Goal: Transaction & Acquisition: Subscribe to service/newsletter

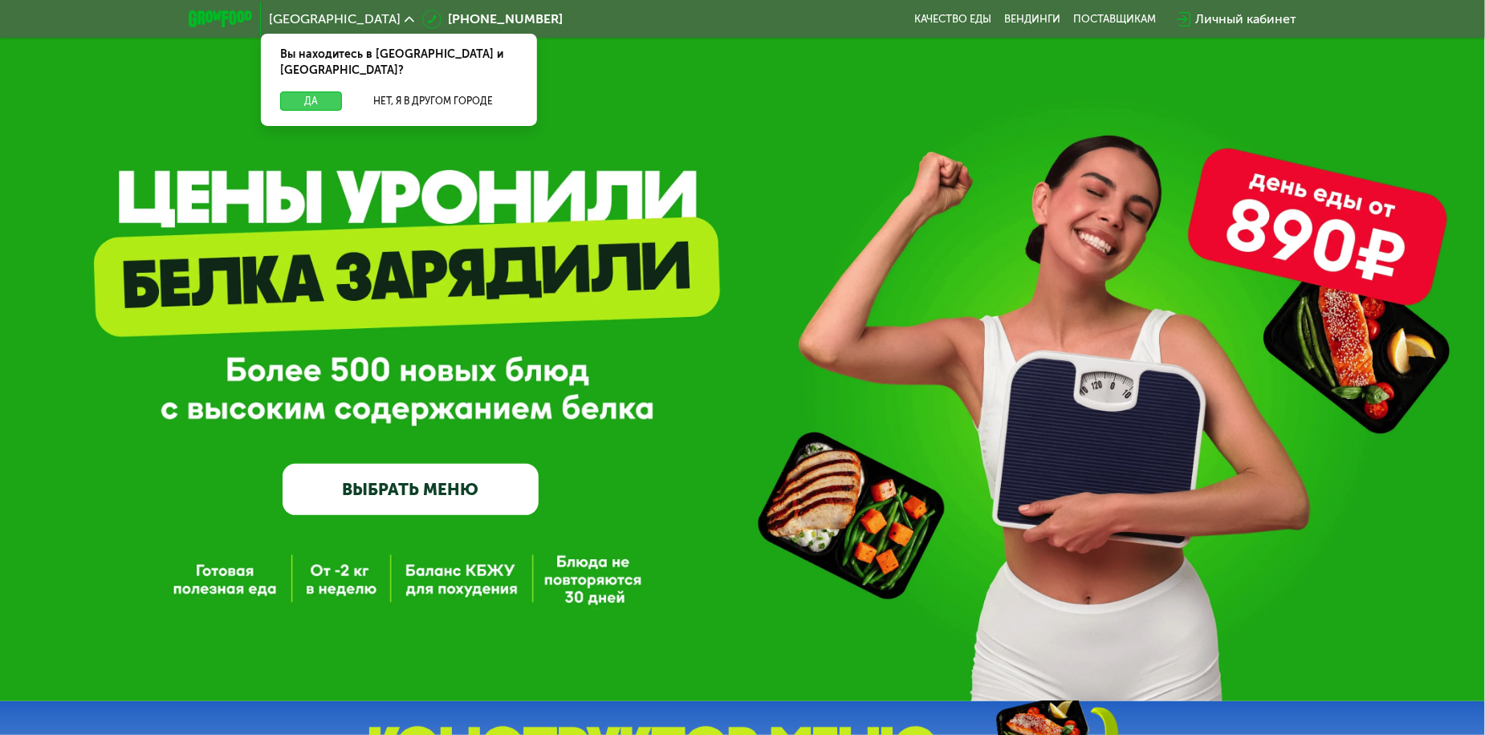
click at [321, 92] on button "Да" at bounding box center [311, 101] width 62 height 19
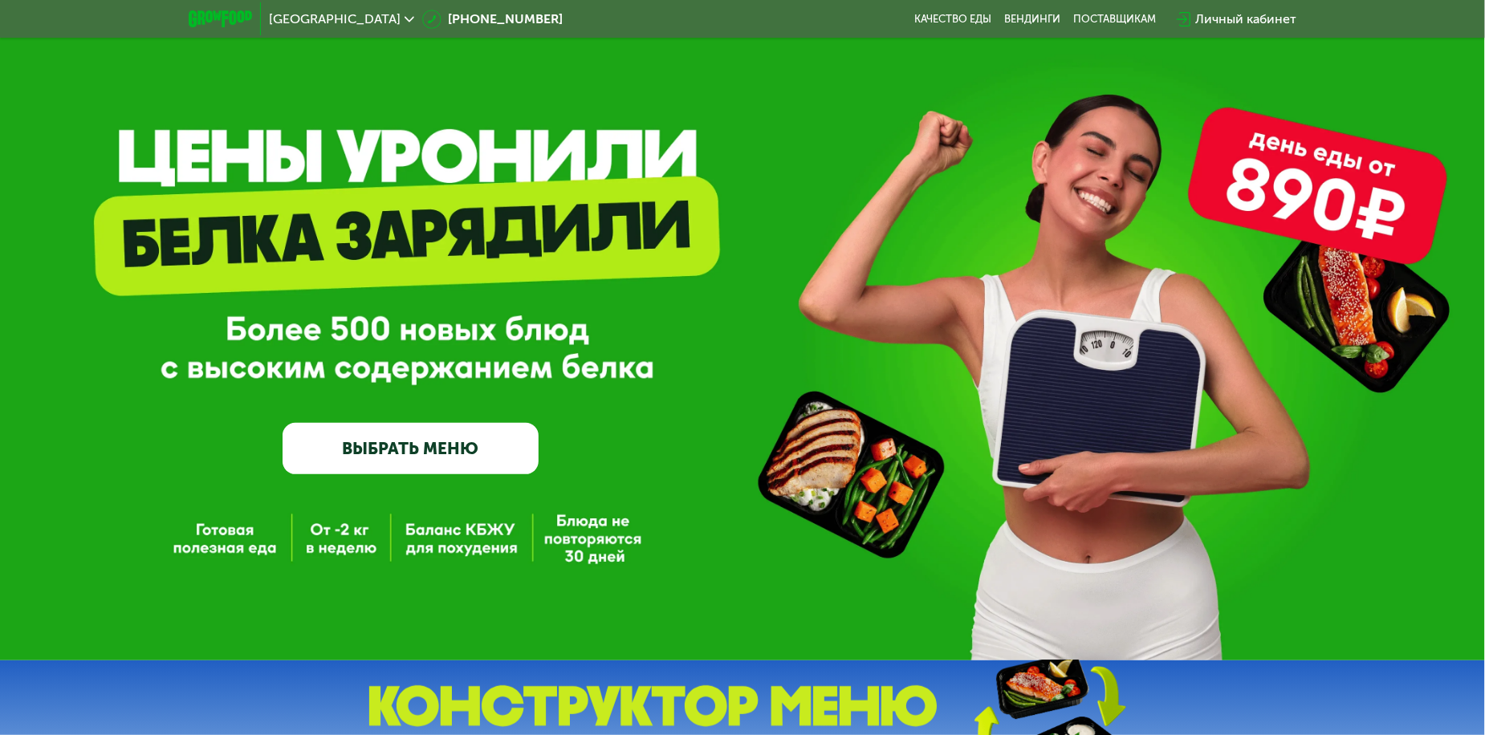
scroll to position [44, 0]
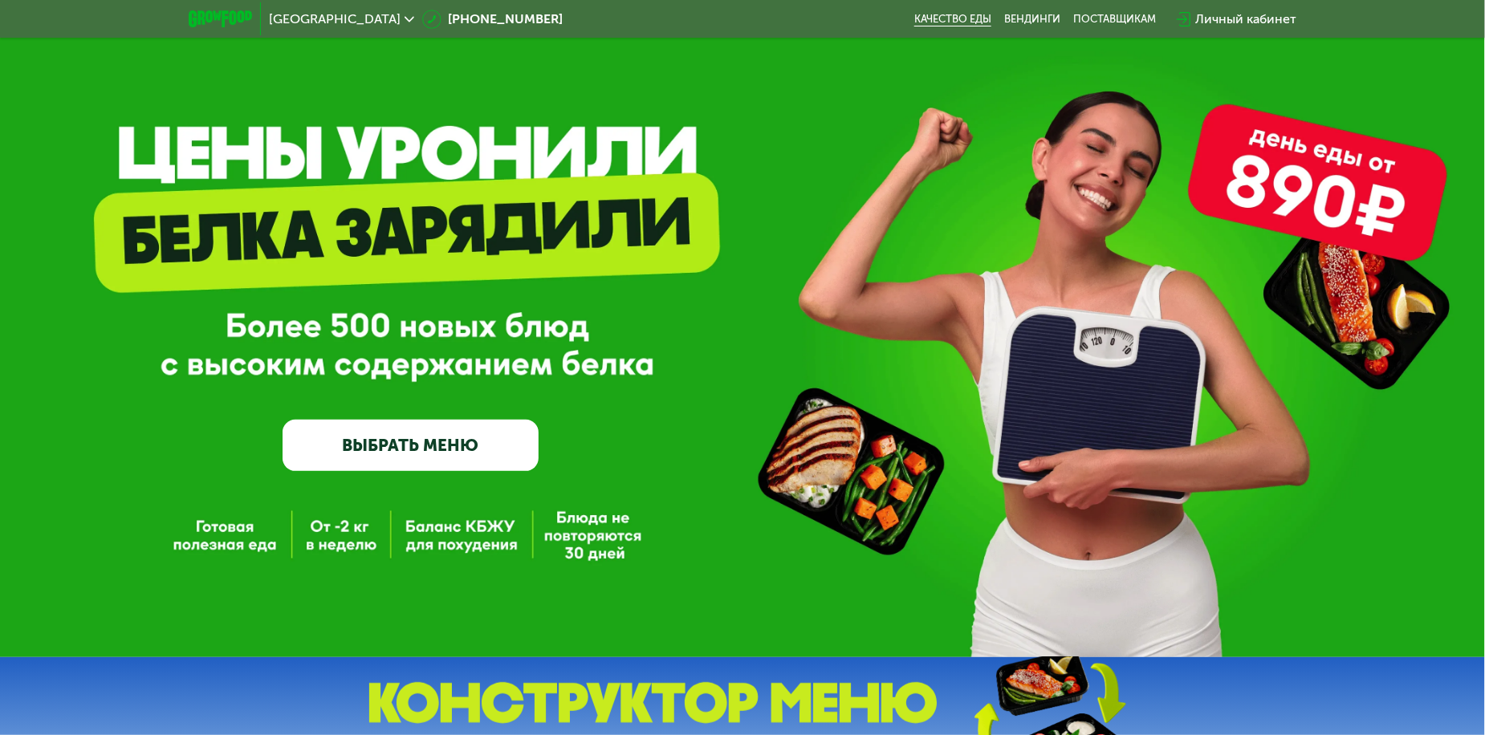
click at [976, 20] on link "Качество еды" at bounding box center [953, 19] width 77 height 13
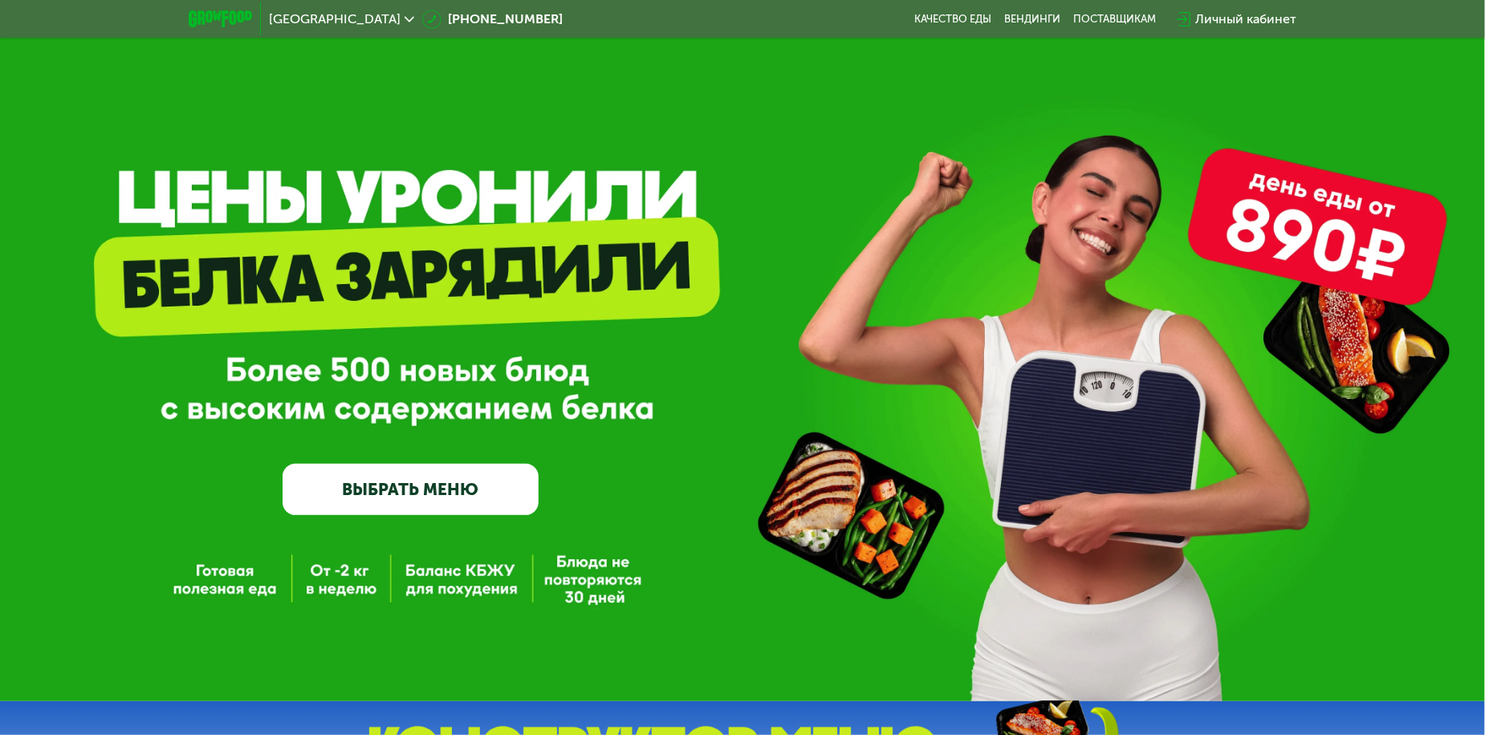
click at [1239, 10] on div "Личный кабинет" at bounding box center [1246, 19] width 101 height 19
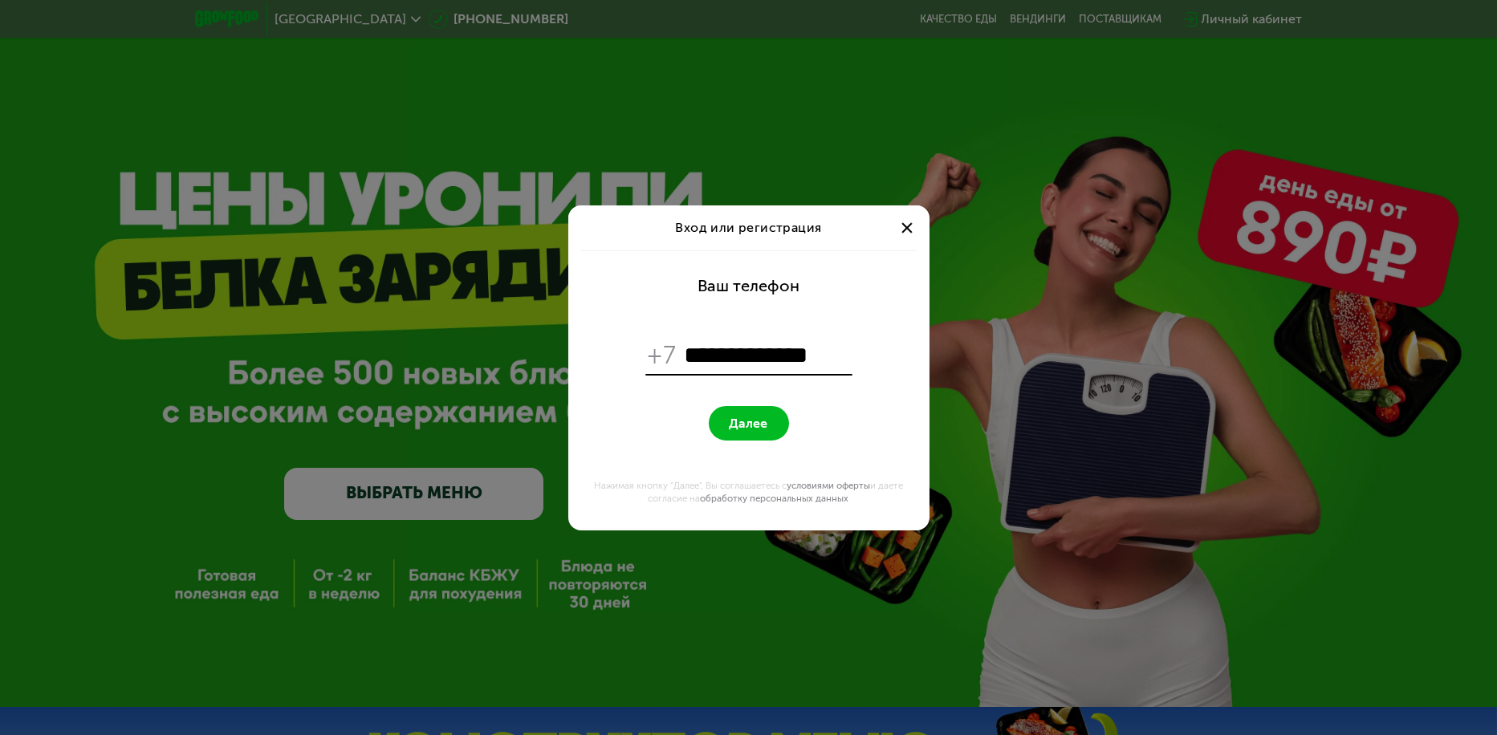
type input "**********"
click at [709, 406] on button "Далее" at bounding box center [749, 423] width 80 height 35
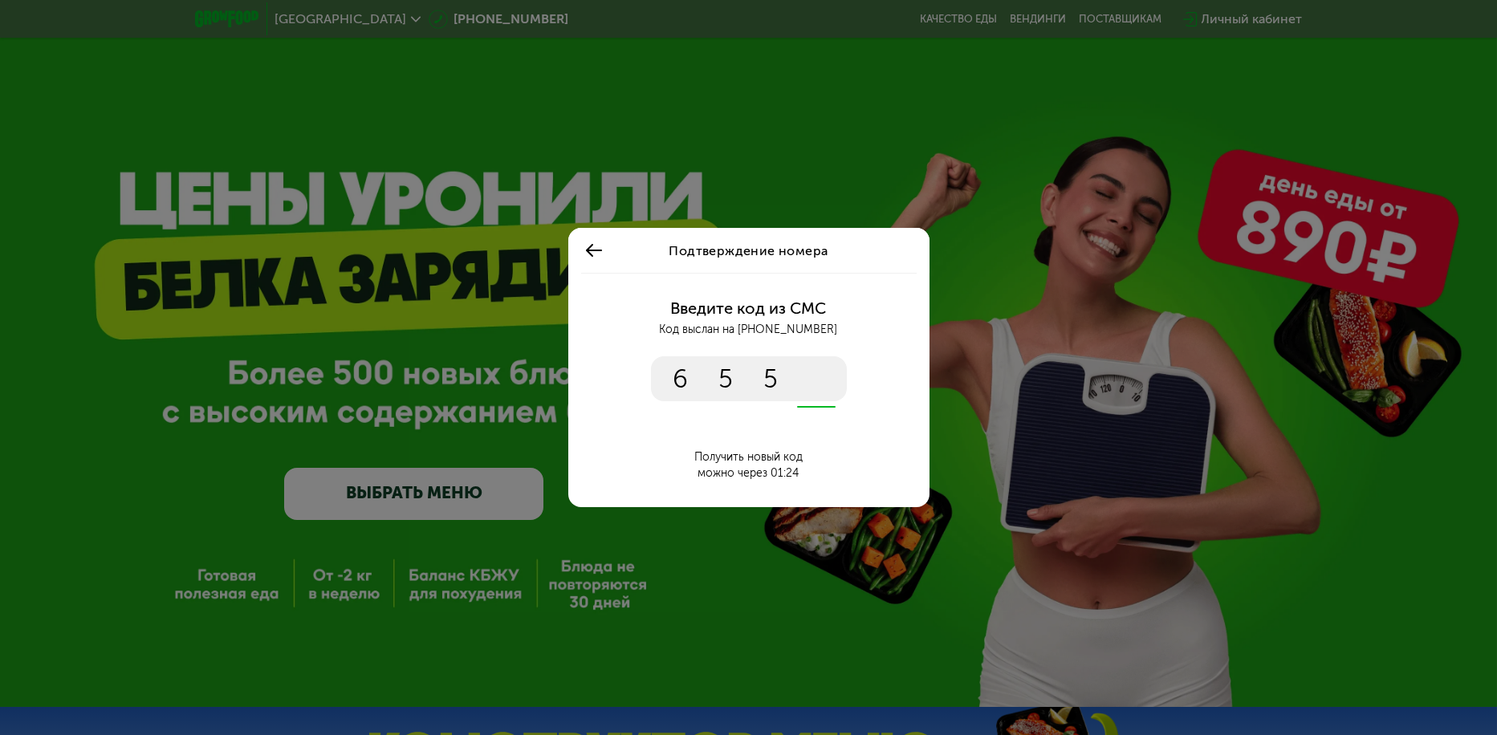
type input "****"
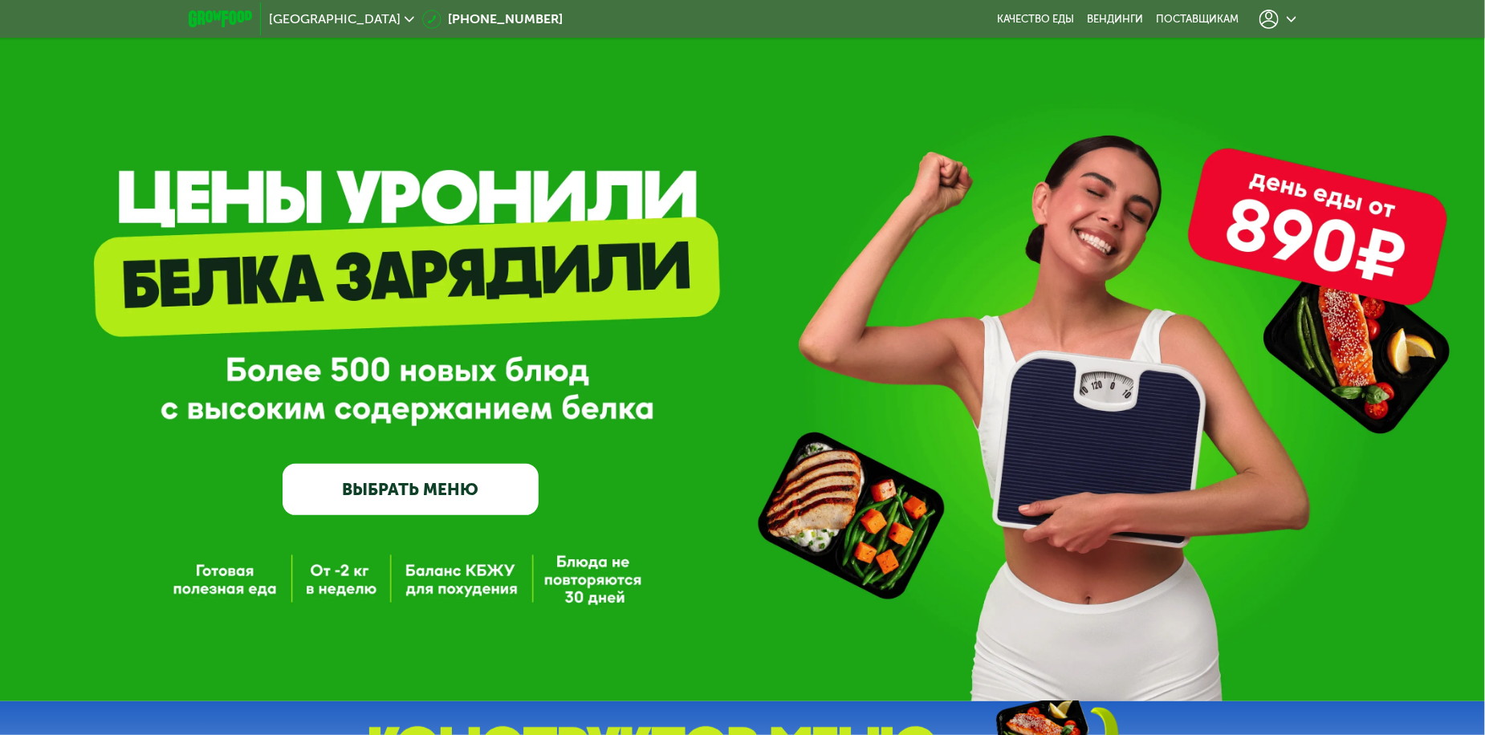
click at [1285, 22] on div at bounding box center [1278, 19] width 37 height 19
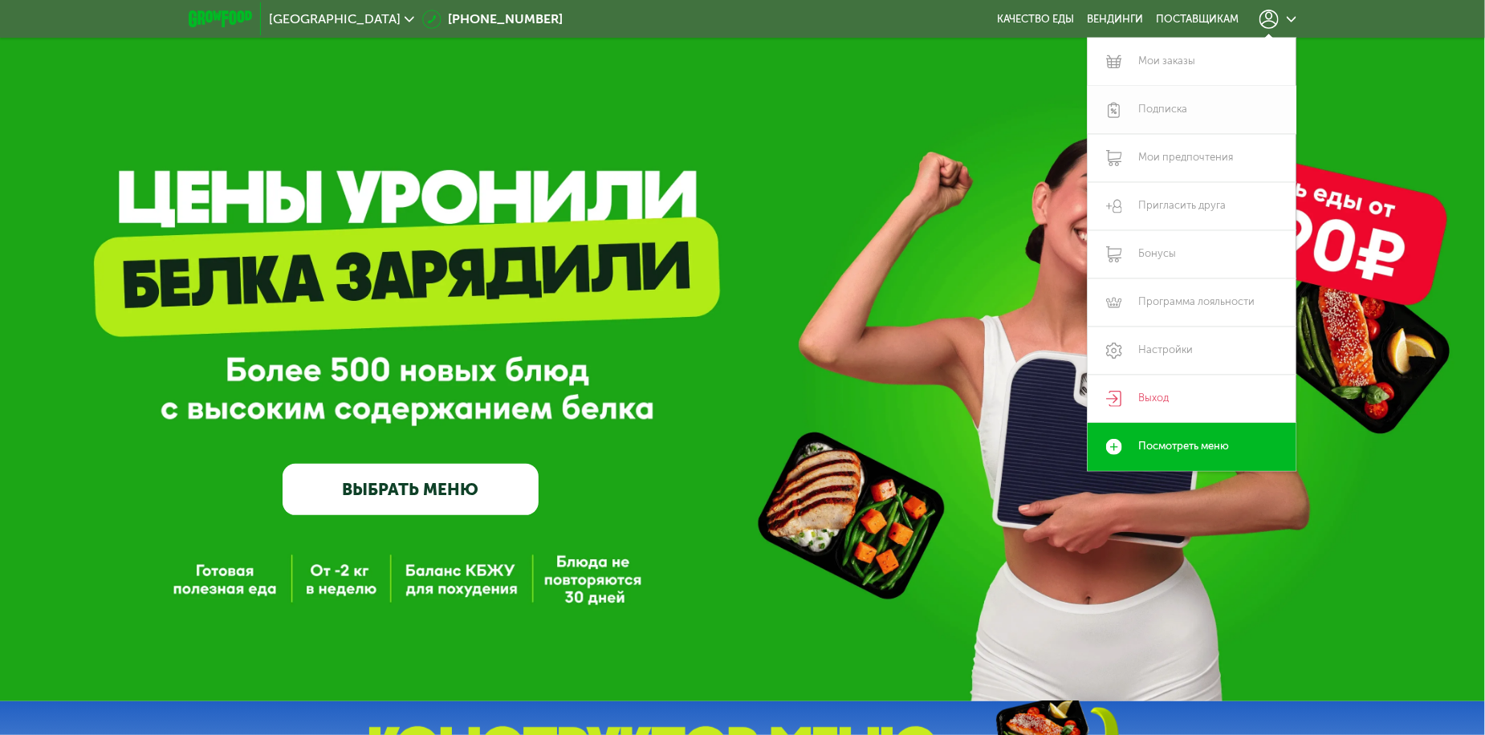
click at [1187, 100] on link "Подписка" at bounding box center [1192, 110] width 209 height 48
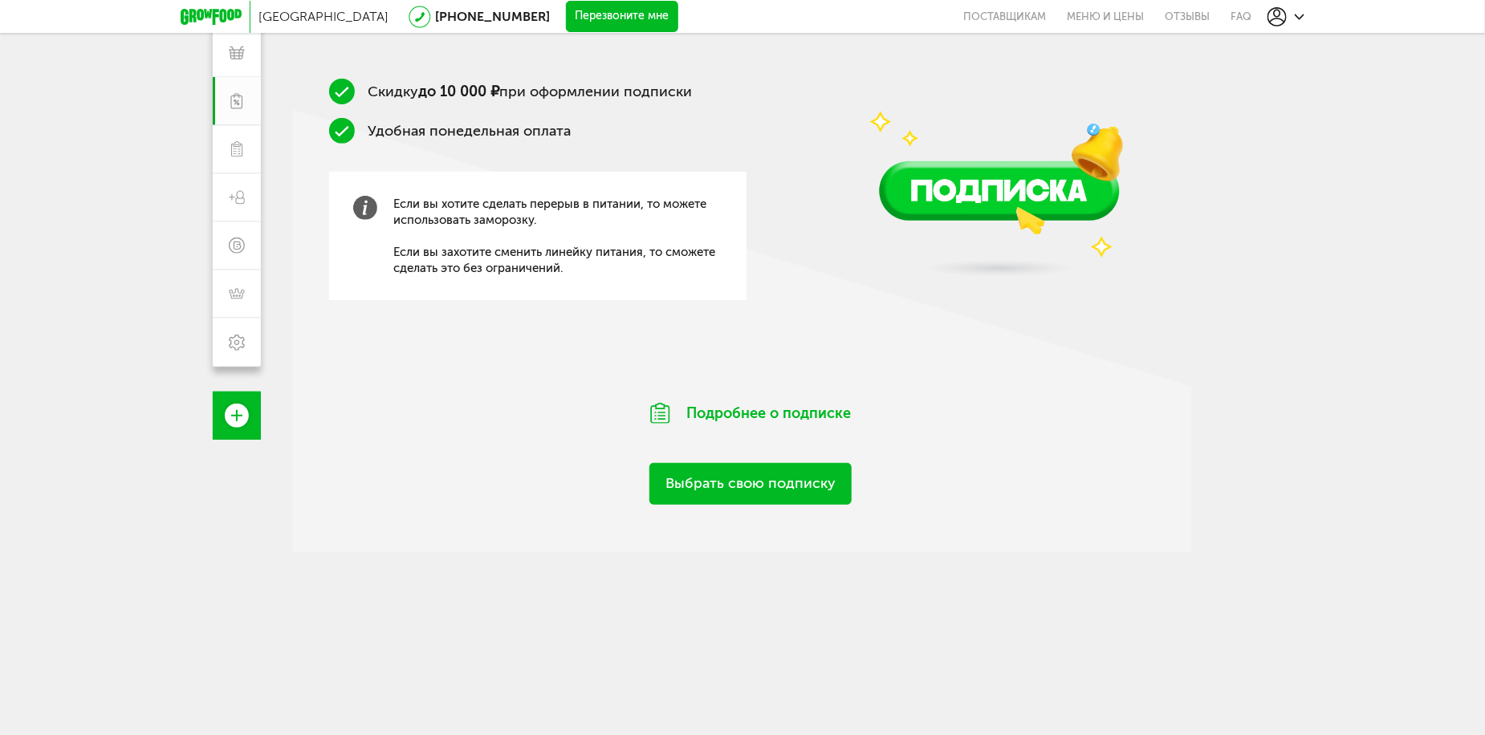
scroll to position [253, 0]
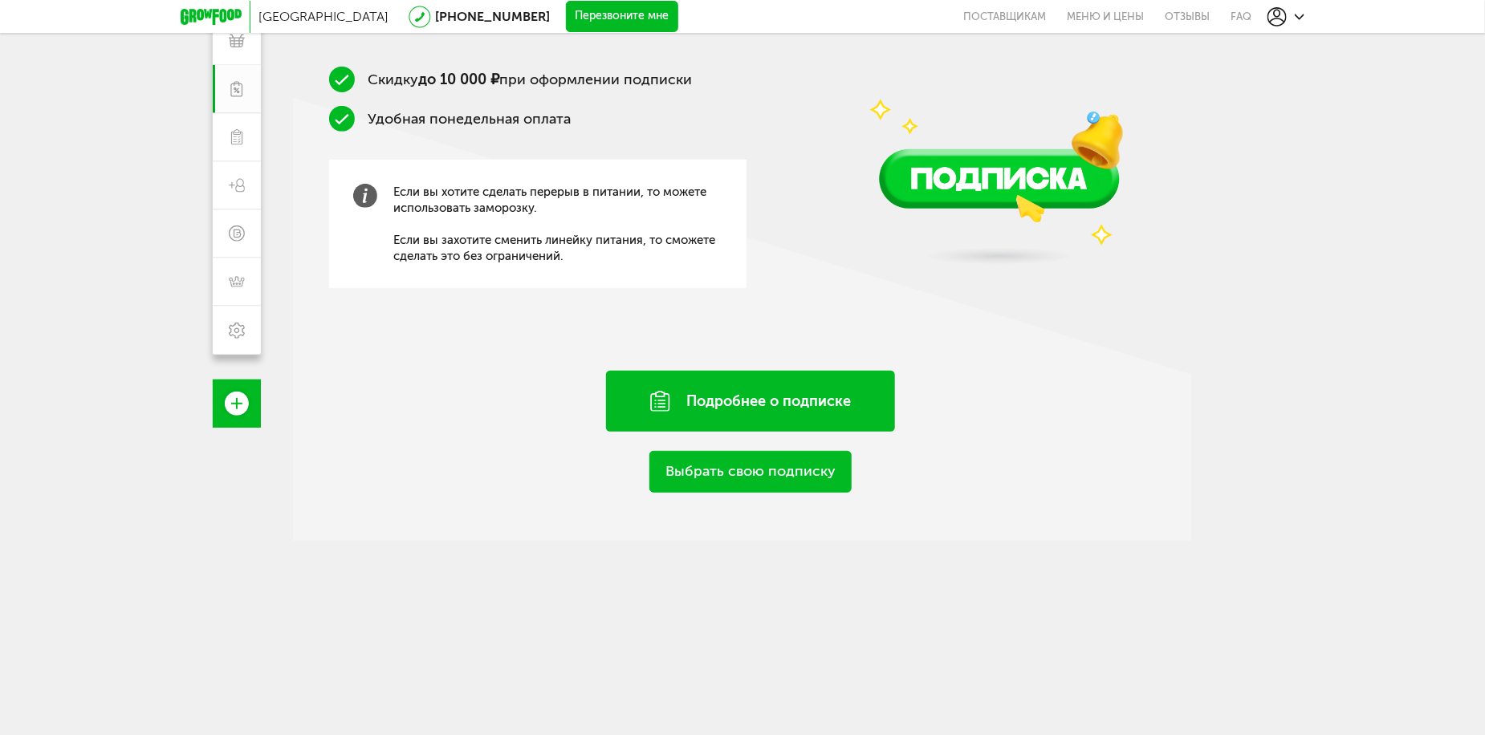
click at [814, 395] on div "Подробнее о подписке" at bounding box center [750, 401] width 289 height 61
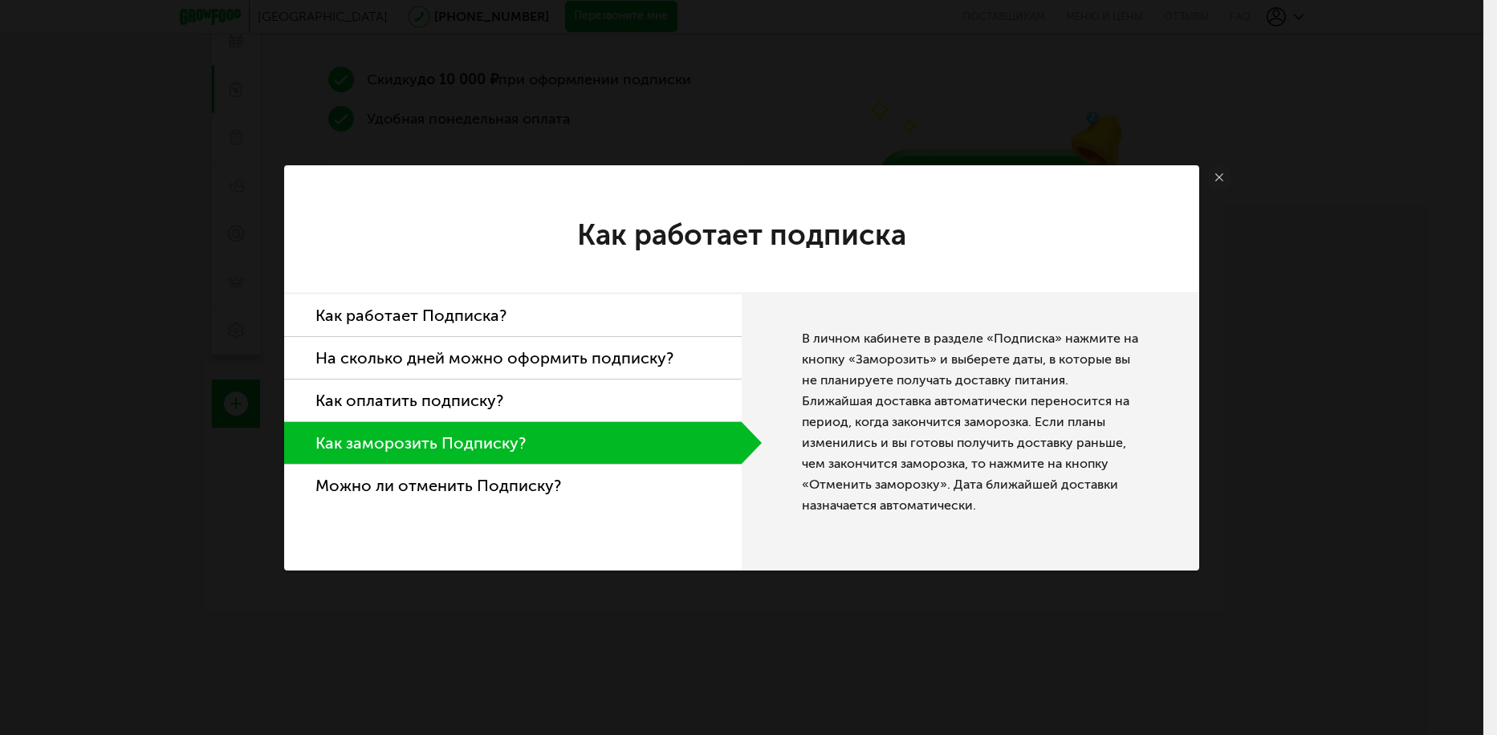
click at [479, 302] on li "Как работает Подписка?" at bounding box center [513, 316] width 458 height 43
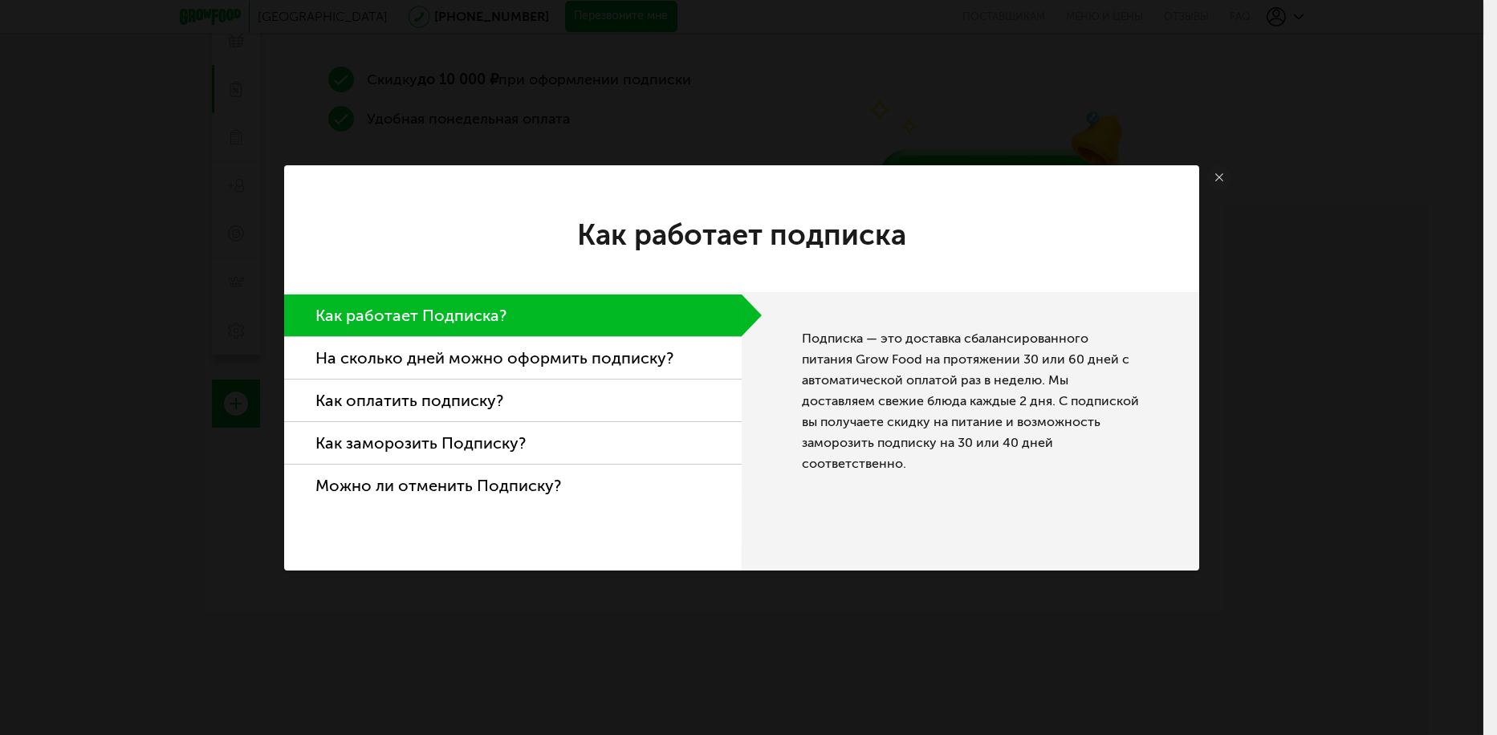
click at [523, 364] on li "На сколько дней можно оформить подписку?" at bounding box center [513, 358] width 458 height 43
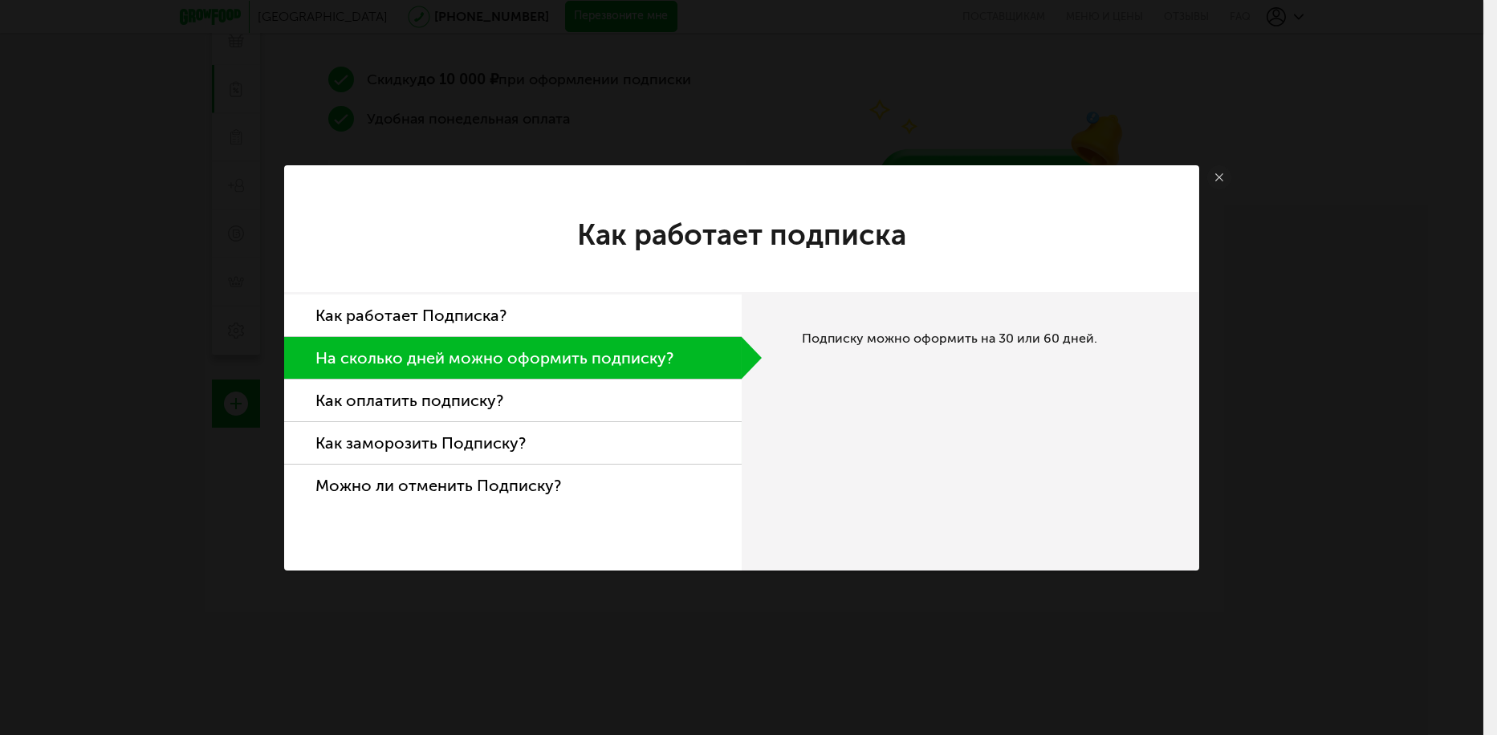
click at [568, 394] on li "Как оплатить подписку?" at bounding box center [513, 401] width 458 height 43
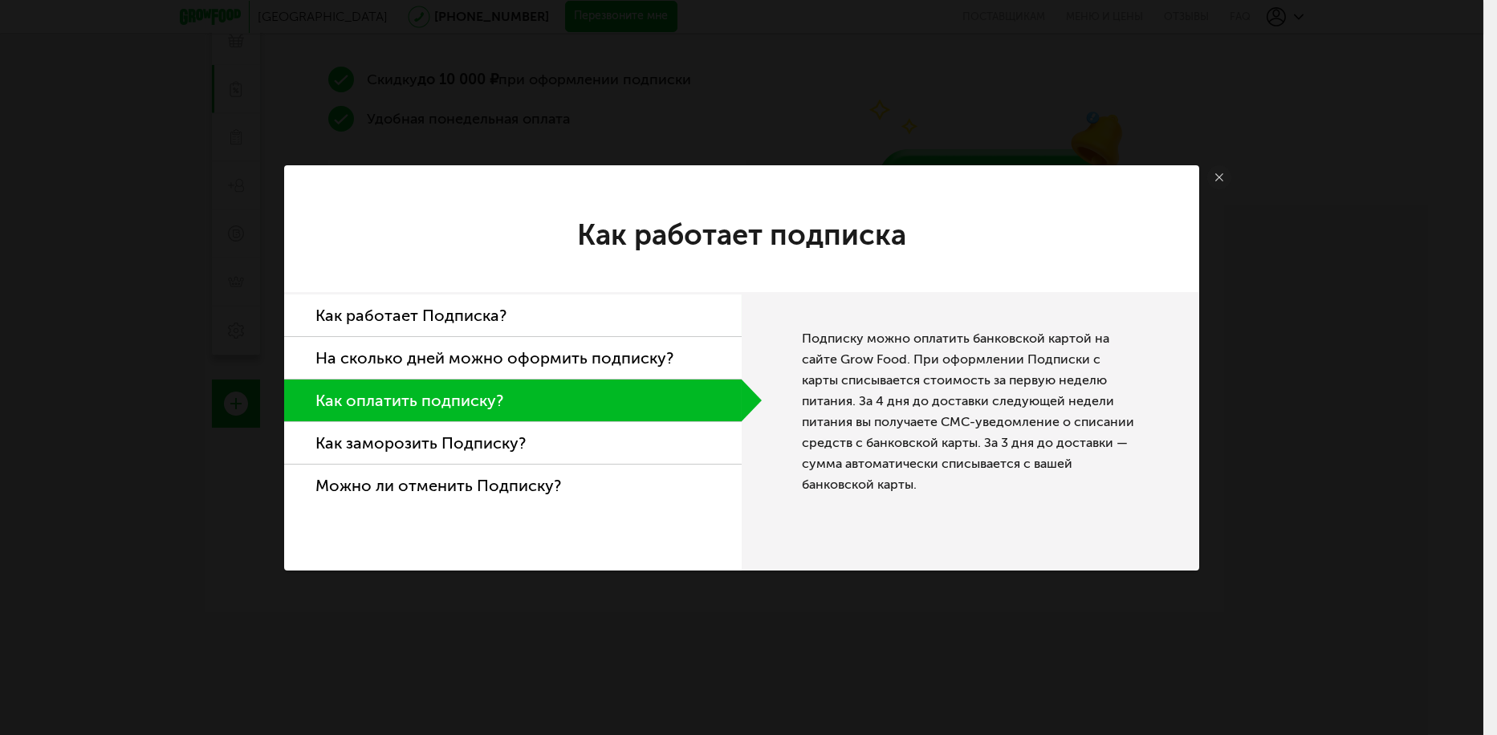
click at [556, 461] on li "Как заморозить Подписку?" at bounding box center [513, 443] width 458 height 43
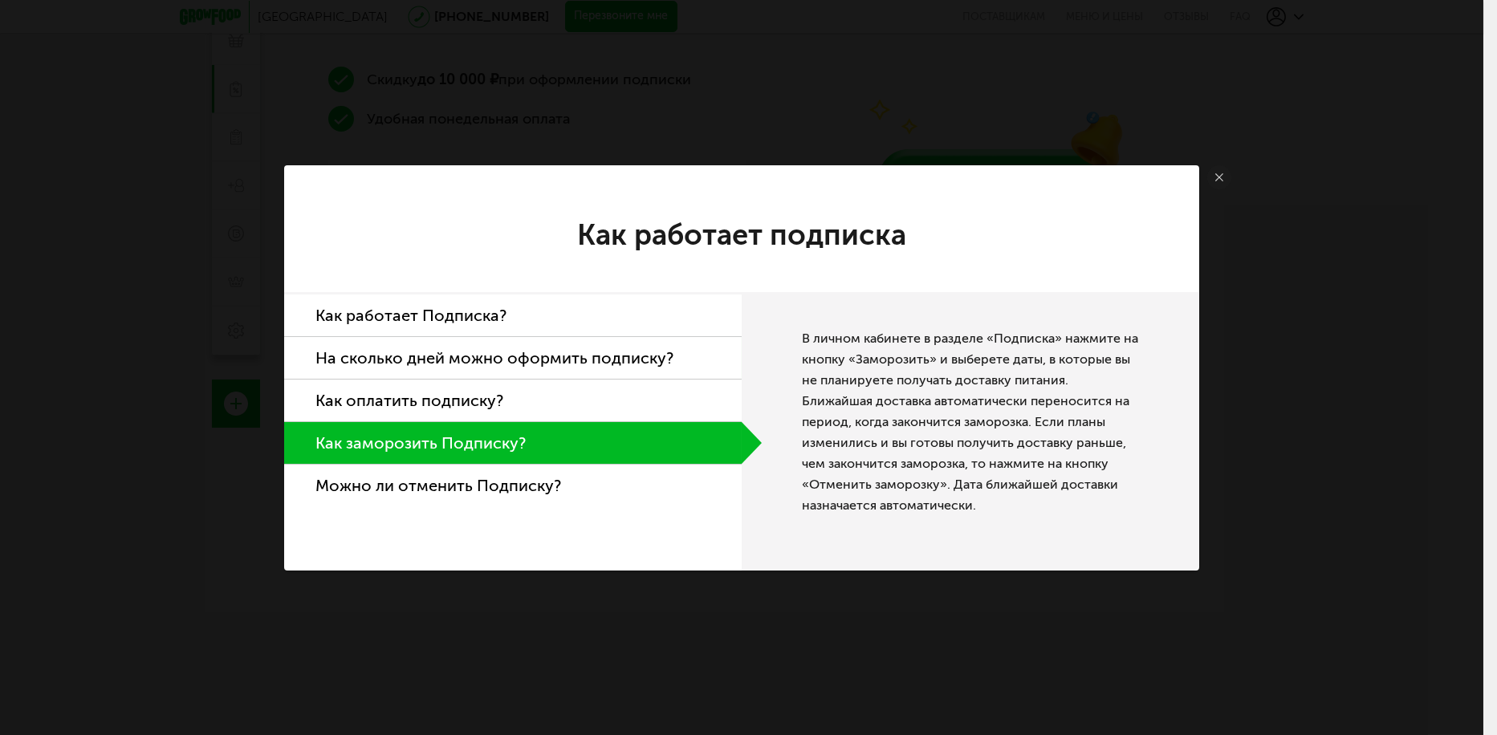
click at [548, 493] on li "Можно ли отменить Подписку?" at bounding box center [513, 486] width 458 height 42
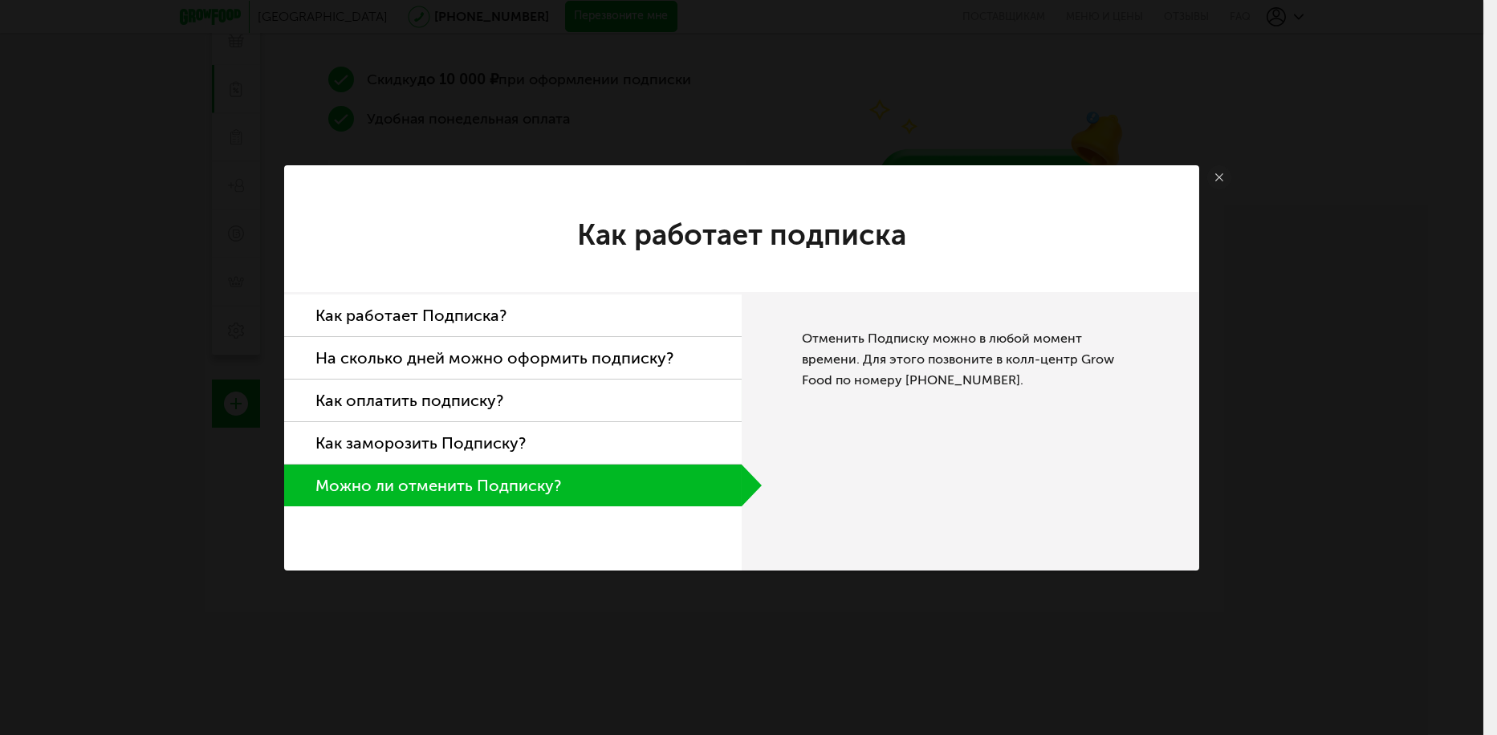
click at [563, 449] on li "Как заморозить Подписку?" at bounding box center [513, 443] width 458 height 43
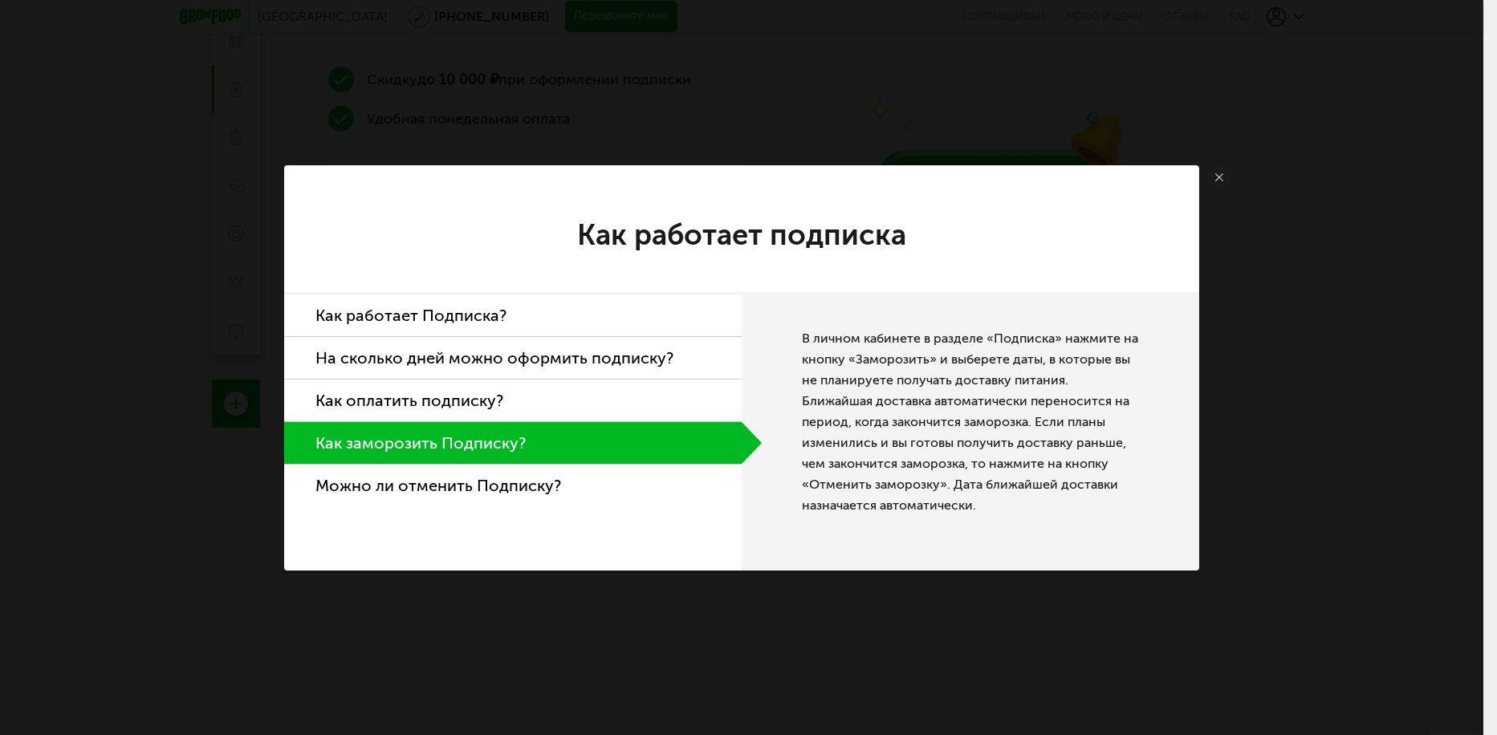
click at [1216, 175] on icon at bounding box center [1220, 177] width 8 height 8
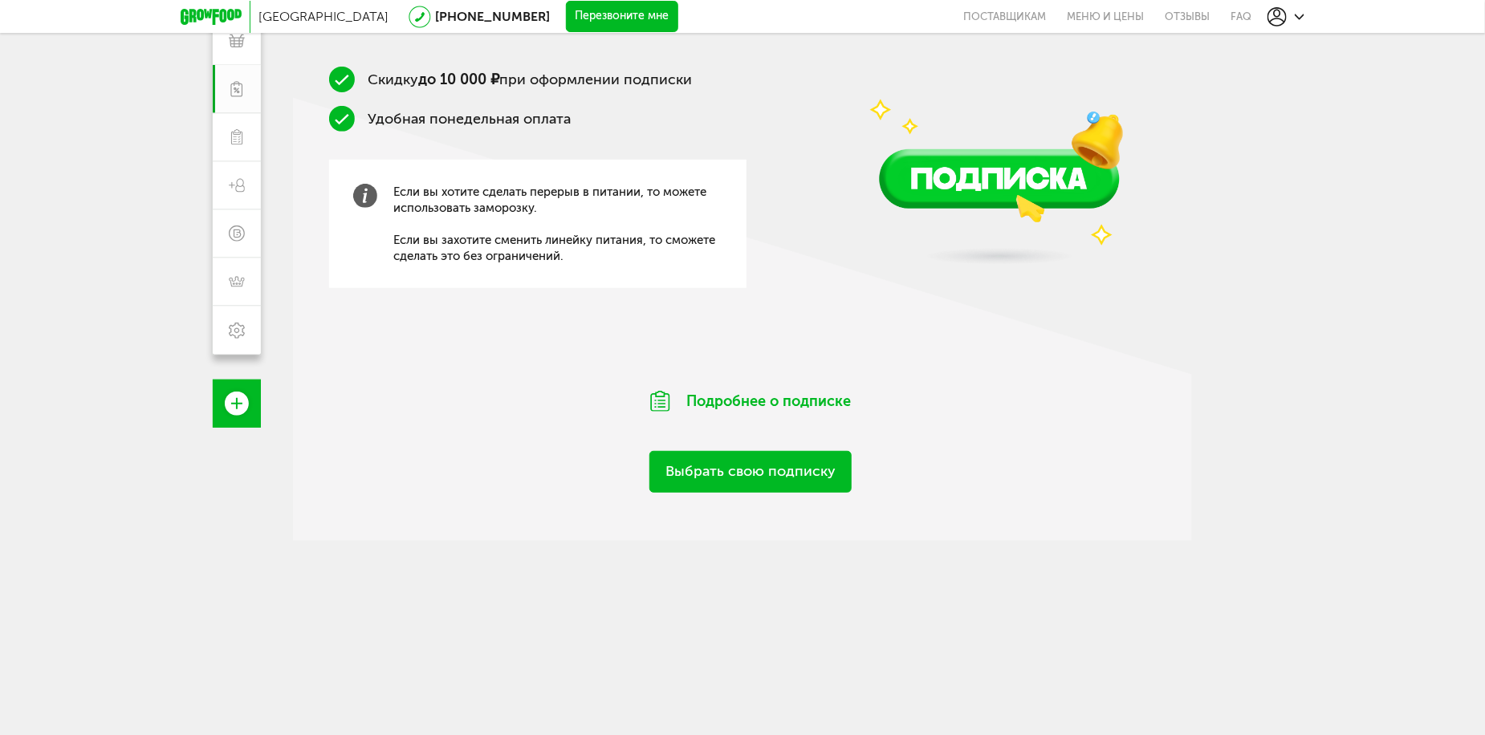
click at [804, 482] on link "Выбрать свою подписку" at bounding box center [751, 471] width 202 height 41
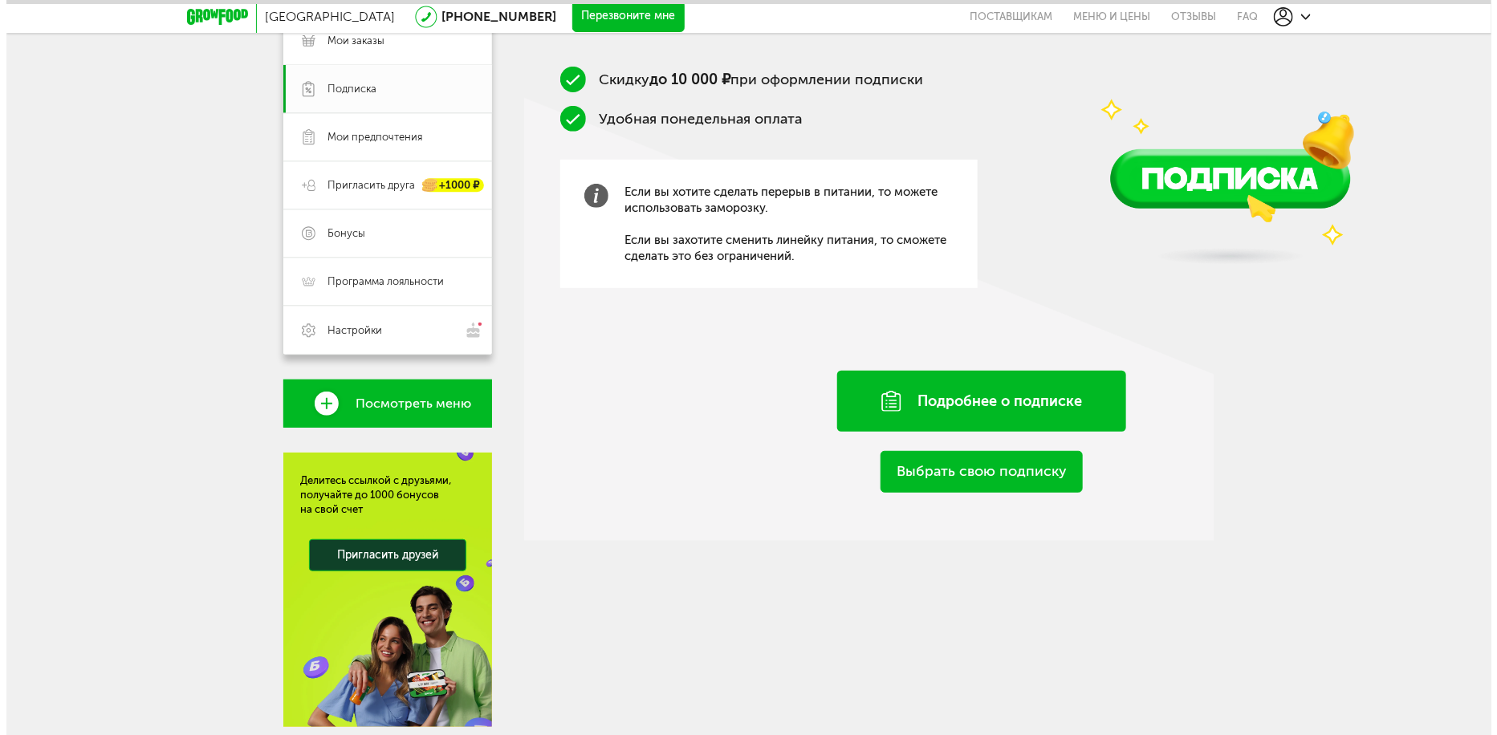
scroll to position [32, 0]
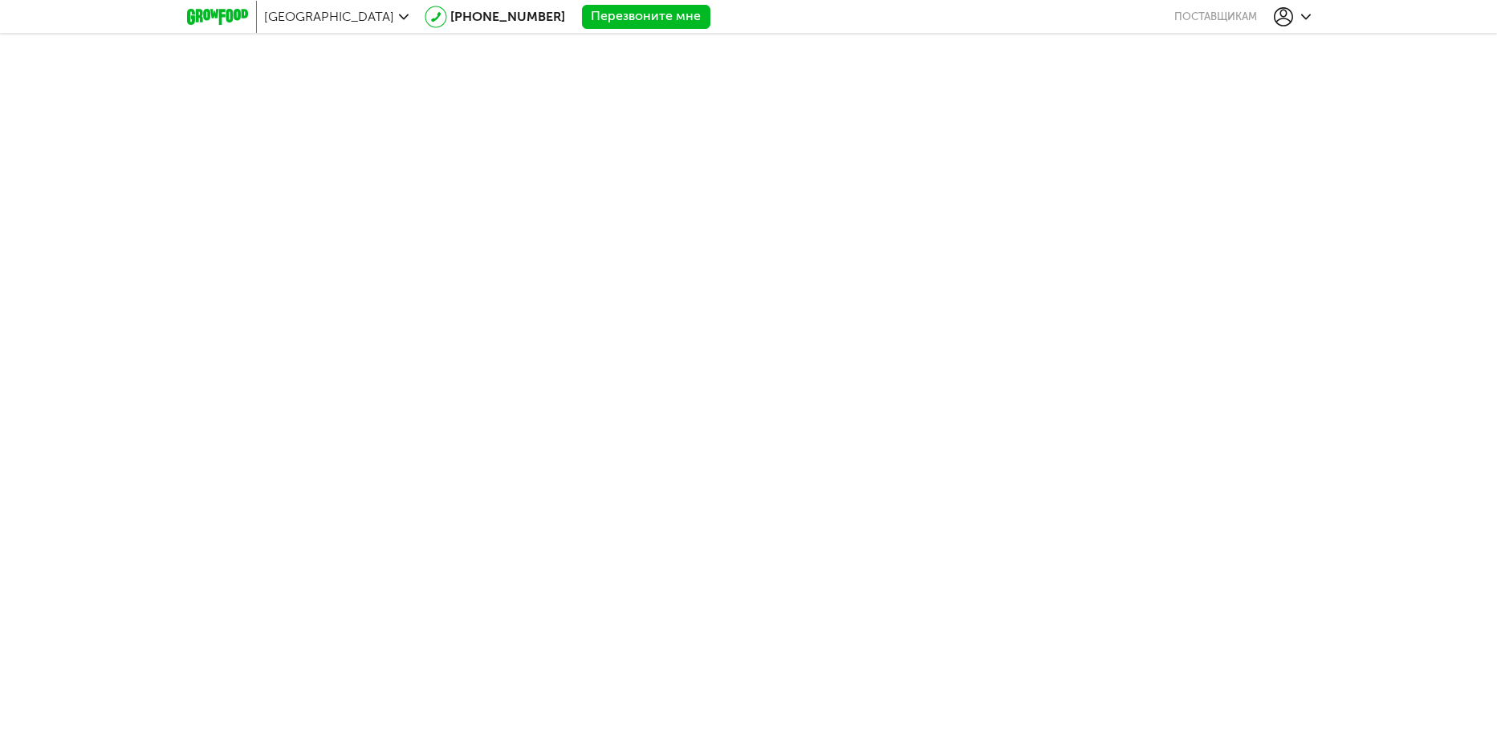
click at [825, 224] on body "Москва 8 (800) 555-21-78 Перезвоните мне поставщикам 8 (963) 640-00-49 Мои зака…" at bounding box center [748, 367] width 1497 height 735
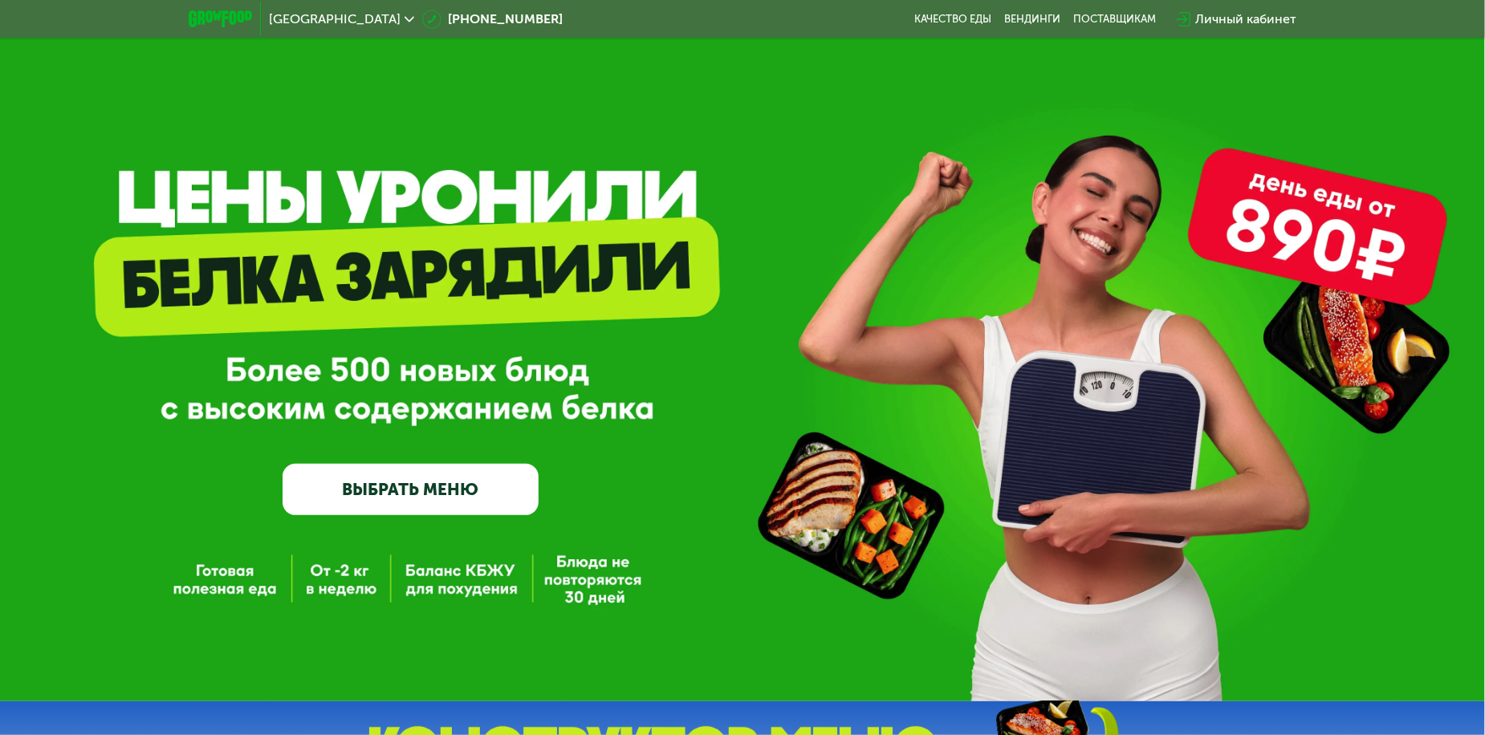
click at [1277, 10] on div "Личный кабинет" at bounding box center [1246, 19] width 101 height 19
click at [1277, 14] on div "Личный кабинет" at bounding box center [1246, 19] width 101 height 19
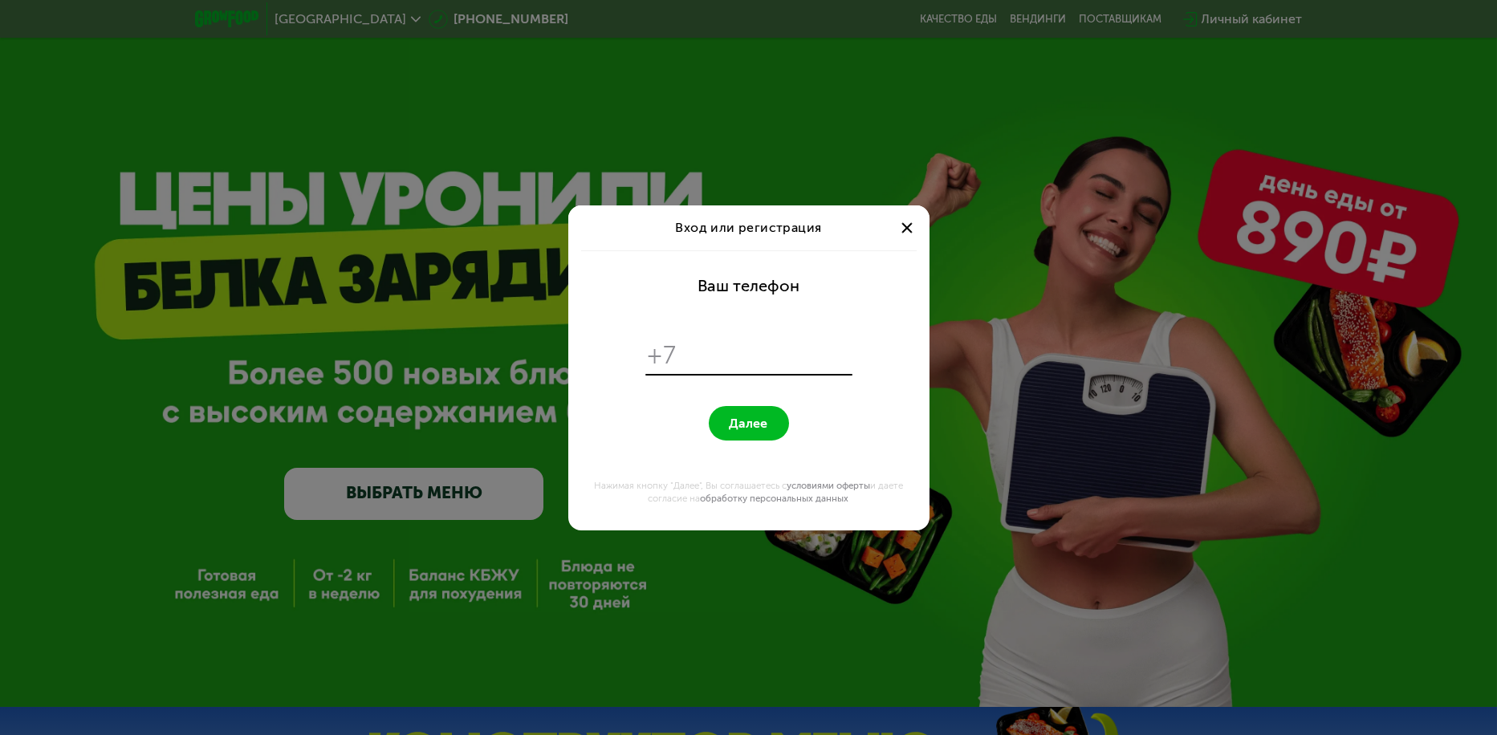
click at [737, 365] on input "tel" at bounding box center [766, 355] width 165 height 31
type input "**********"
click at [709, 406] on button "Далее" at bounding box center [749, 423] width 80 height 35
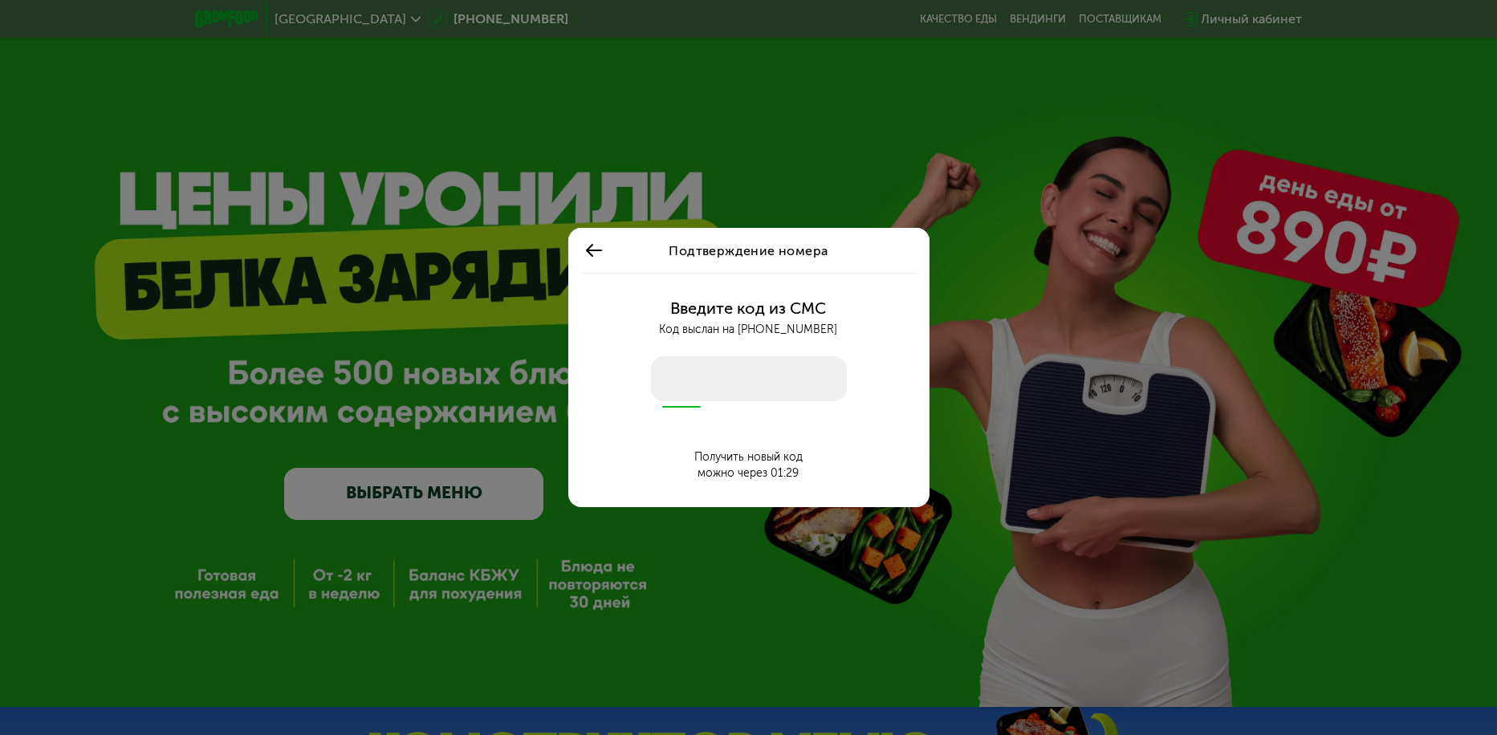
click at [680, 387] on input "number" at bounding box center [749, 378] width 196 height 45
type input "****"
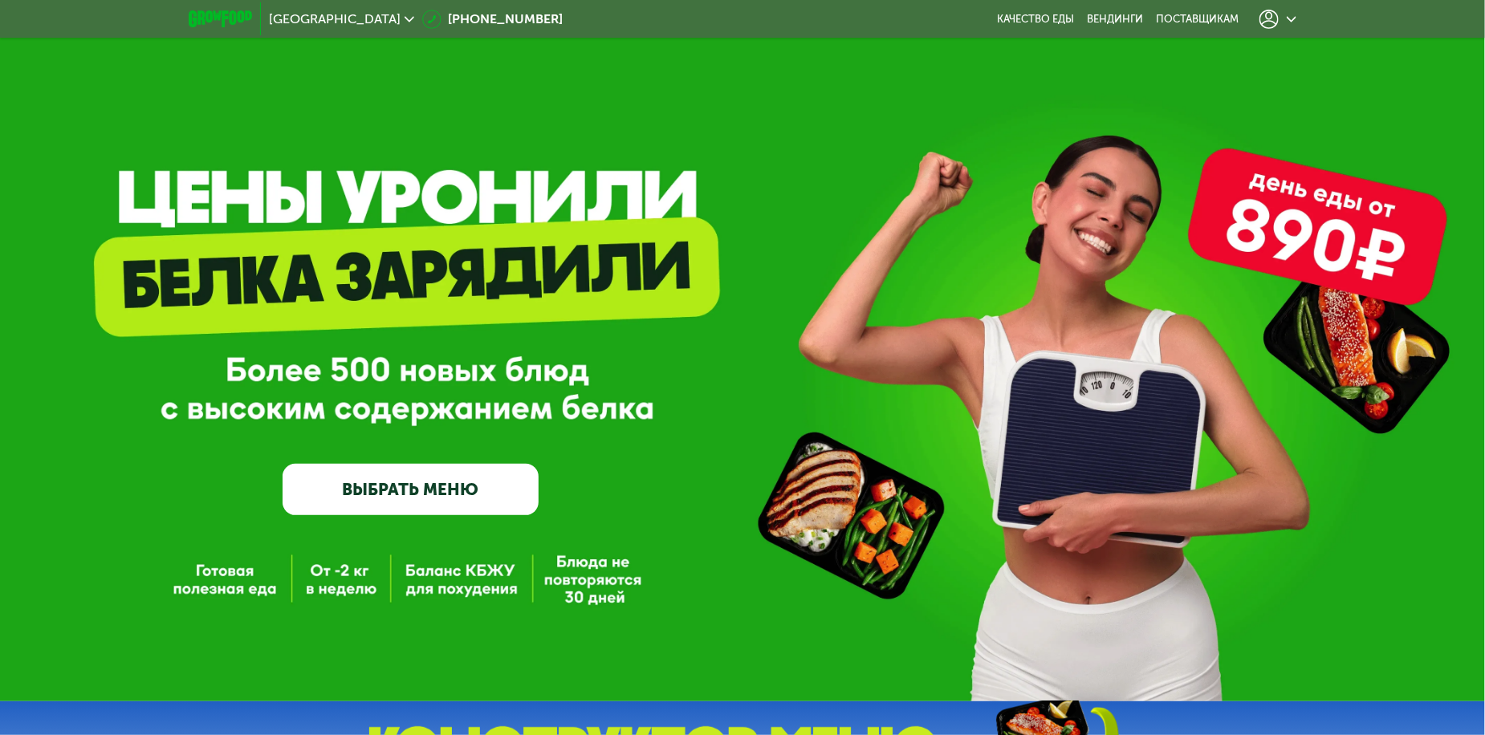
click at [1282, 20] on div at bounding box center [1278, 19] width 37 height 19
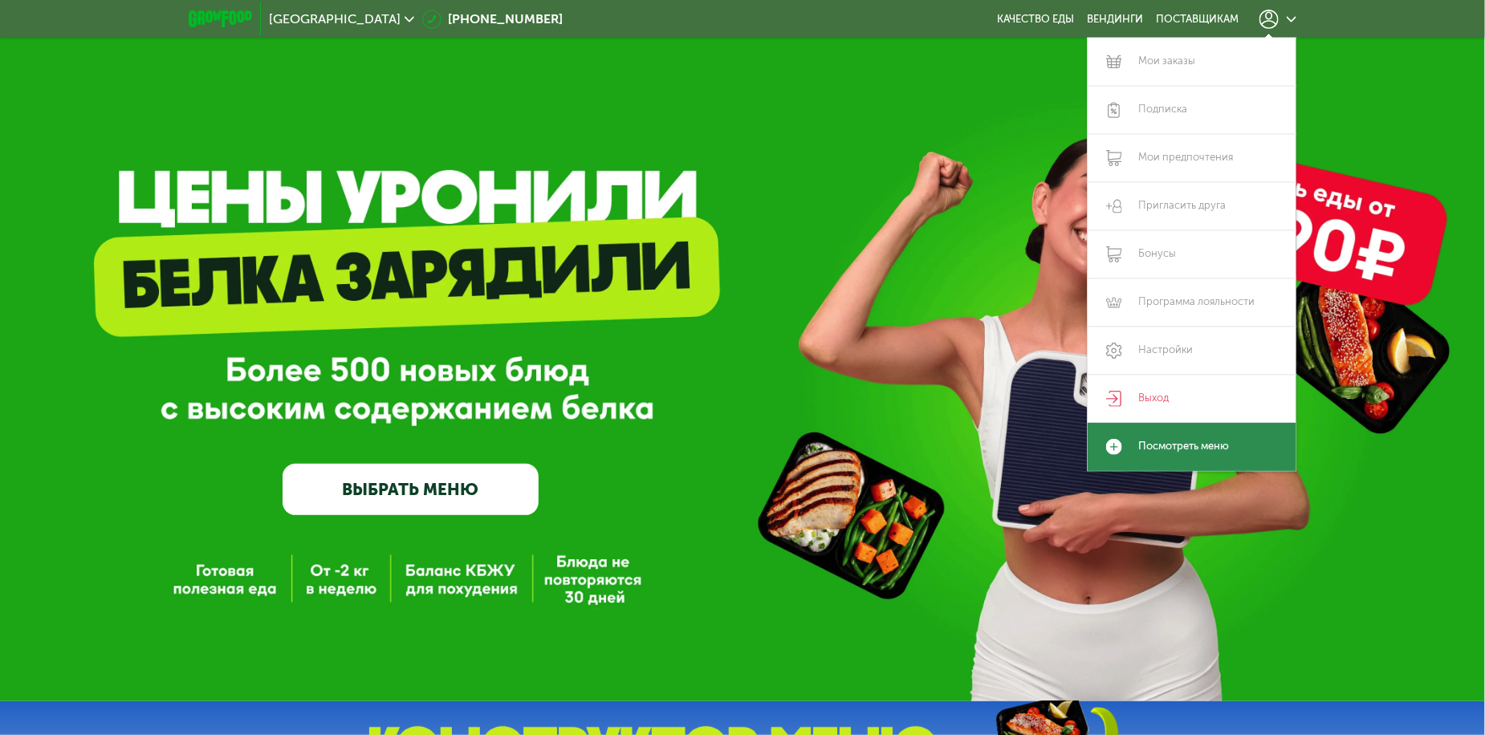
click at [1215, 444] on link "Посмотреть меню" at bounding box center [1192, 447] width 209 height 48
drag, startPoint x: 1135, startPoint y: 444, endPoint x: 915, endPoint y: 416, distance: 222.6
click at [893, 409] on div "GrowFood — доставка правильного питания ВЫБРАТЬ МЕНЮ" at bounding box center [742, 376] width 1485 height 279
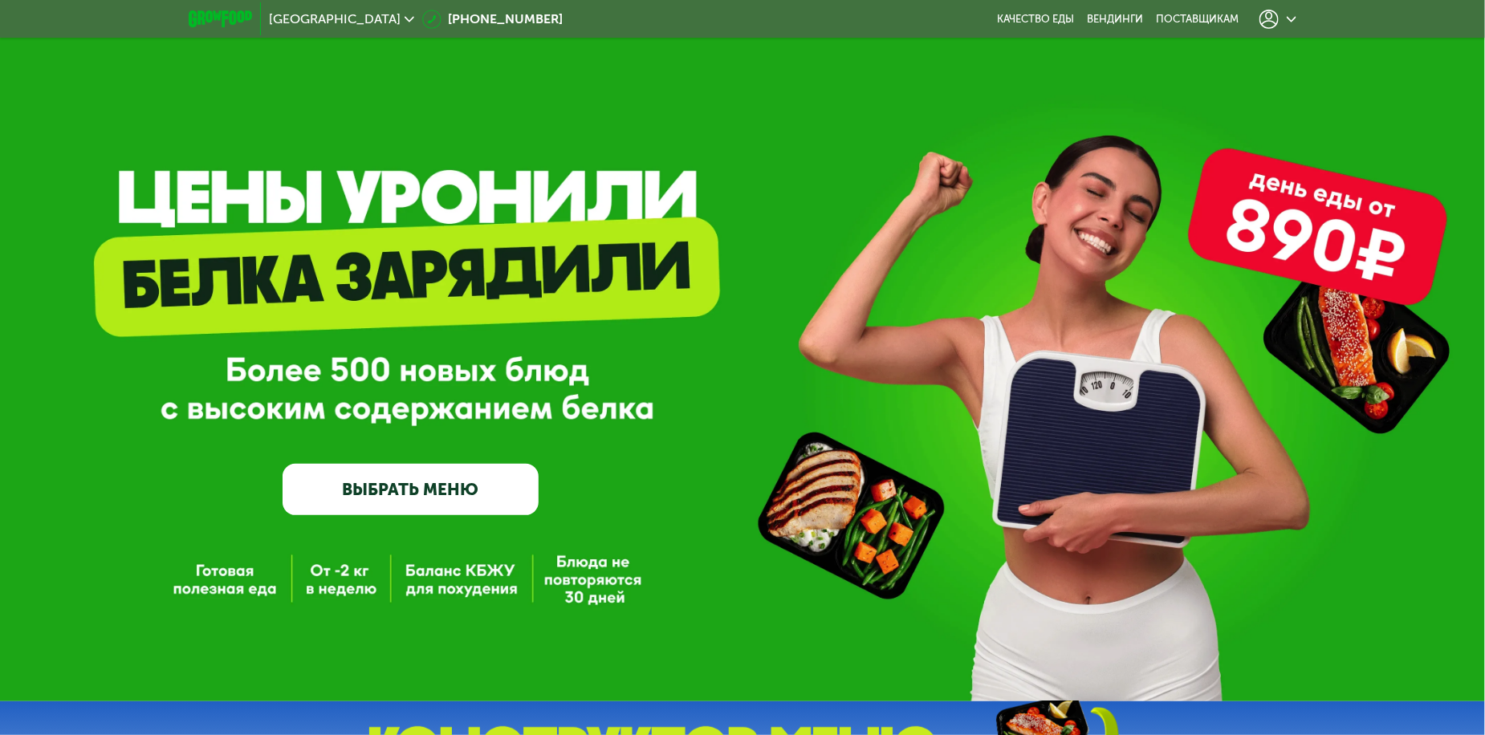
click at [1297, 16] on div at bounding box center [1278, 19] width 53 height 35
click at [1289, 16] on icon at bounding box center [1292, 19] width 10 height 10
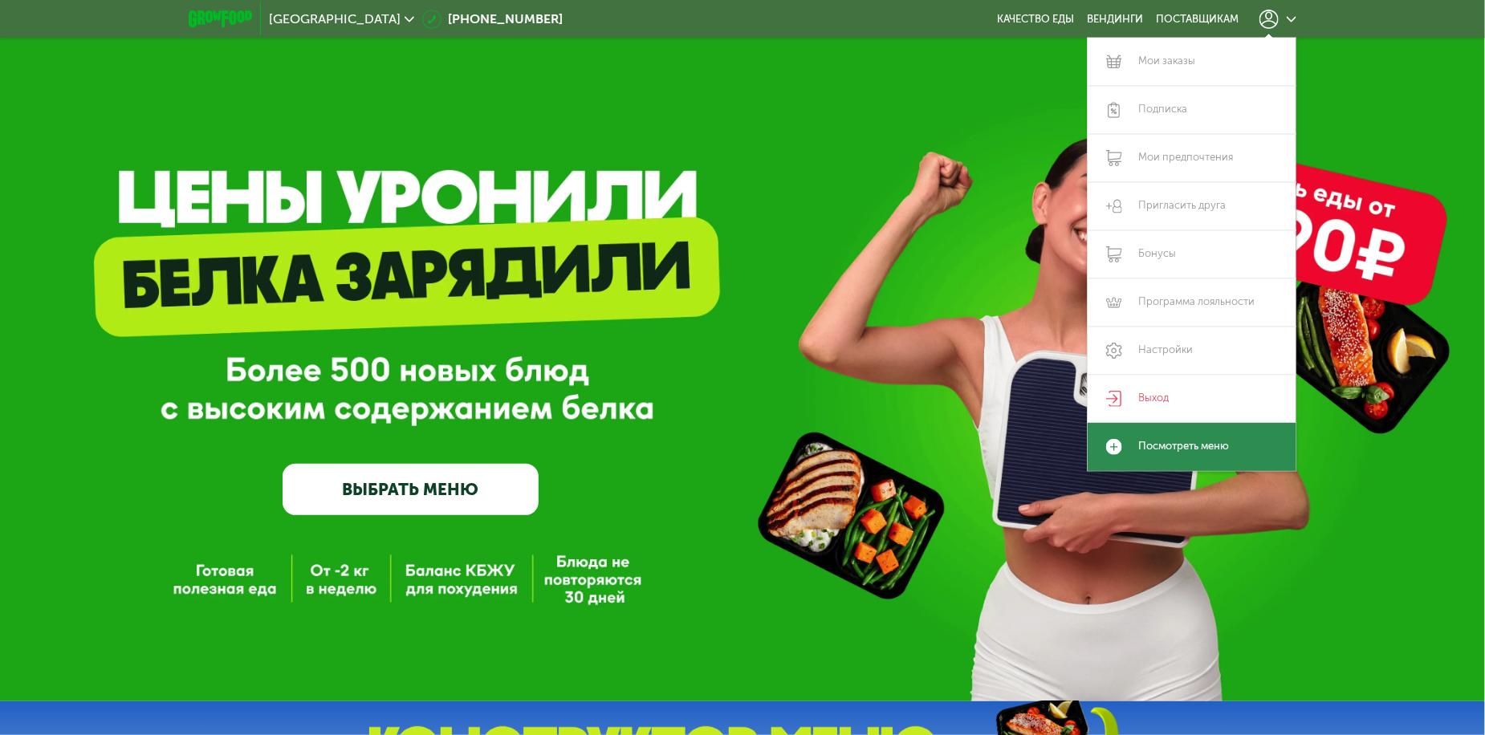
click at [1208, 446] on link "Посмотреть меню" at bounding box center [1192, 447] width 209 height 48
click at [1154, 446] on link "Посмотреть меню" at bounding box center [1192, 447] width 209 height 48
click at [930, 368] on div "GrowFood — доставка правильного питания ВЫБРАТЬ МЕНЮ" at bounding box center [742, 376] width 1485 height 279
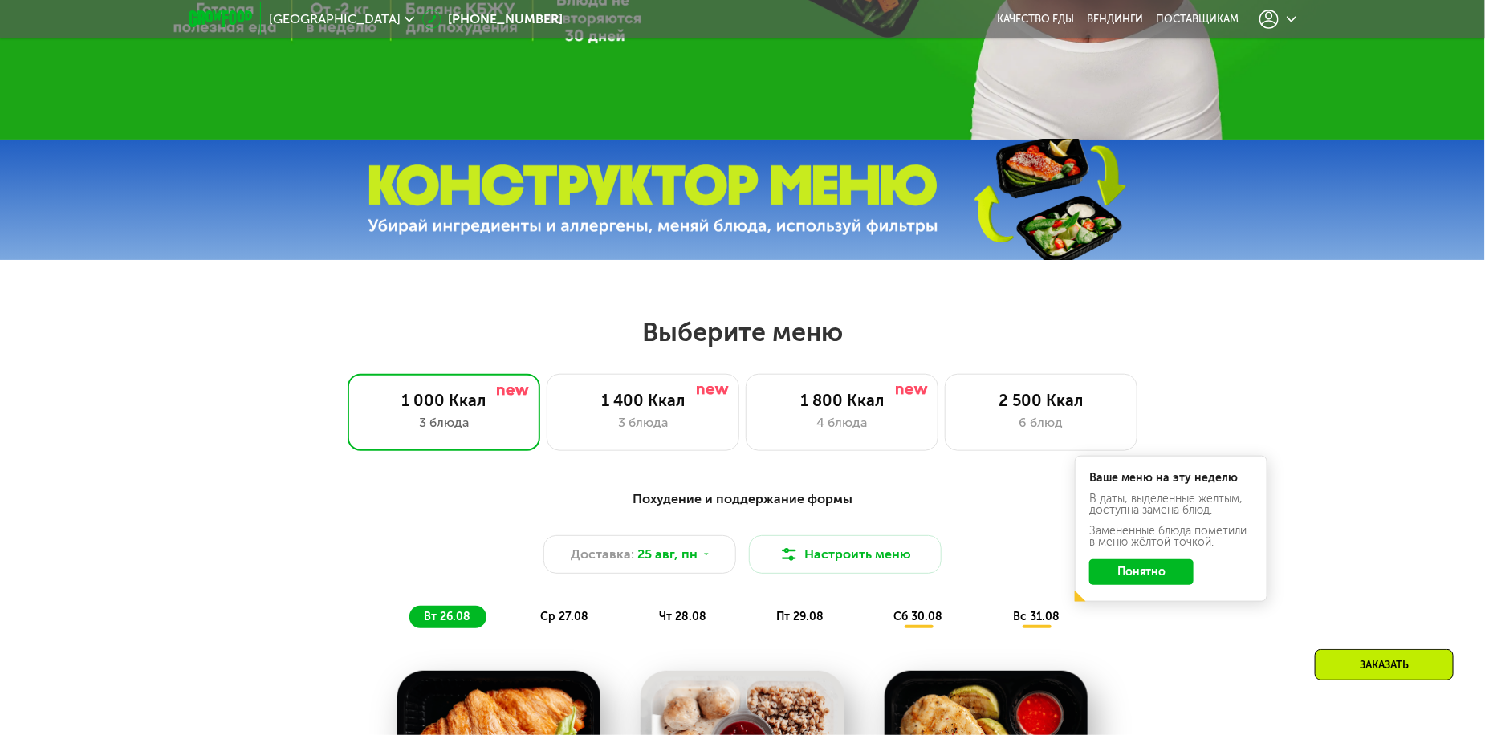
scroll to position [642, 0]
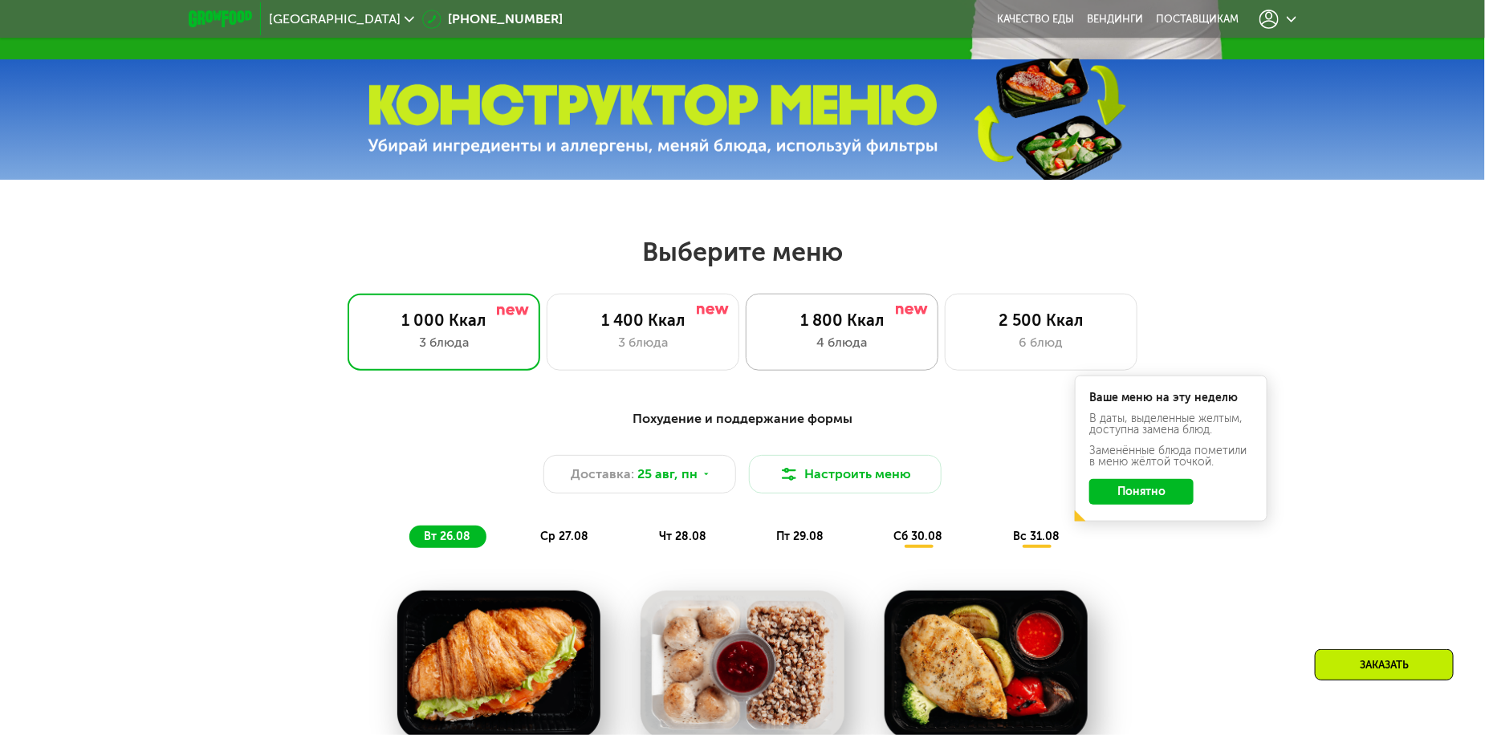
click at [841, 348] on div "4 блюда" at bounding box center [842, 342] width 159 height 19
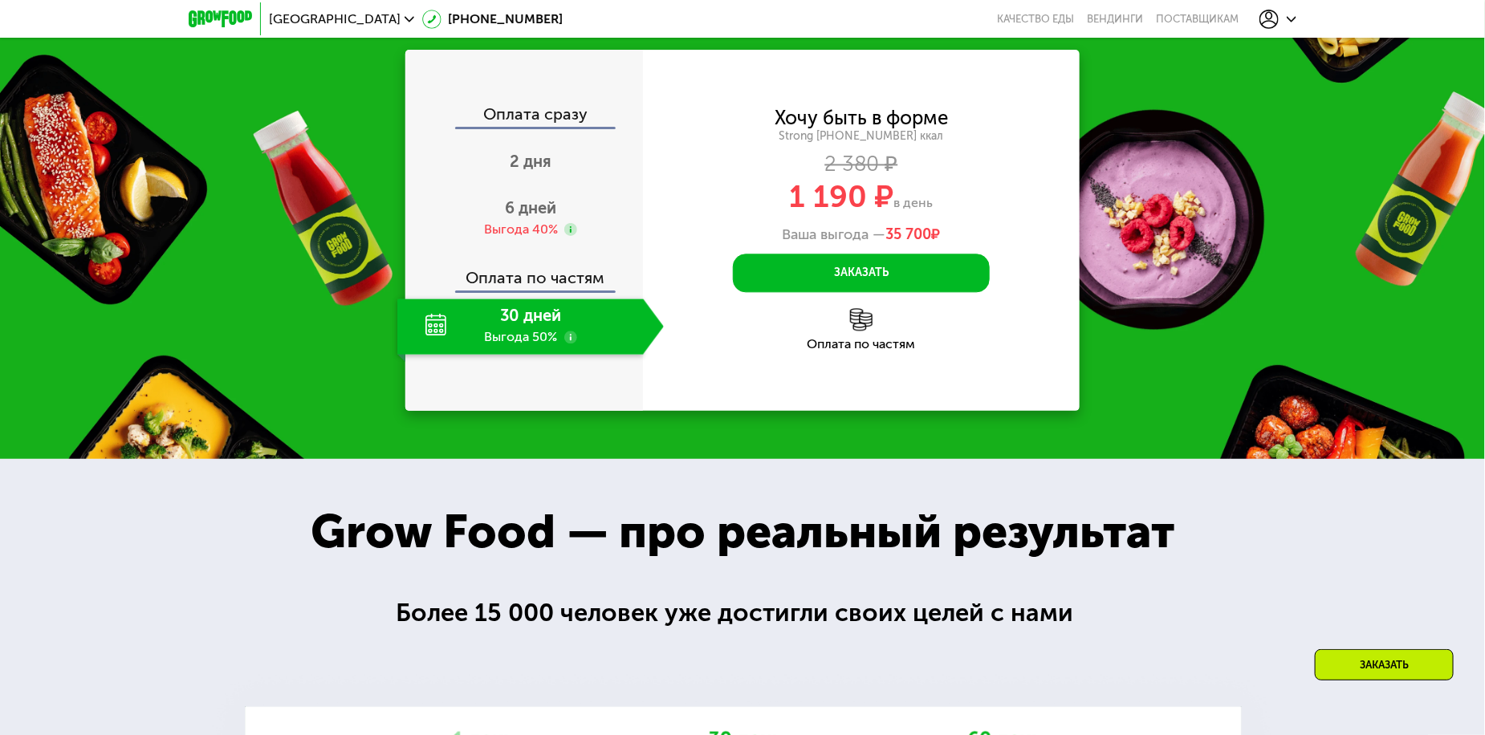
scroll to position [1686, 0]
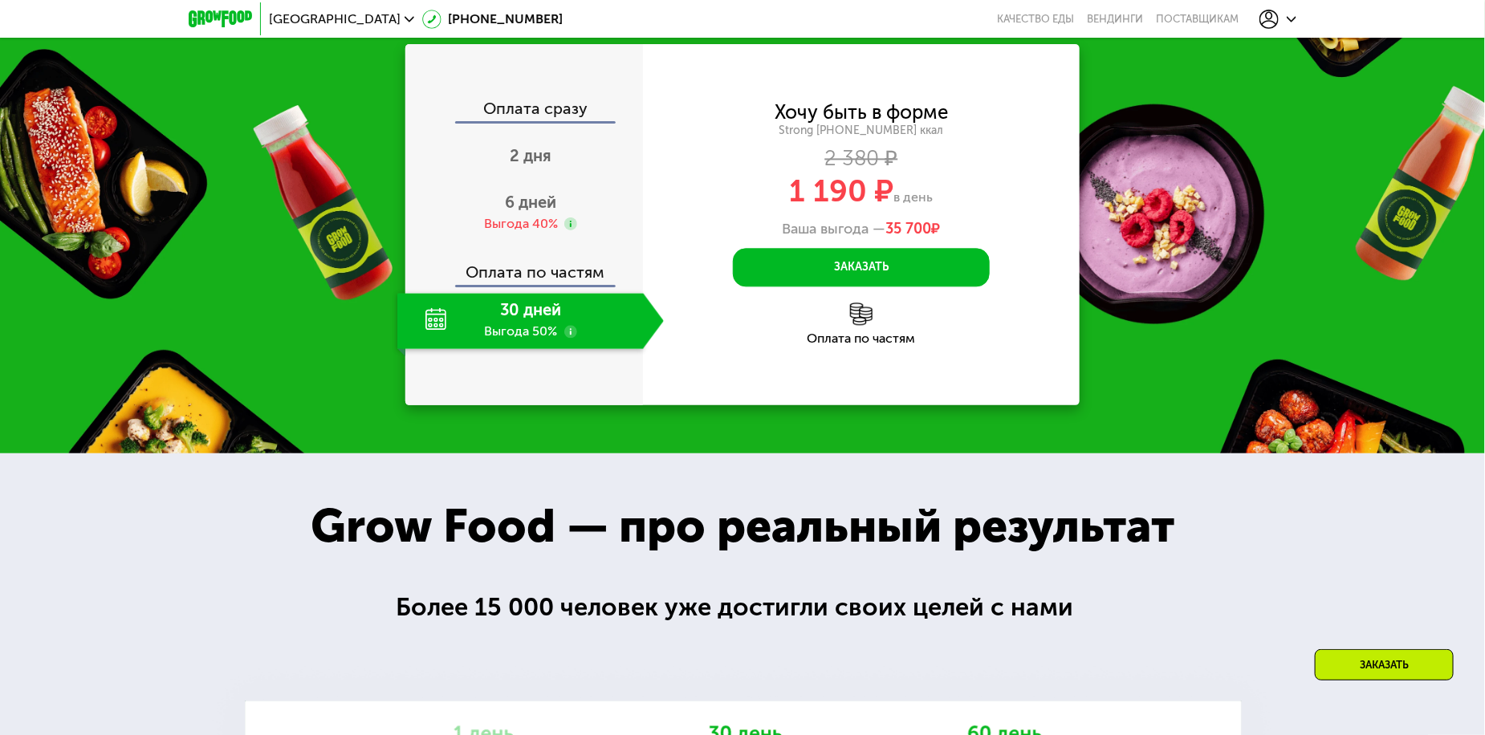
click at [528, 349] on div "30 дней Выгода 50%" at bounding box center [520, 321] width 246 height 56
click at [839, 345] on div "Оплата по частям" at bounding box center [861, 338] width 437 height 13
click at [903, 345] on div "Оплата по частям" at bounding box center [861, 324] width 437 height 43
drag, startPoint x: 885, startPoint y: 444, endPoint x: 928, endPoint y: 454, distance: 44.4
click at [923, 238] on span "35 700" at bounding box center [909, 229] width 46 height 18
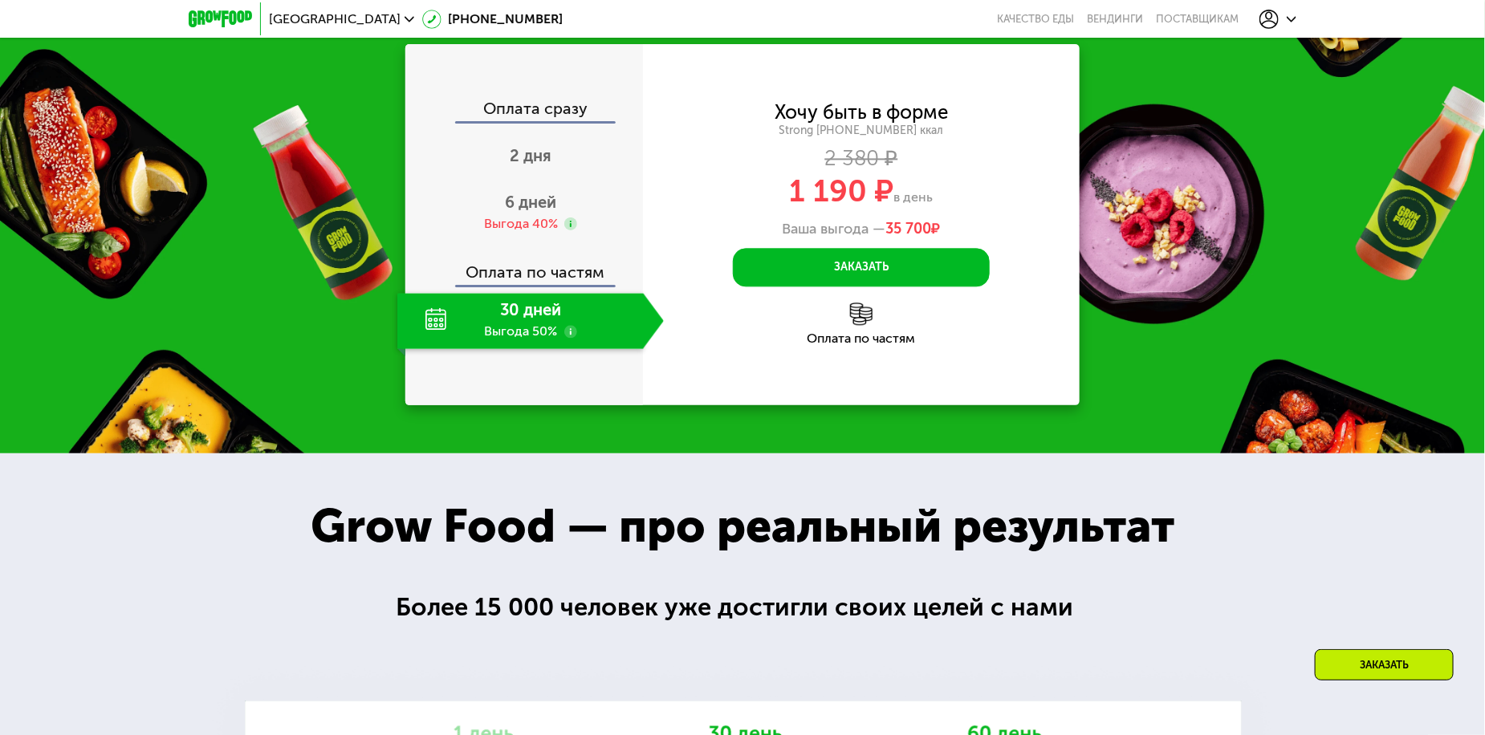
click at [928, 238] on span "35 700" at bounding box center [909, 229] width 46 height 18
drag, startPoint x: 779, startPoint y: 409, endPoint x: 862, endPoint y: 421, distance: 84.4
click at [862, 206] on div "1 190 ₽ в день" at bounding box center [861, 191] width 437 height 31
copy span "1 190"
click at [1151, 168] on div "Закажи Grow Food, чтобы сохранять форму все лето! Оплата сразу 2 дня 6 дней Выг…" at bounding box center [742, 197] width 1485 height 514
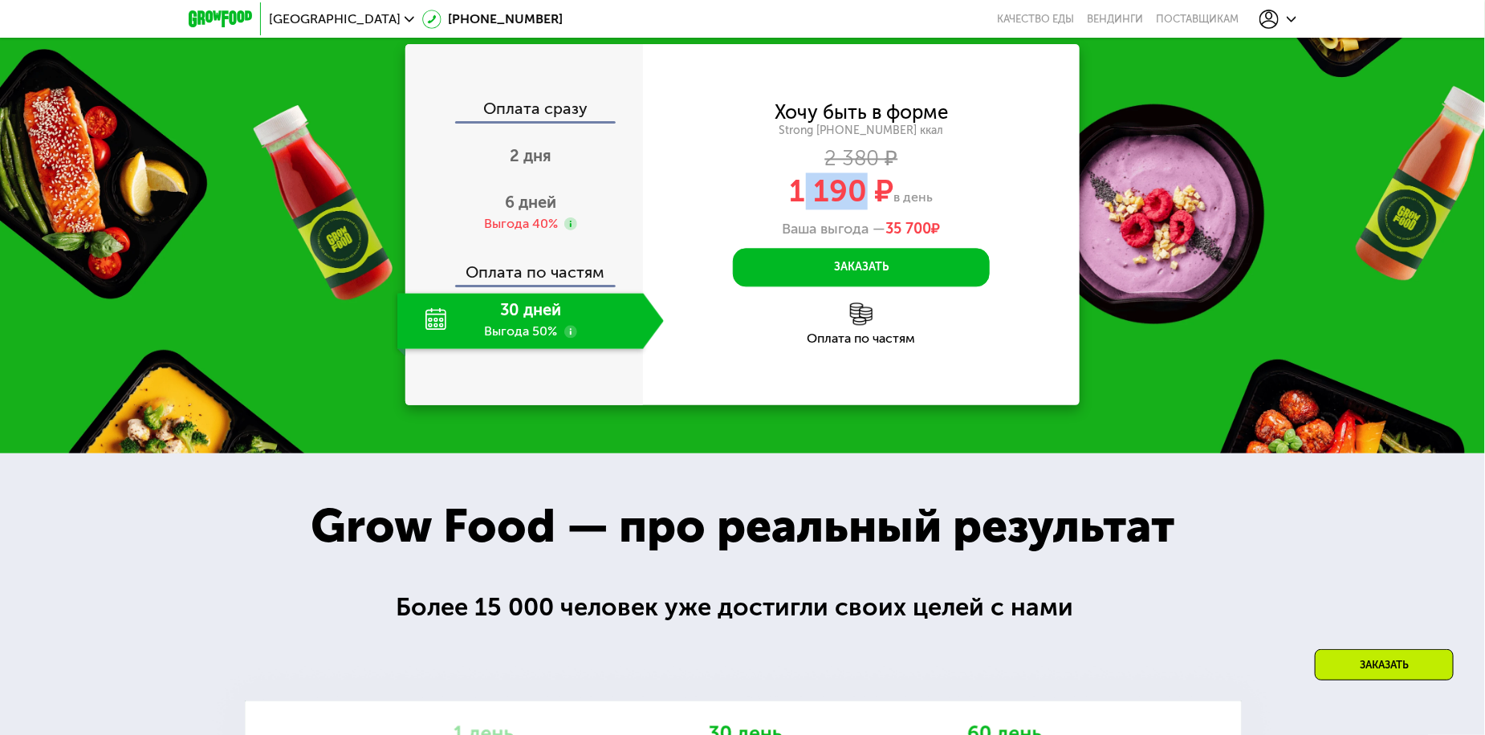
drag, startPoint x: 798, startPoint y: 401, endPoint x: 859, endPoint y: 412, distance: 62.0
click at [859, 210] on span "1 190 ₽" at bounding box center [842, 191] width 104 height 37
click at [878, 287] on button "Заказать" at bounding box center [861, 267] width 257 height 39
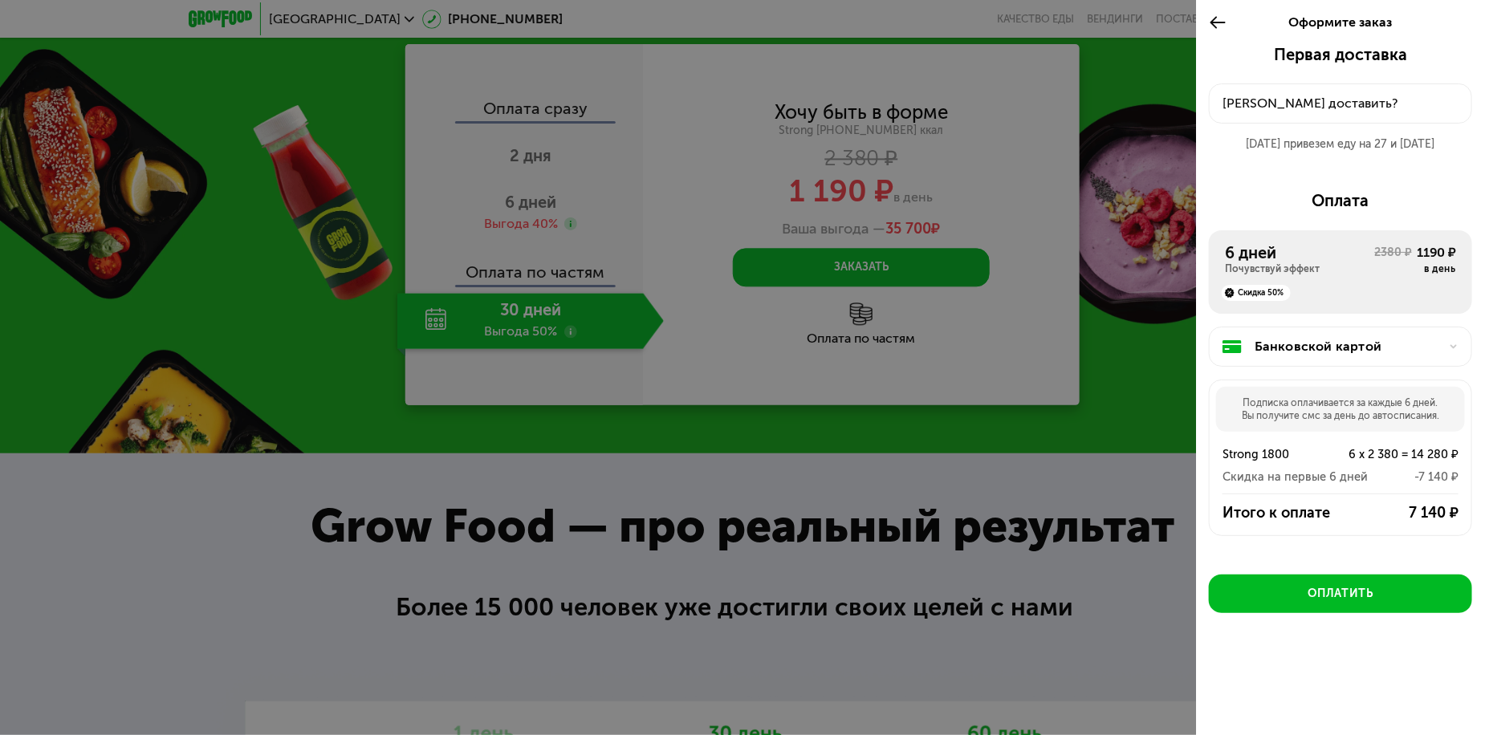
click at [1332, 149] on div "26 авг привезем еду на 27 и 28 авг" at bounding box center [1340, 144] width 263 height 16
click at [1330, 145] on div "26 авг привезем еду на 27 и 28 авг" at bounding box center [1340, 144] width 263 height 16
click at [1263, 89] on button "Куда доставить?" at bounding box center [1340, 104] width 263 height 40
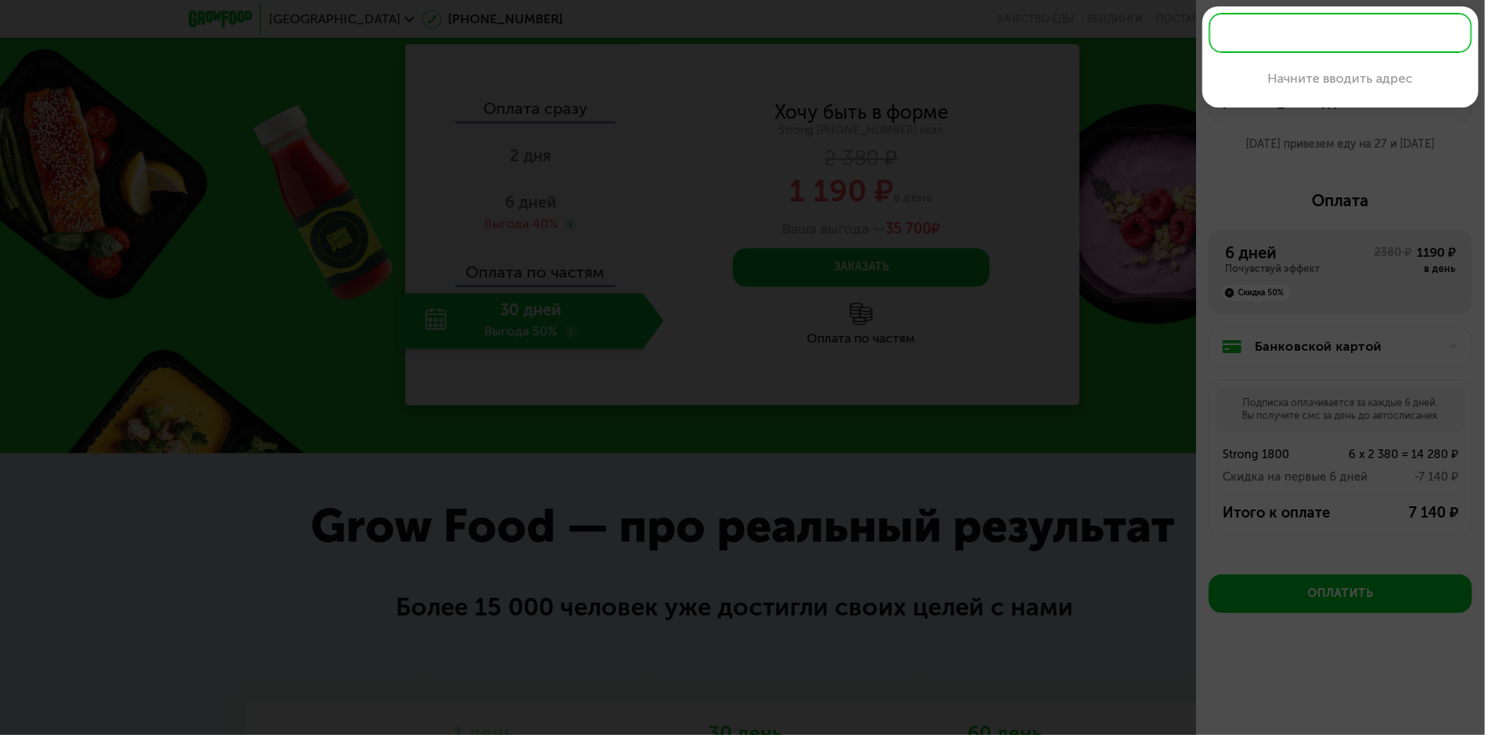
click at [1289, 39] on input "text" at bounding box center [1340, 33] width 263 height 40
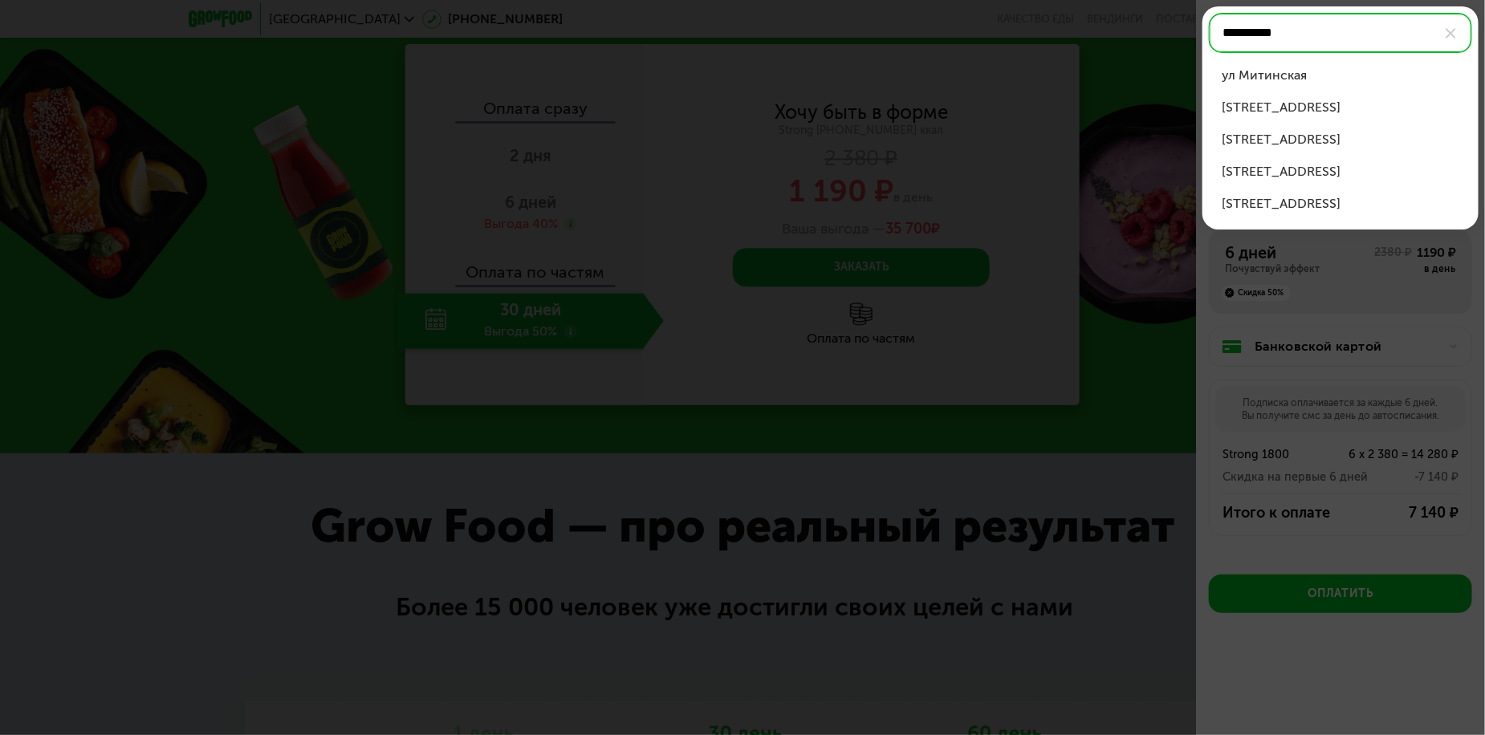
click at [1279, 32] on input "*********" at bounding box center [1340, 33] width 263 height 40
click at [1317, 34] on input "*********" at bounding box center [1340, 33] width 263 height 40
type input "*********"
click at [1356, 343] on div at bounding box center [742, 367] width 1485 height 735
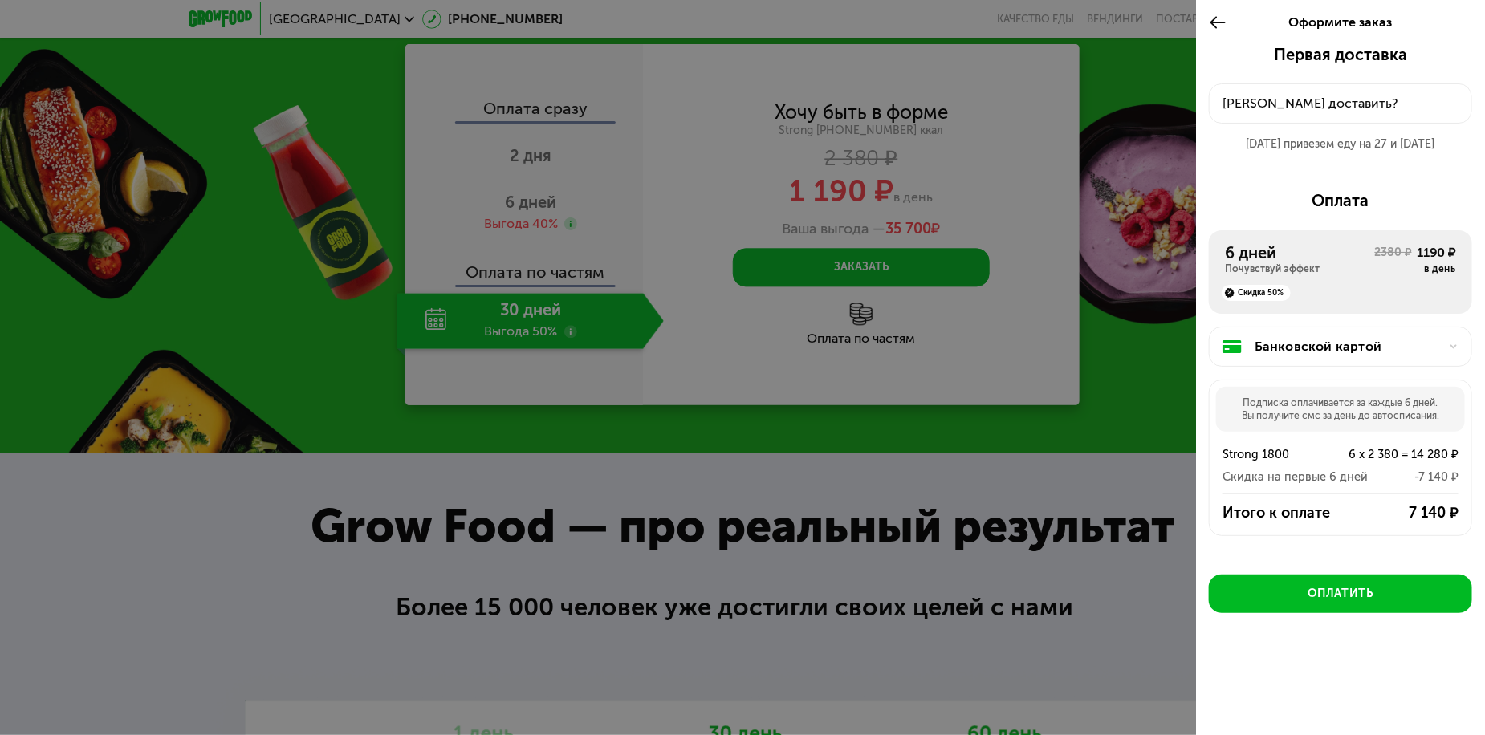
click at [1281, 111] on div "Куда доставить?" at bounding box center [1341, 103] width 236 height 19
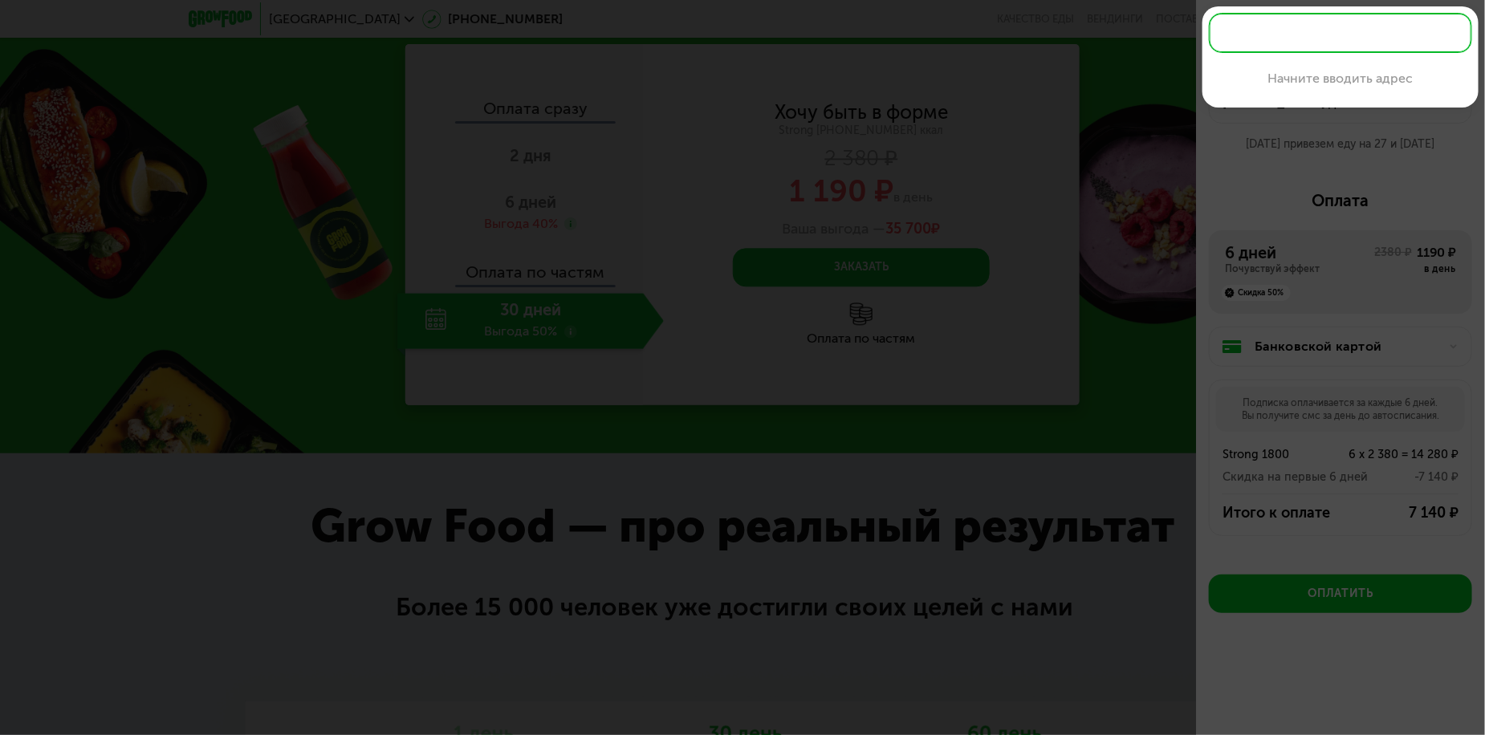
click at [1302, 39] on input "text" at bounding box center [1340, 33] width 263 height 40
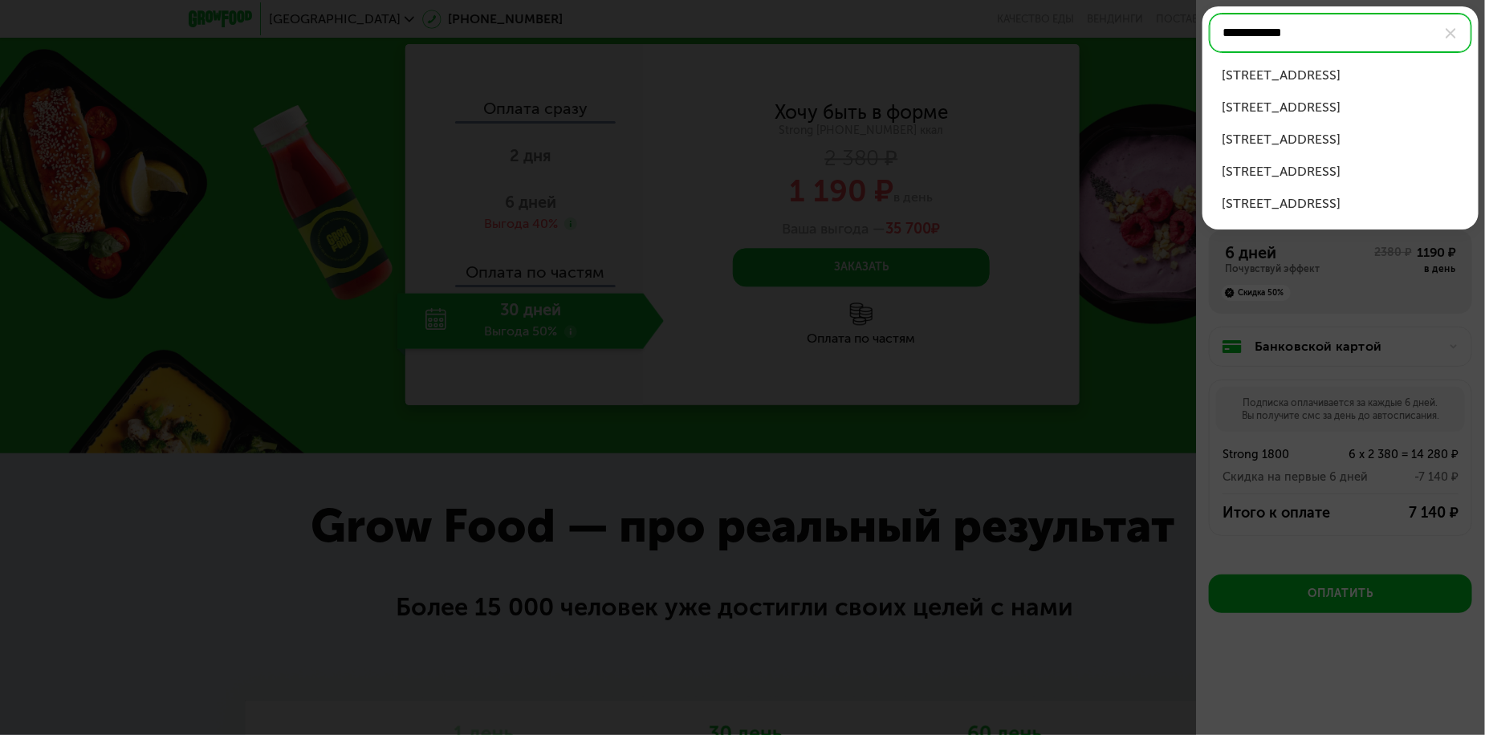
click at [1309, 72] on div "ул Митинская, д 15" at bounding box center [1341, 75] width 238 height 19
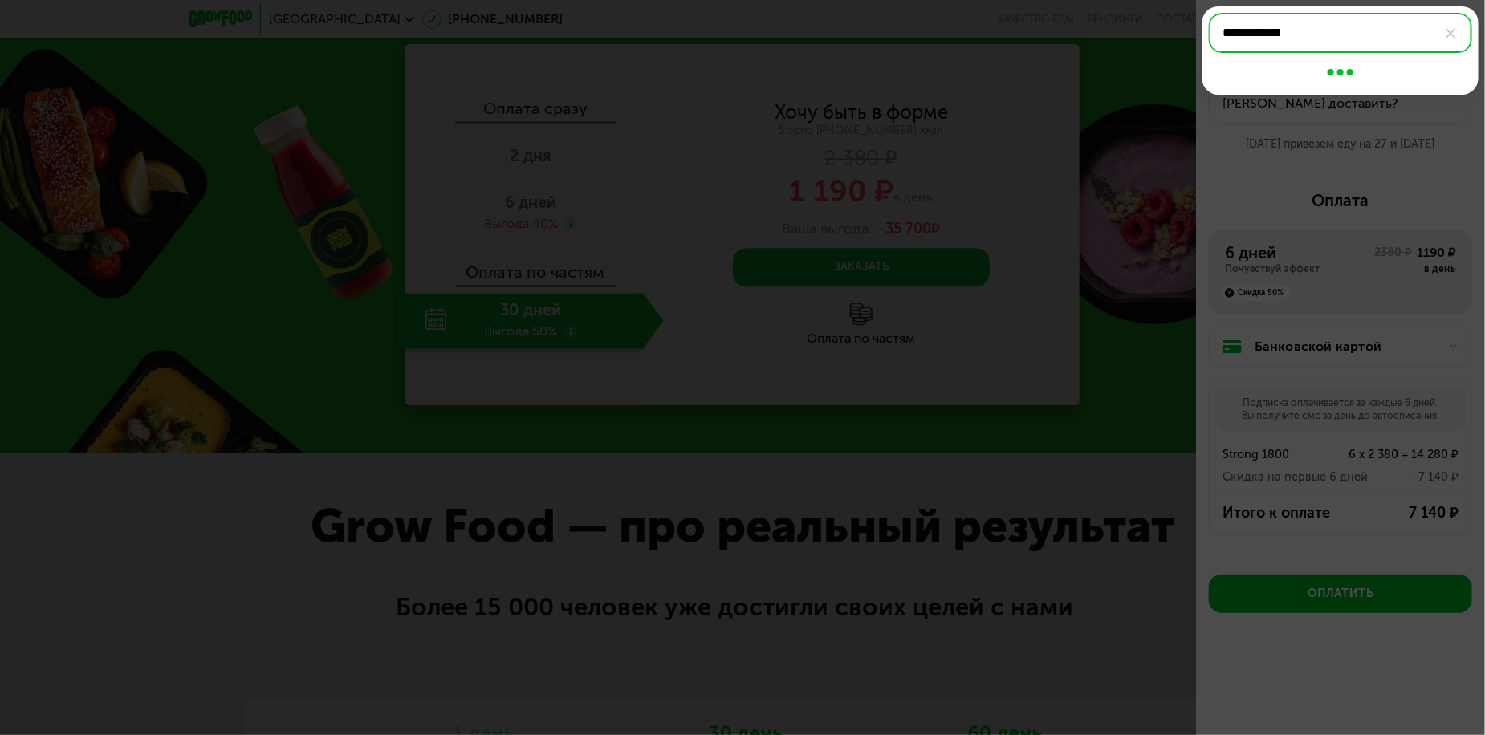
type input "**********"
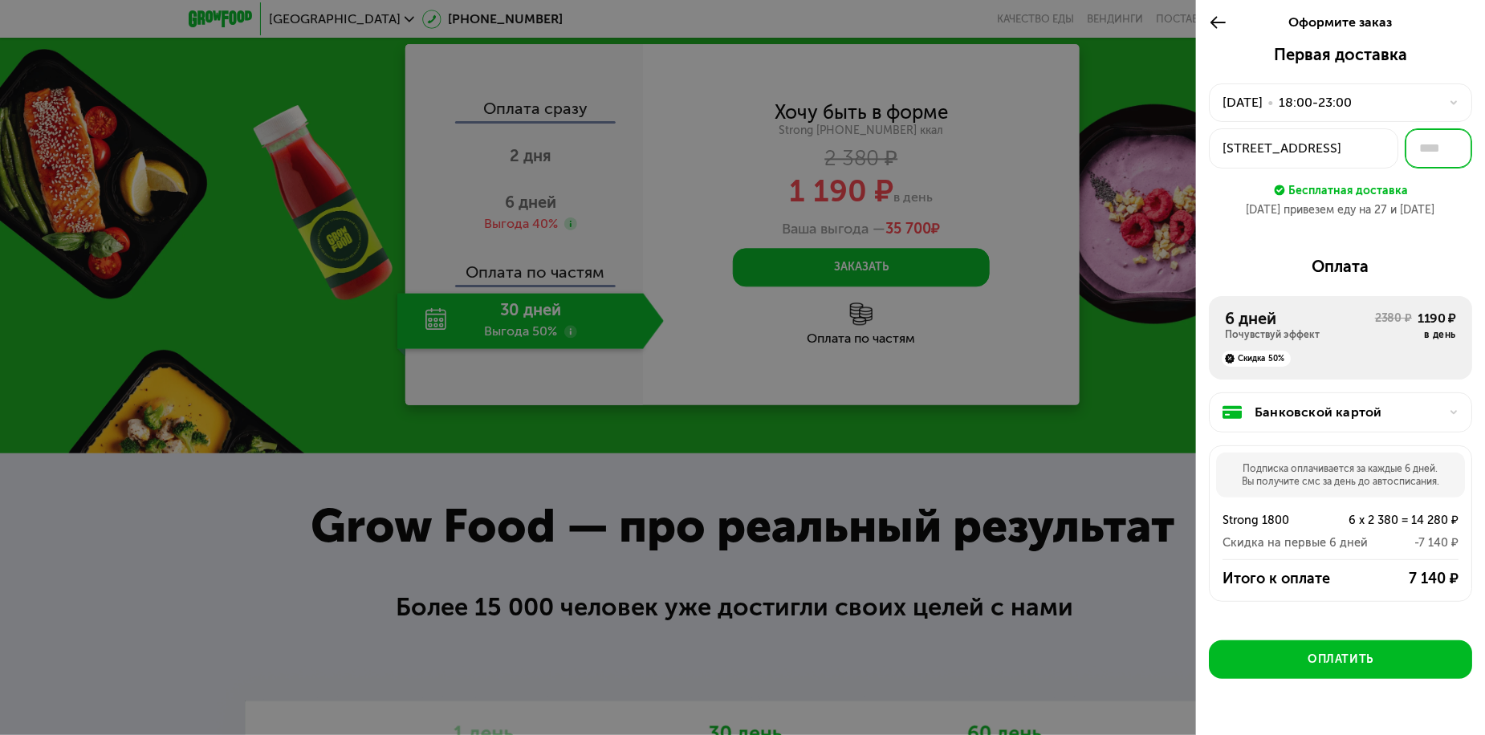
click at [1424, 142] on input "text" at bounding box center [1438, 148] width 67 height 40
type input "***"
click at [1287, 232] on div "Первая доставка 26 авг, вт • 18:00-23:00 ул Митинская, 15 *** Бесплатная достав…" at bounding box center [1340, 408] width 289 height 727
click at [1429, 140] on input "***" at bounding box center [1438, 148] width 67 height 40
click at [1384, 257] on div "Оплата" at bounding box center [1340, 266] width 263 height 19
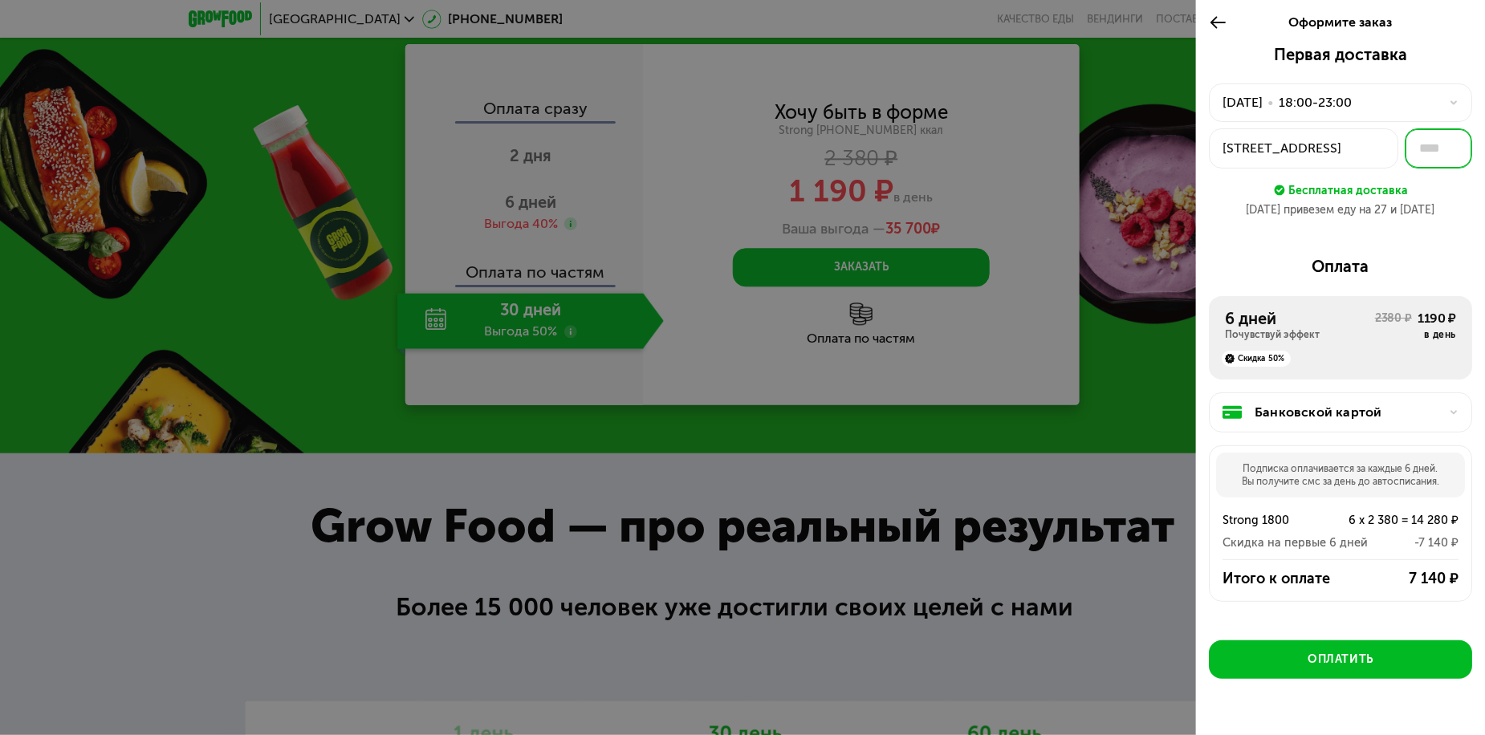
click at [1435, 165] on input "text" at bounding box center [1438, 148] width 67 height 40
type input "***"
click at [1401, 299] on div "6 дней Почувствуй эффект 2380 ₽ 1190 ₽ в день Скидка 50%" at bounding box center [1340, 338] width 263 height 84
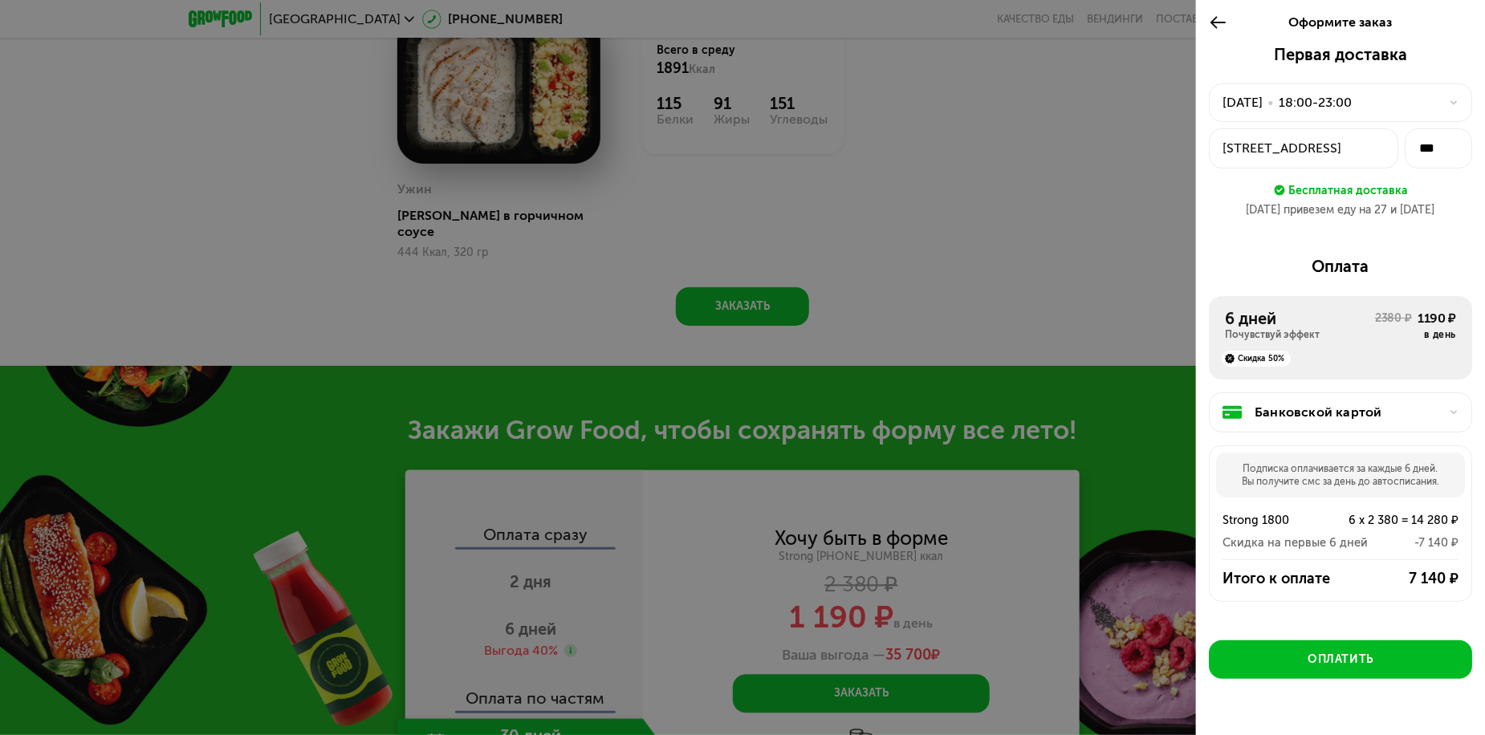
scroll to position [36, 0]
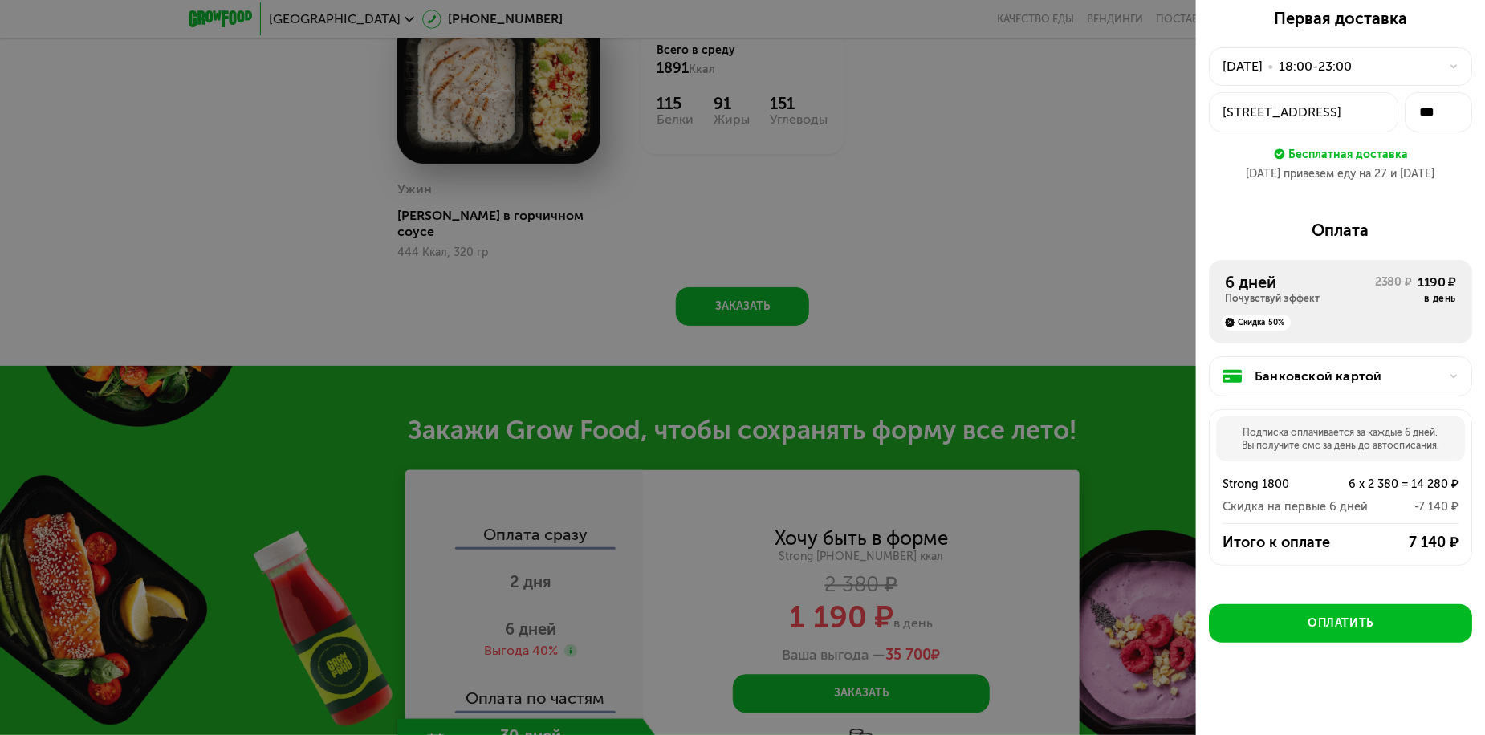
click at [1404, 384] on div "Банковской картой" at bounding box center [1347, 376] width 185 height 19
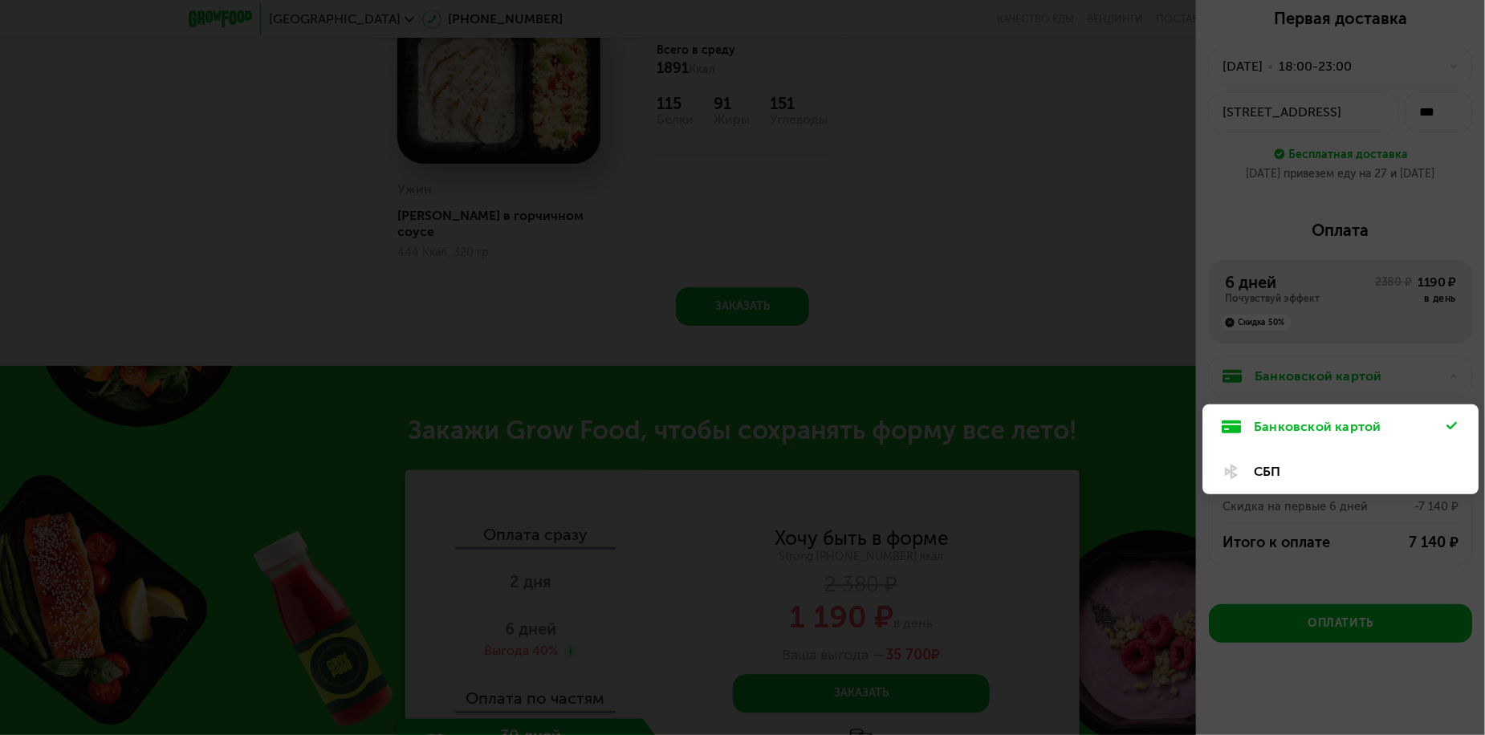
click at [1353, 481] on div "СБП" at bounding box center [1341, 472] width 276 height 45
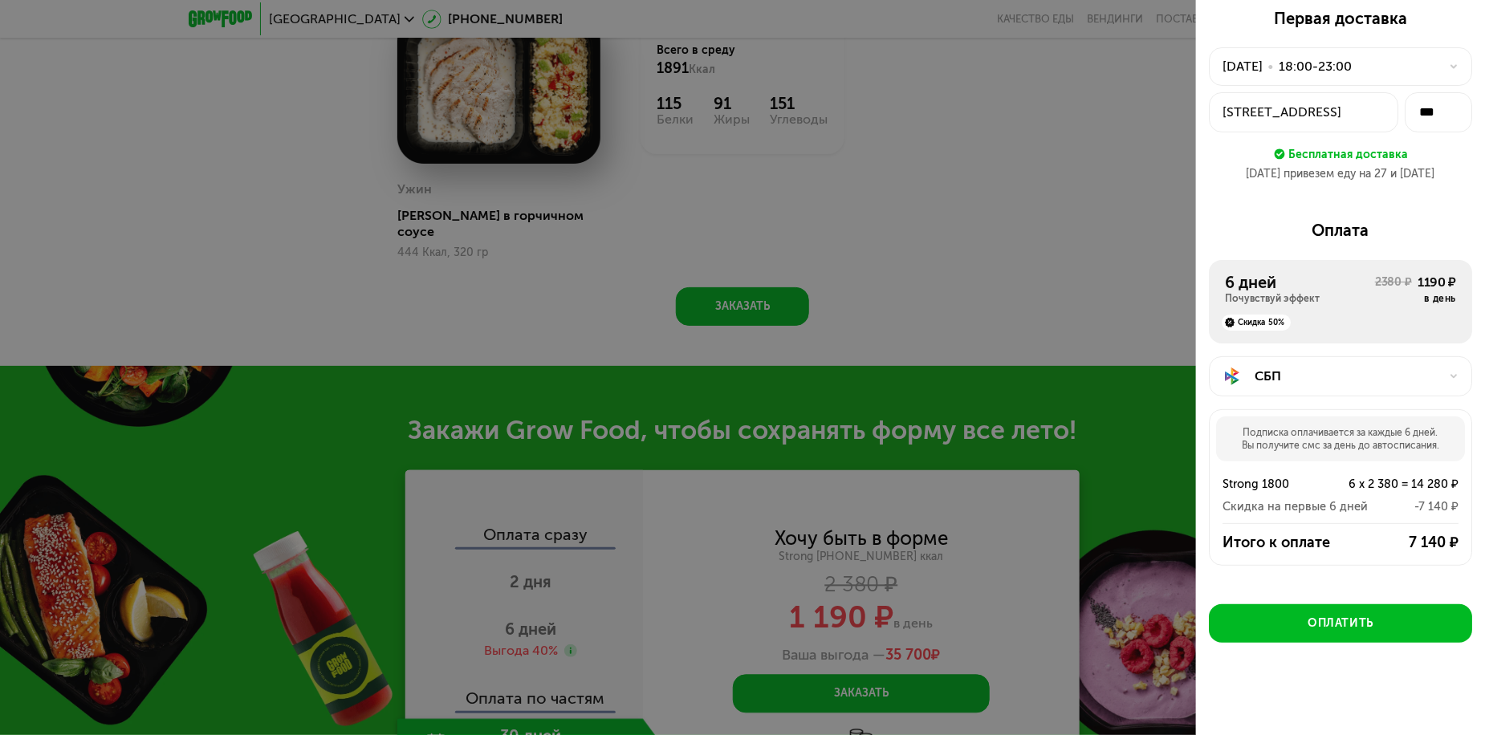
click at [1289, 431] on div "Подписка оплачивается за каждые 6 дней. Вы получите смс за день до автосписания." at bounding box center [1340, 439] width 249 height 45
click at [1269, 450] on div "Подписка оплачивается за каждые 6 дней. Вы получите смс за день до автосписания." at bounding box center [1340, 439] width 249 height 45
click at [1281, 484] on div "Strong 1800" at bounding box center [1270, 484] width 95 height 19
drag, startPoint x: 1293, startPoint y: 483, endPoint x: 1221, endPoint y: 483, distance: 71.5
click at [1221, 483] on div "Strong 1800 6 x 2 380 = 14 280 ₽ Скидка на первые 6 дней -7 140 ₽" at bounding box center [1341, 489] width 262 height 55
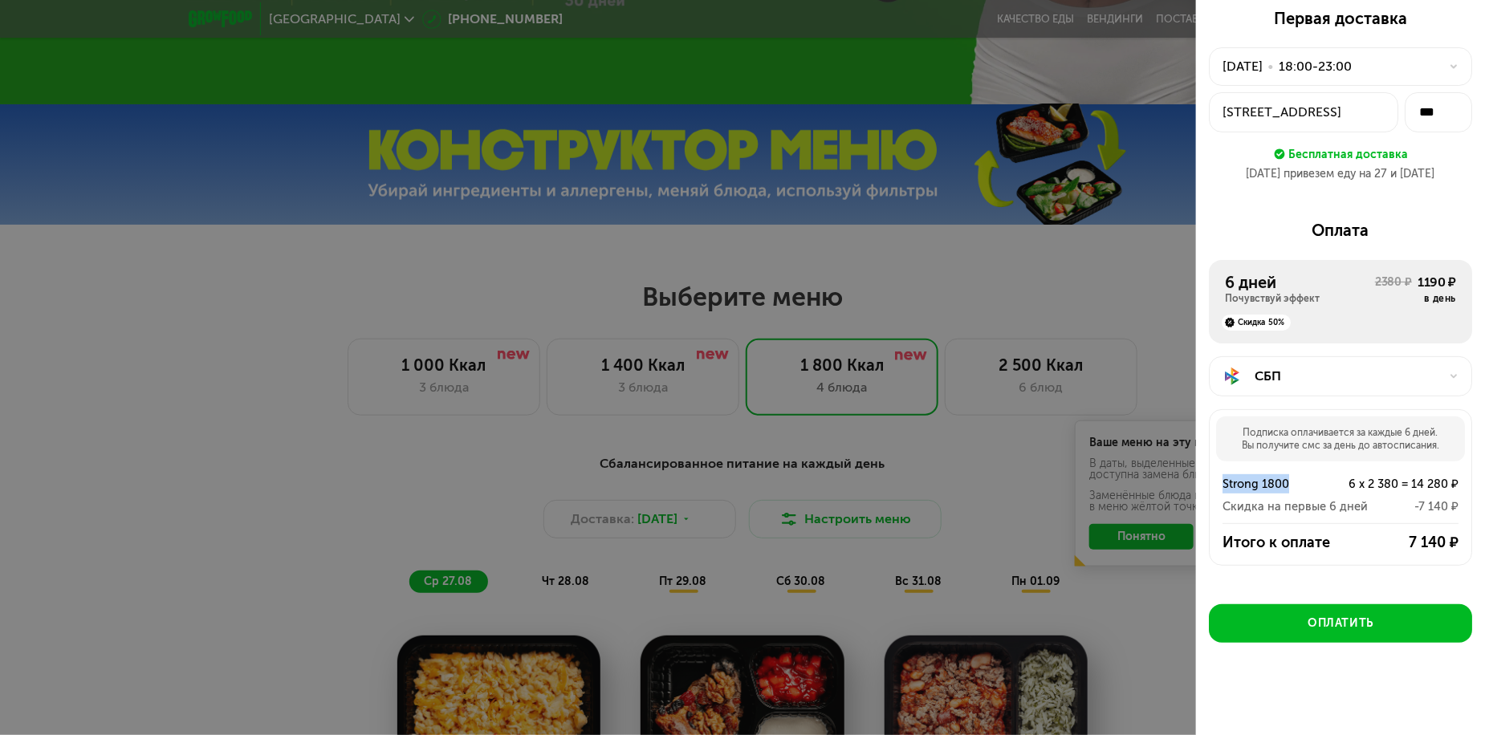
scroll to position [642, 0]
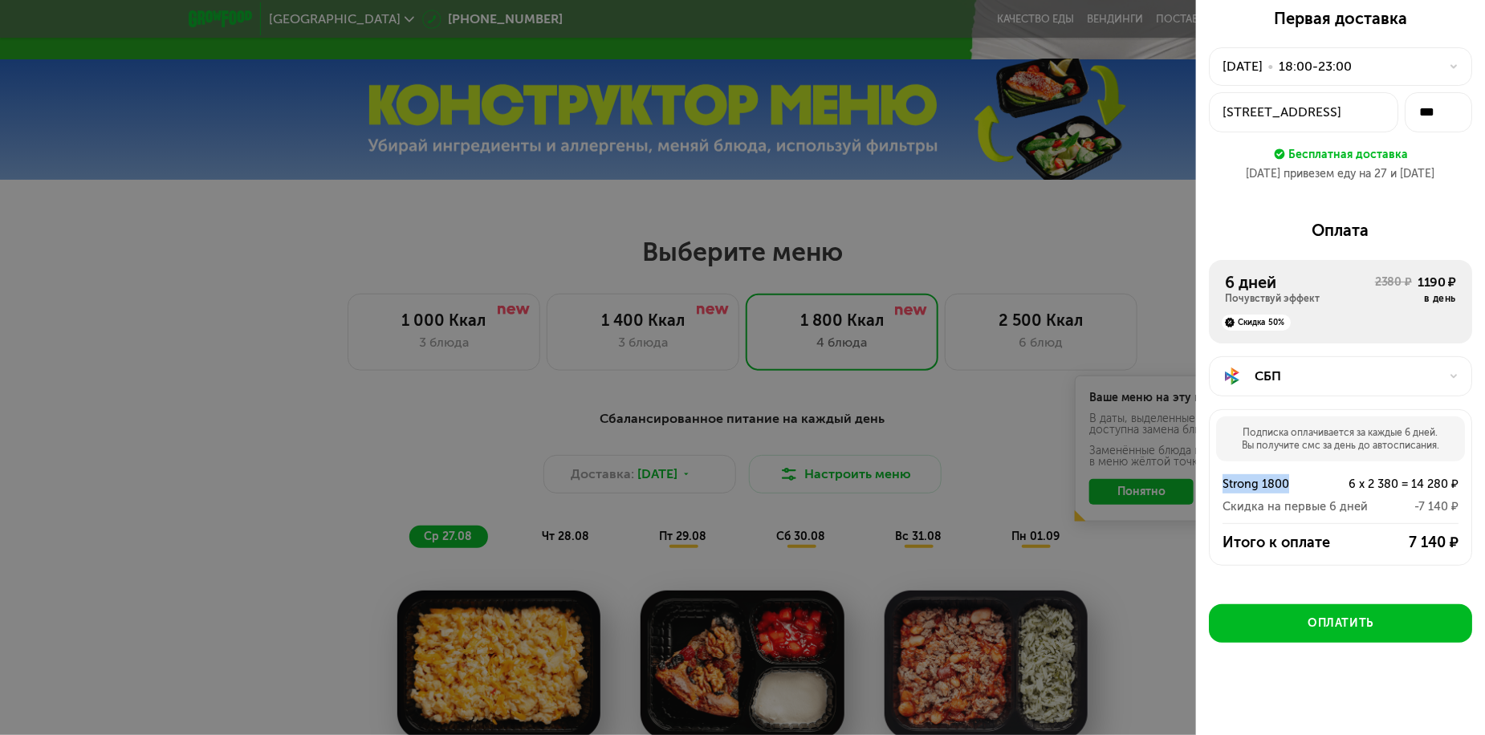
drag, startPoint x: 1240, startPoint y: 509, endPoint x: 1448, endPoint y: 510, distance: 208.0
click at [1448, 510] on div "Strong 1800 6 x 2 380 = 14 280 ₽ Скидка на первые 6 дней -7 140 ₽" at bounding box center [1341, 489] width 262 height 55
drag, startPoint x: 1243, startPoint y: 446, endPoint x: 1429, endPoint y: 443, distance: 186.3
click at [1429, 443] on div "Подписка оплачивается за каждые 6 дней. Вы получите смс за день до автосписания." at bounding box center [1340, 439] width 249 height 45
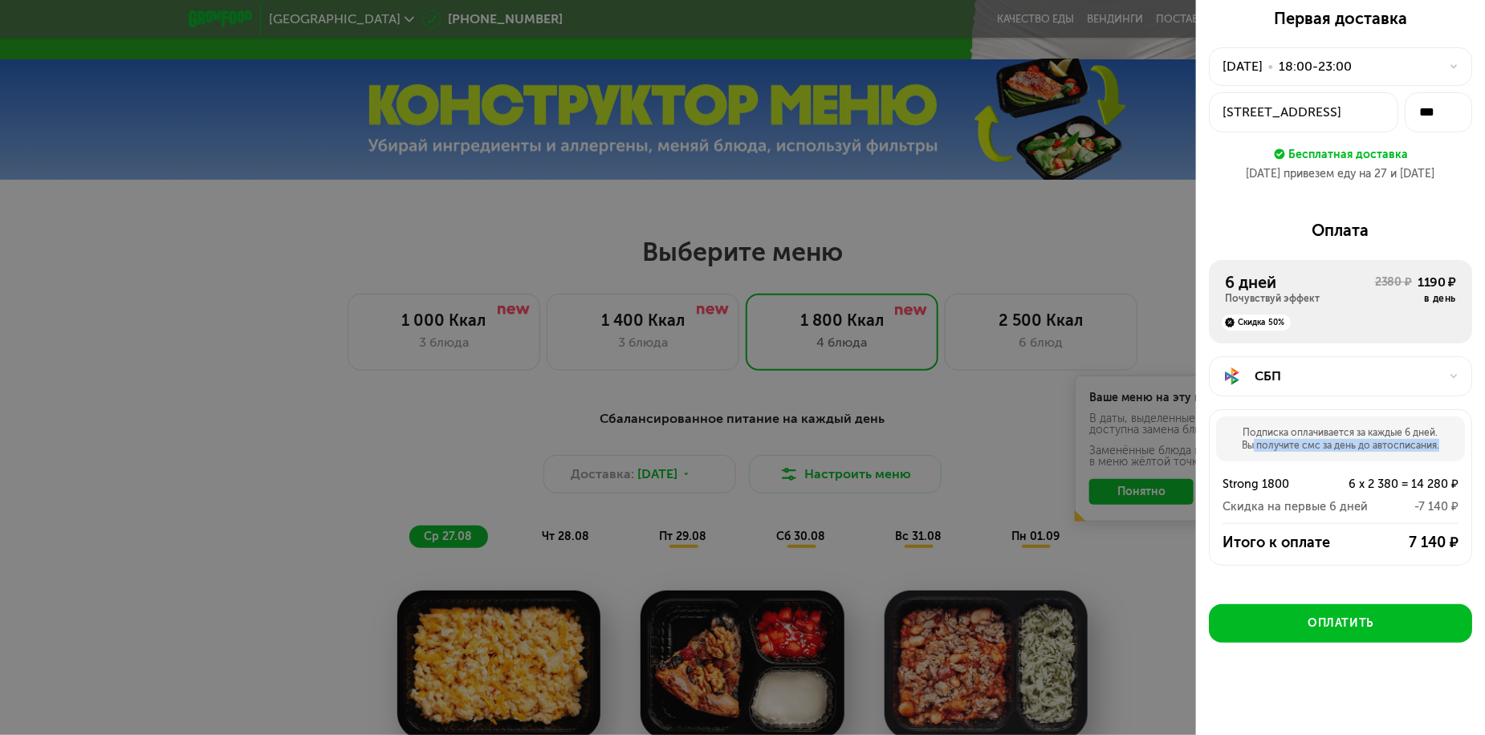
click at [1429, 444] on div "Подписка оплачивается за каждые 6 дней. Вы получите смс за день до автосписания." at bounding box center [1340, 439] width 249 height 45
drag, startPoint x: 1266, startPoint y: 538, endPoint x: 1448, endPoint y: 535, distance: 182.3
click at [1448, 535] on div "Итого к оплате 7 140 ₽" at bounding box center [1341, 542] width 262 height 19
click at [1353, 544] on div "7 140 ₽" at bounding box center [1406, 542] width 106 height 19
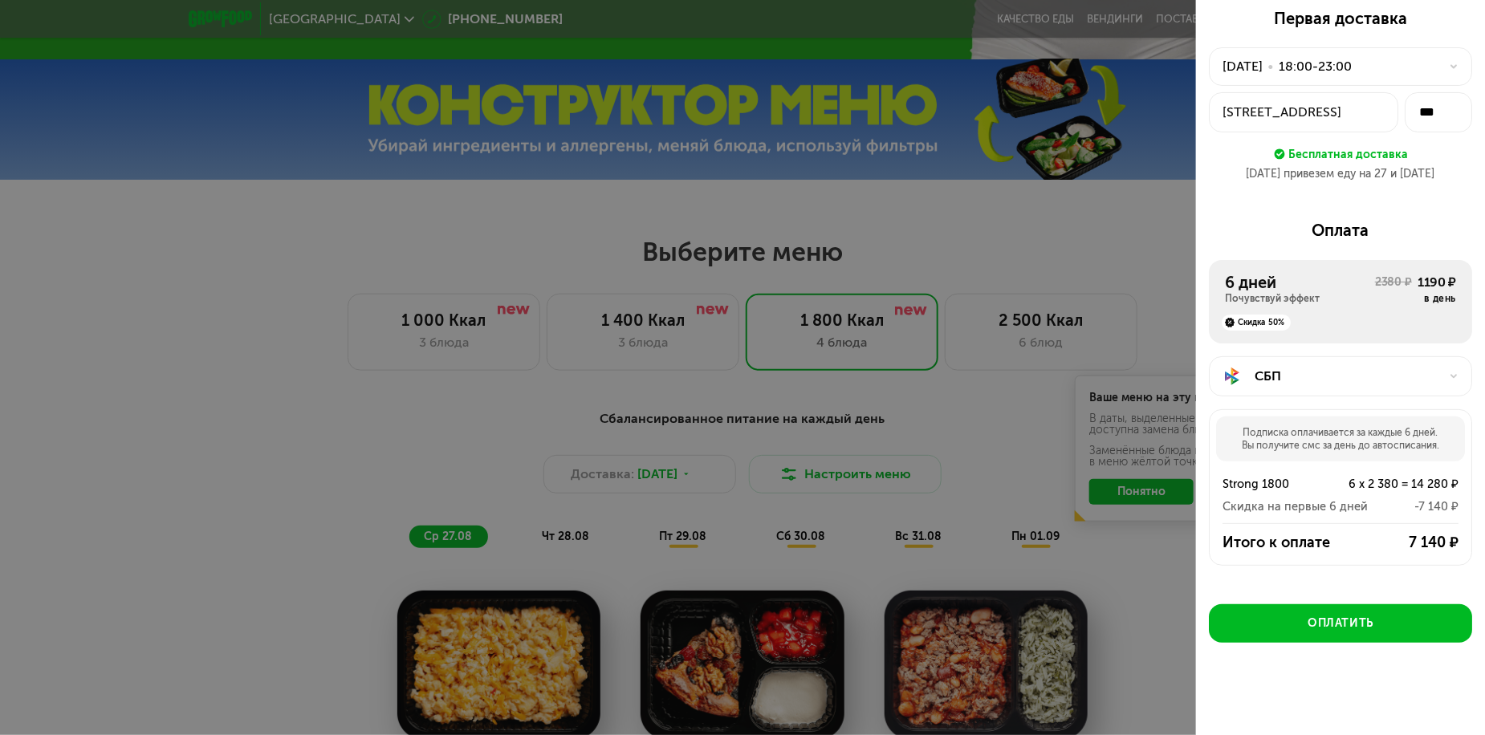
click at [1275, 476] on div "Strong 1800" at bounding box center [1270, 484] width 95 height 19
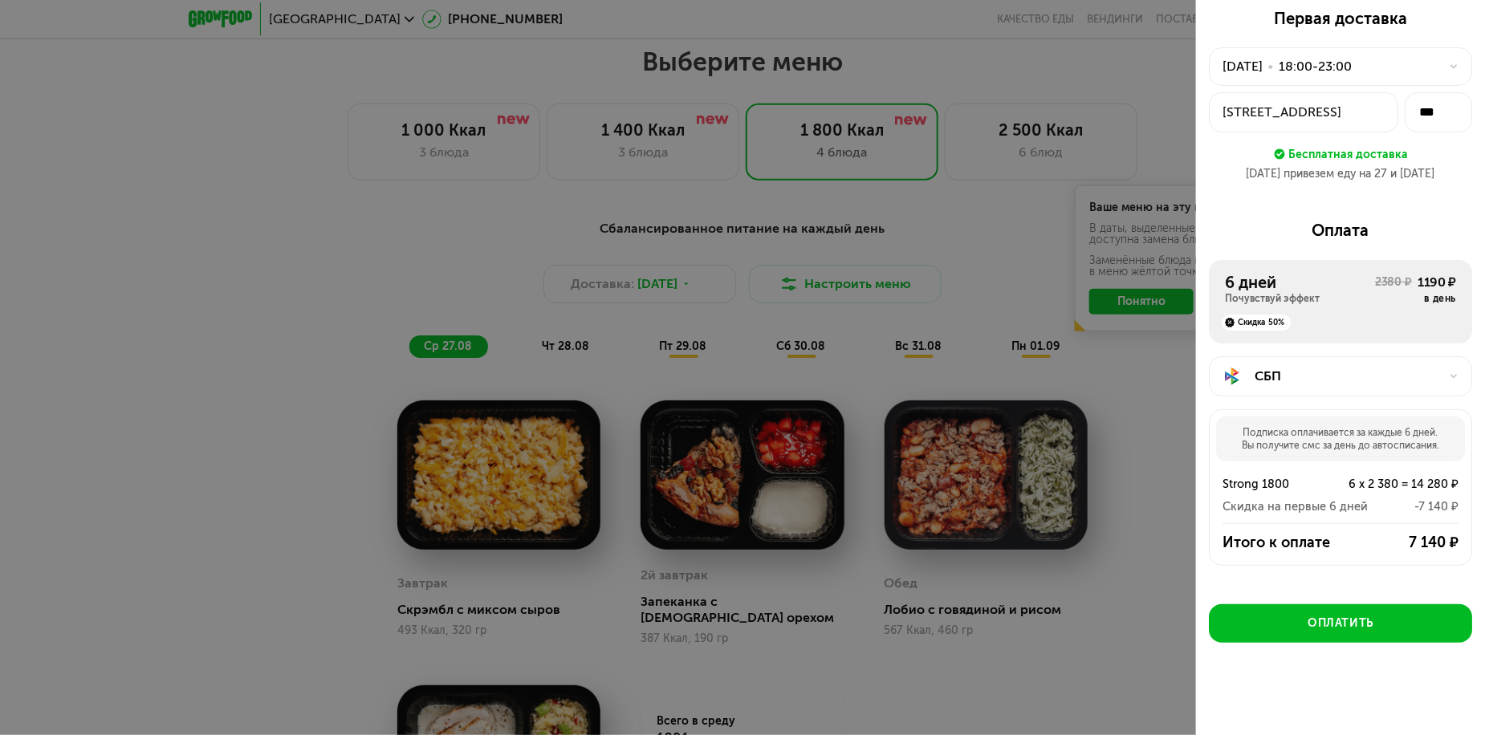
scroll to position [883, 0]
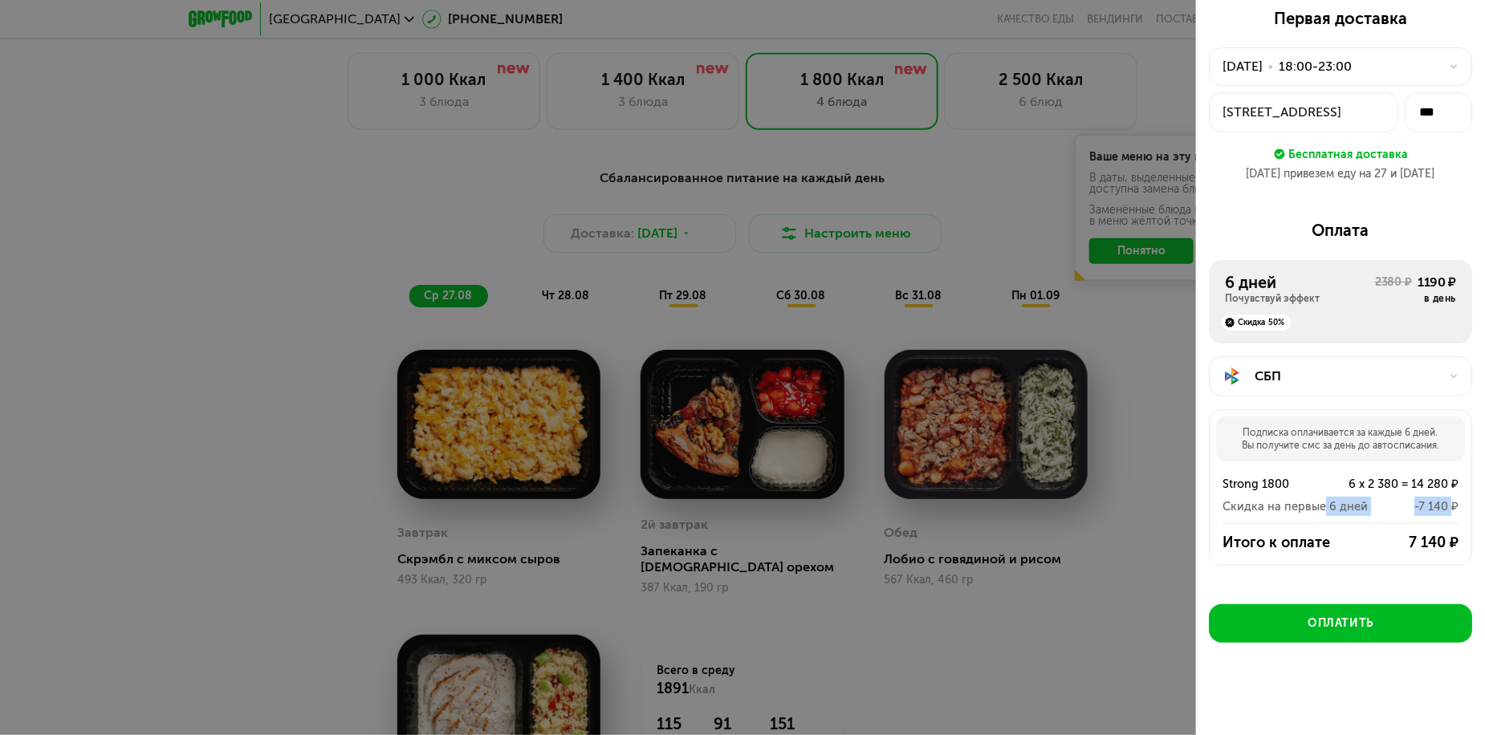
drag, startPoint x: 1320, startPoint y: 503, endPoint x: 1437, endPoint y: 503, distance: 117.2
click at [1437, 503] on div "Скидка на первые 6 дней -7 140 ₽" at bounding box center [1341, 506] width 236 height 19
click at [1439, 503] on div "-7 140 ₽" at bounding box center [1413, 506] width 91 height 19
click at [1363, 632] on button "Оплатить" at bounding box center [1340, 624] width 263 height 39
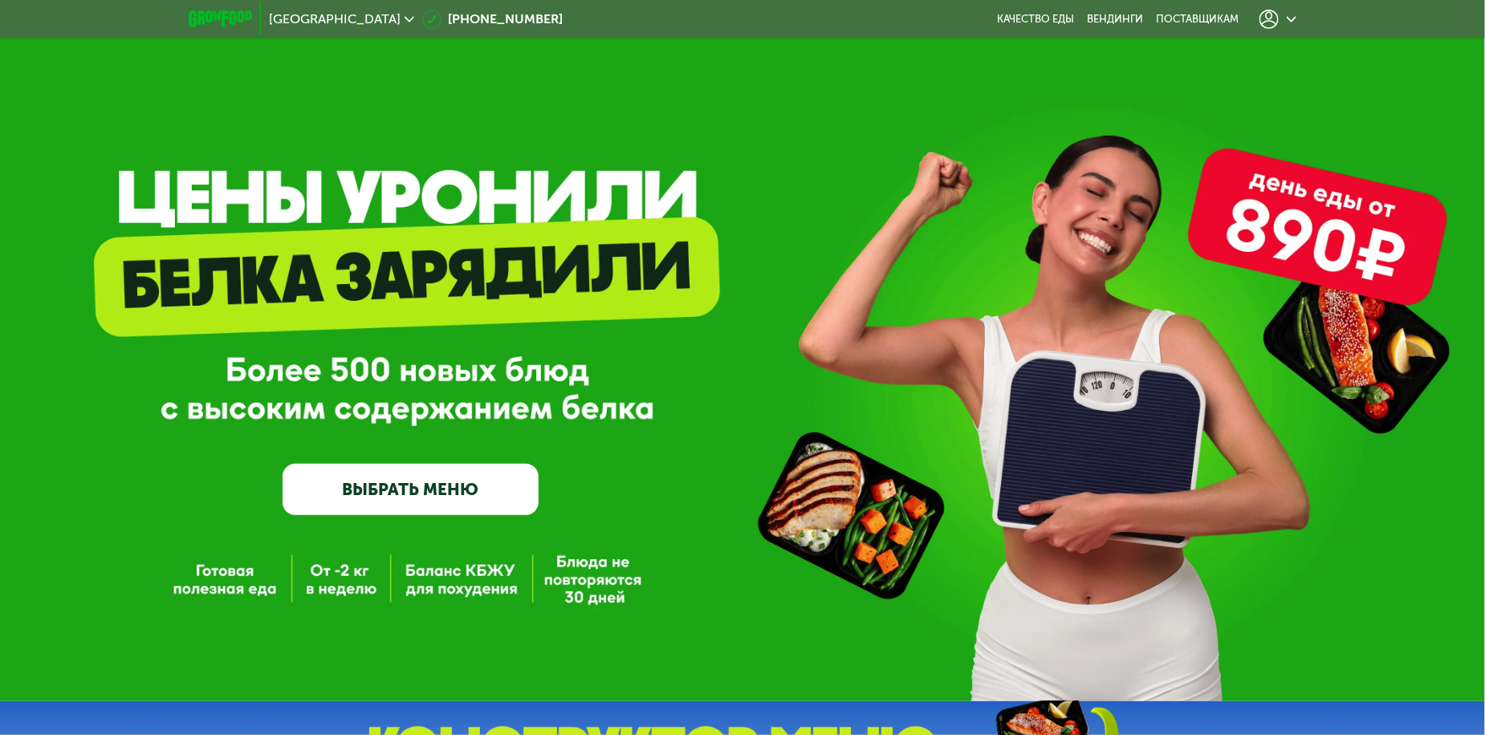
click at [1286, 10] on div at bounding box center [1278, 19] width 37 height 19
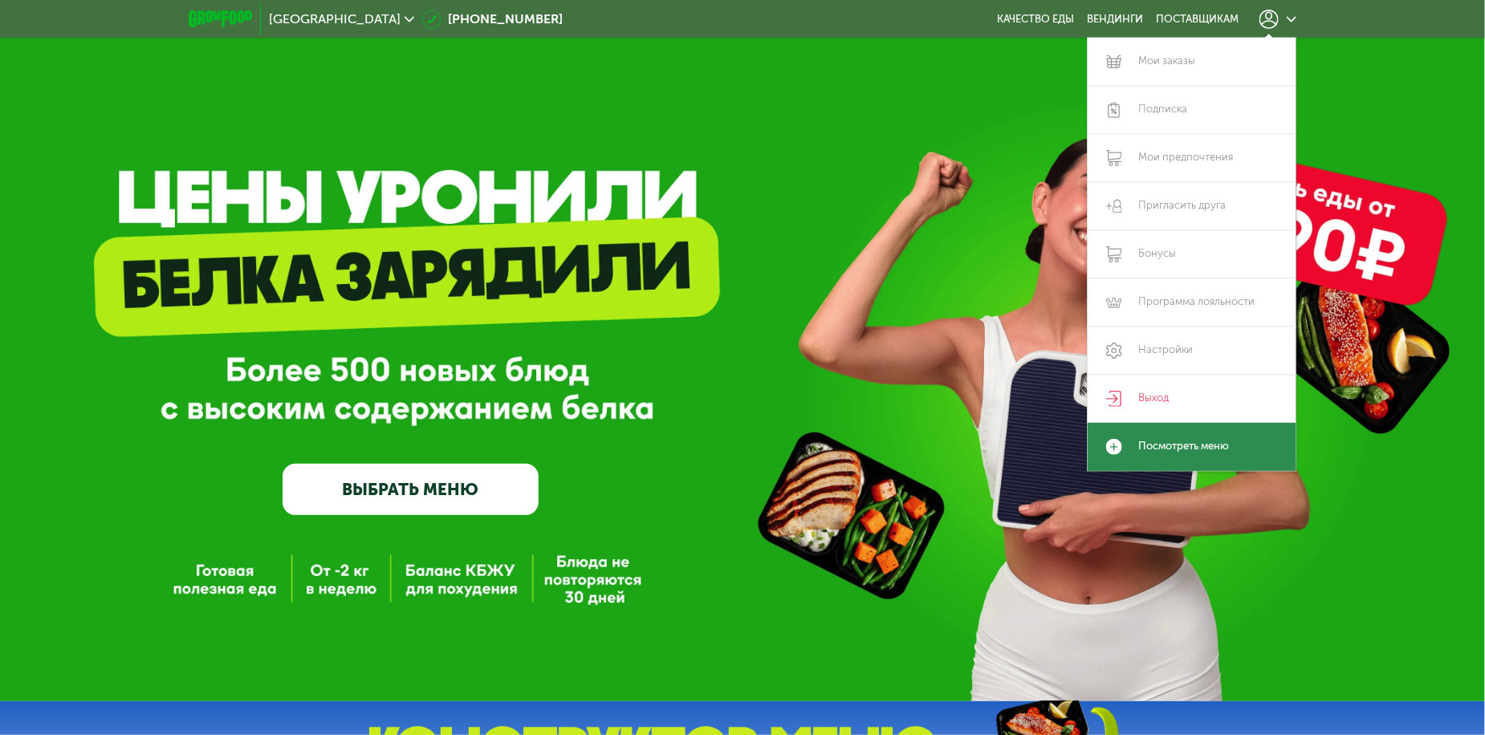
click at [1193, 439] on link "Посмотреть меню" at bounding box center [1192, 447] width 209 height 48
click at [1178, 103] on link "Подписка" at bounding box center [1192, 110] width 209 height 48
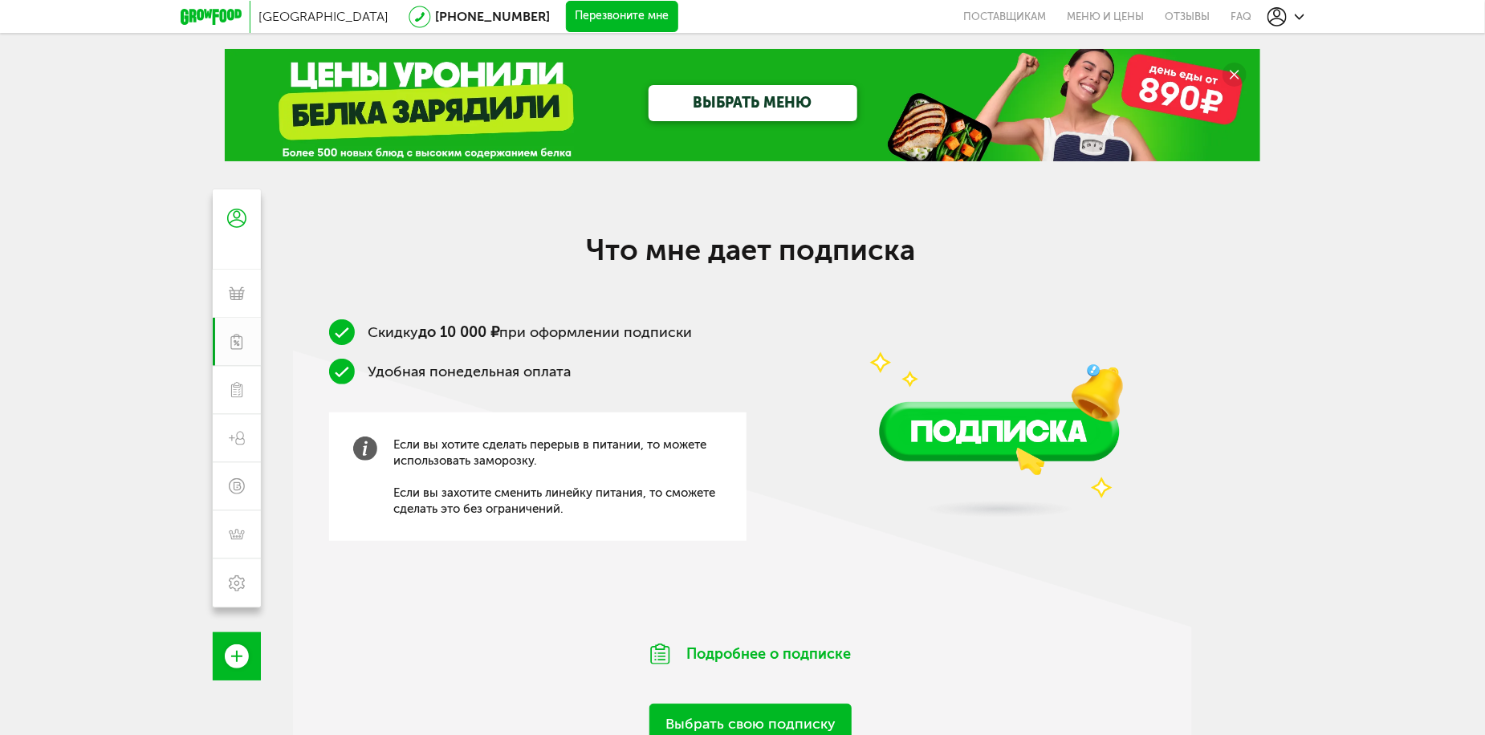
scroll to position [253, 0]
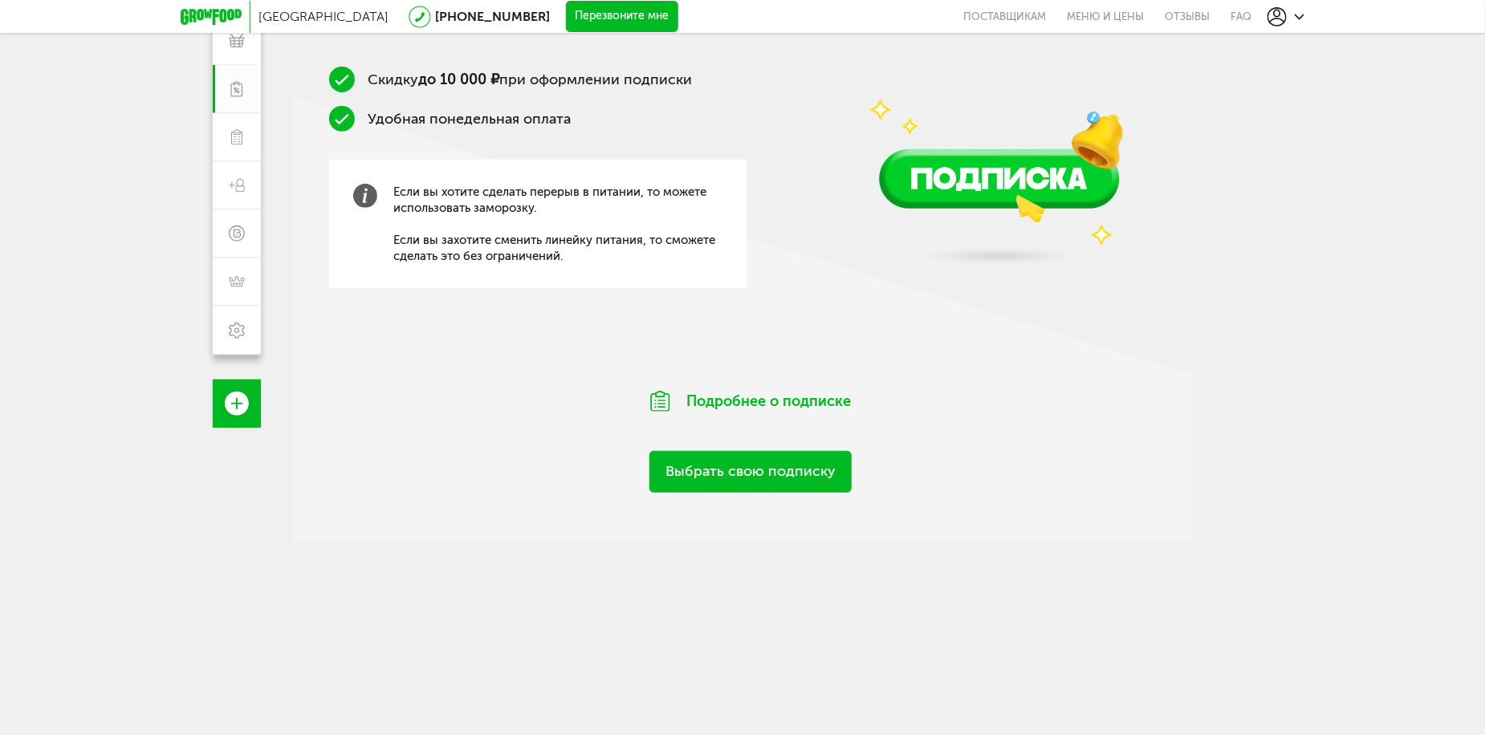
click at [765, 493] on div "Что мне дает подписка Скидку до 10 000 ₽ при оформлении подписки Удобная понеде…" at bounding box center [742, 252] width 899 height 577
click at [764, 479] on link "Выбрать свою подписку" at bounding box center [751, 471] width 202 height 41
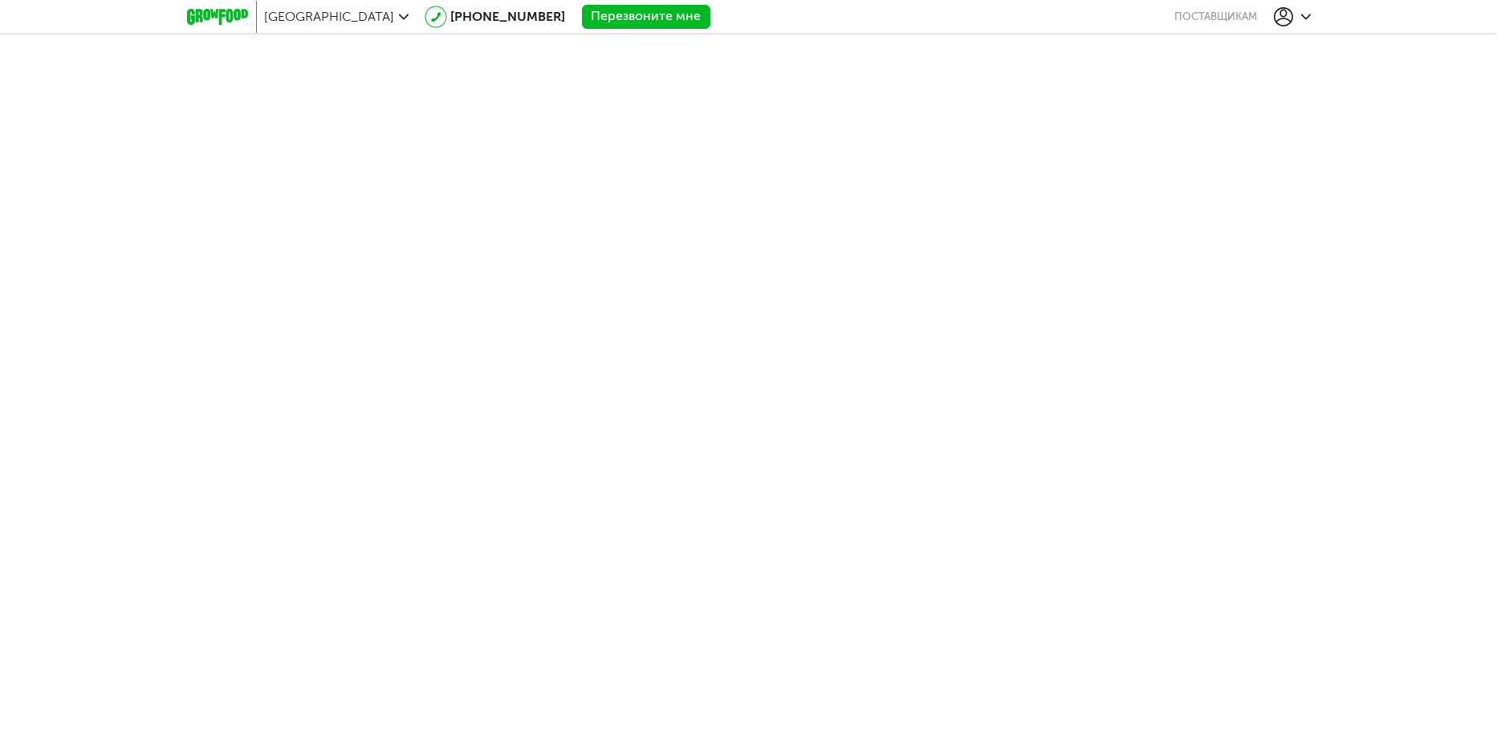
click at [1285, 18] on use at bounding box center [1283, 16] width 19 height 19
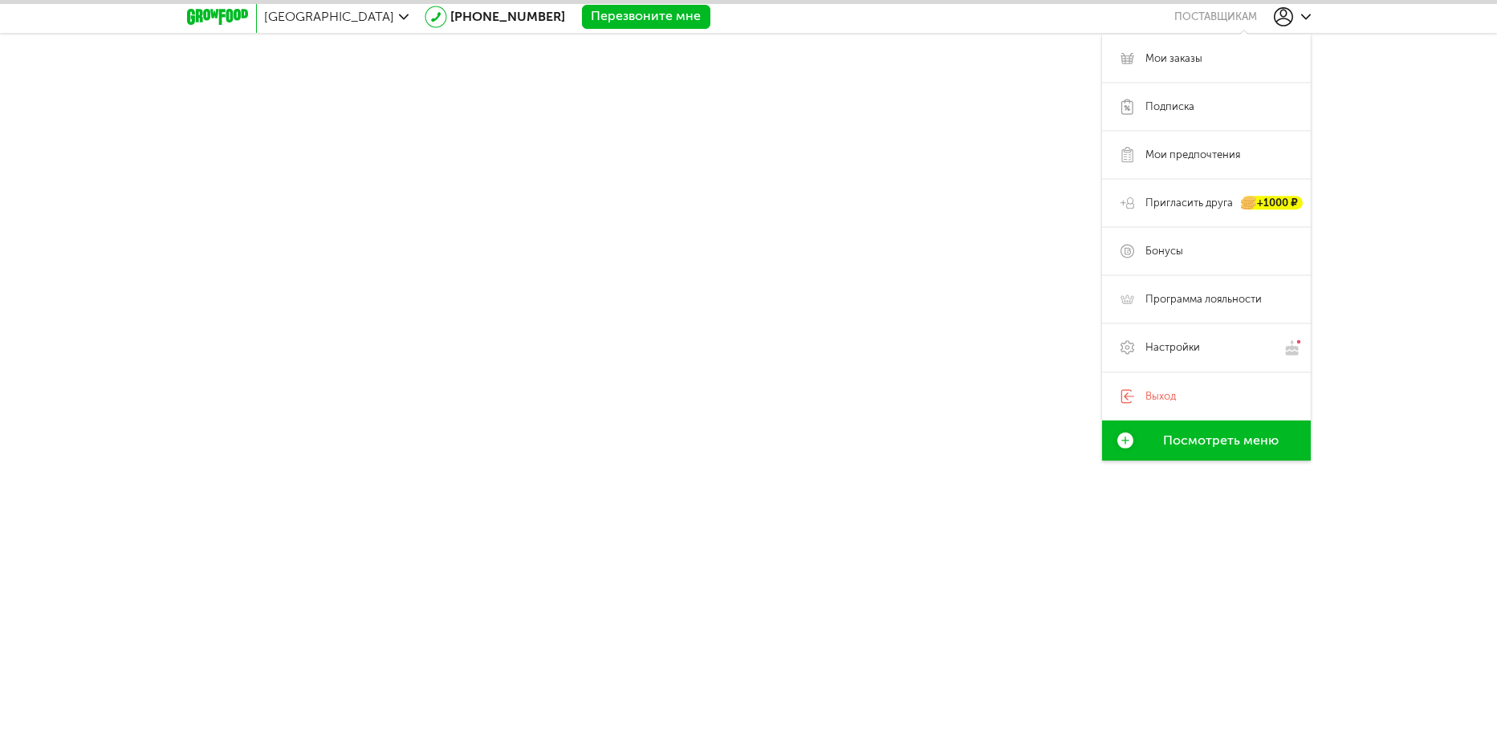
scroll to position [253, 0]
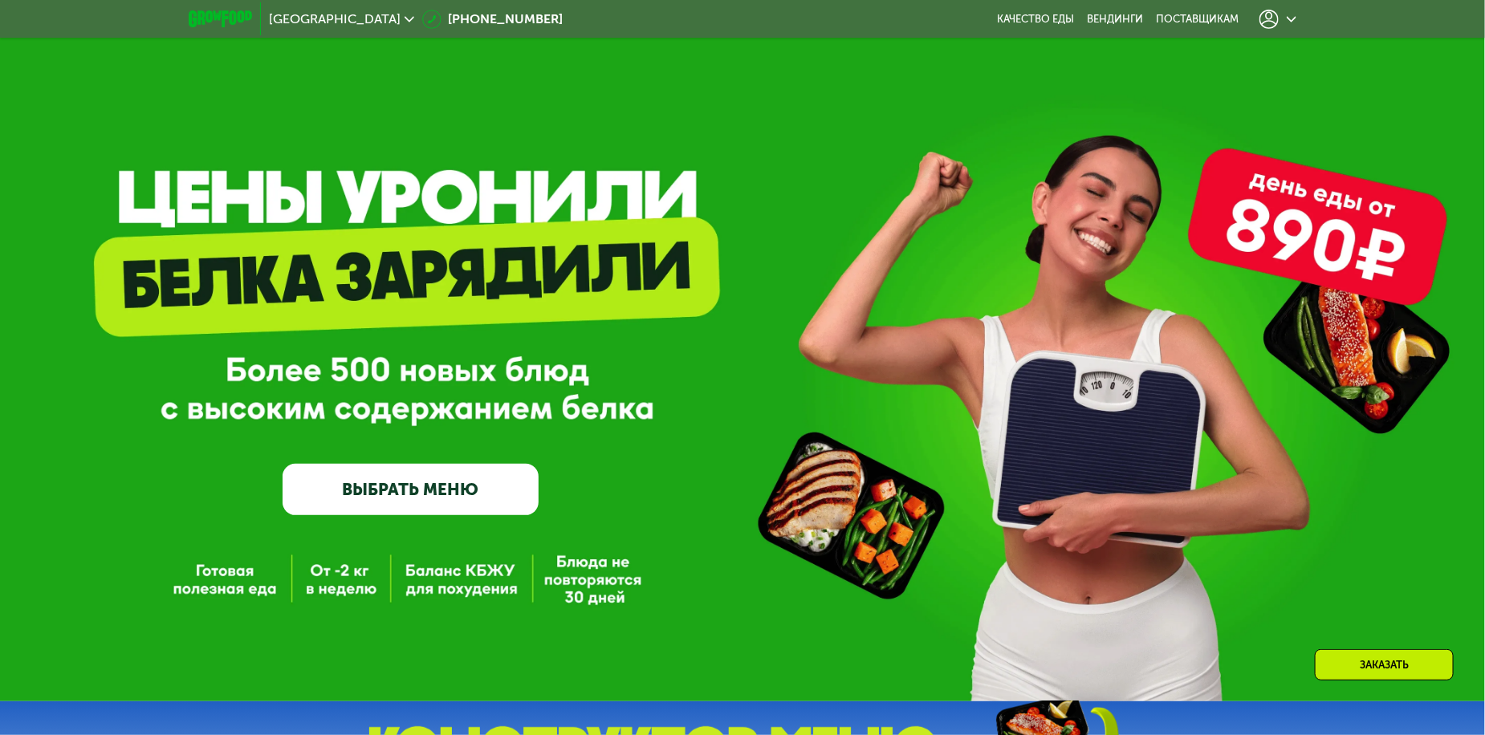
scroll to position [642, 0]
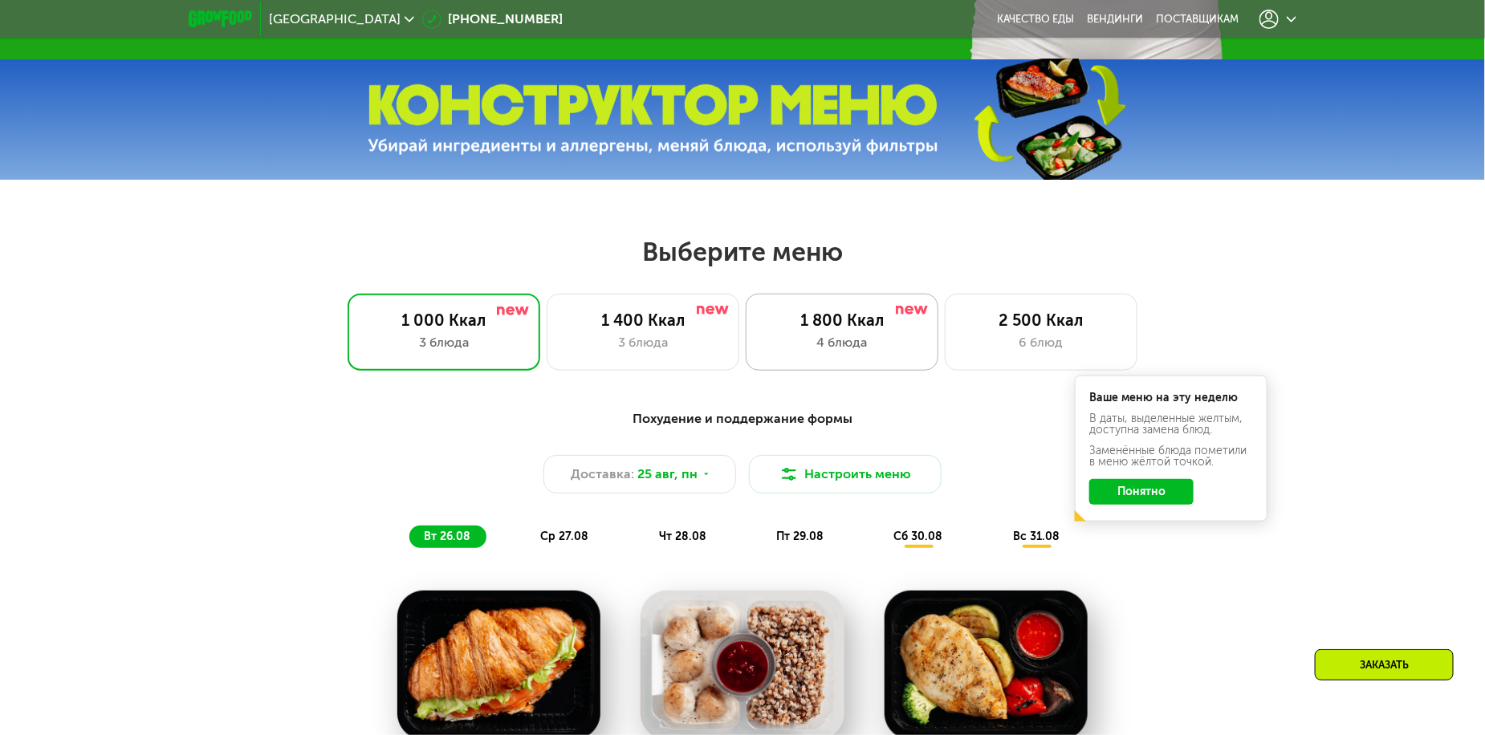
click at [850, 324] on div "1 800 Ккал" at bounding box center [842, 320] width 159 height 19
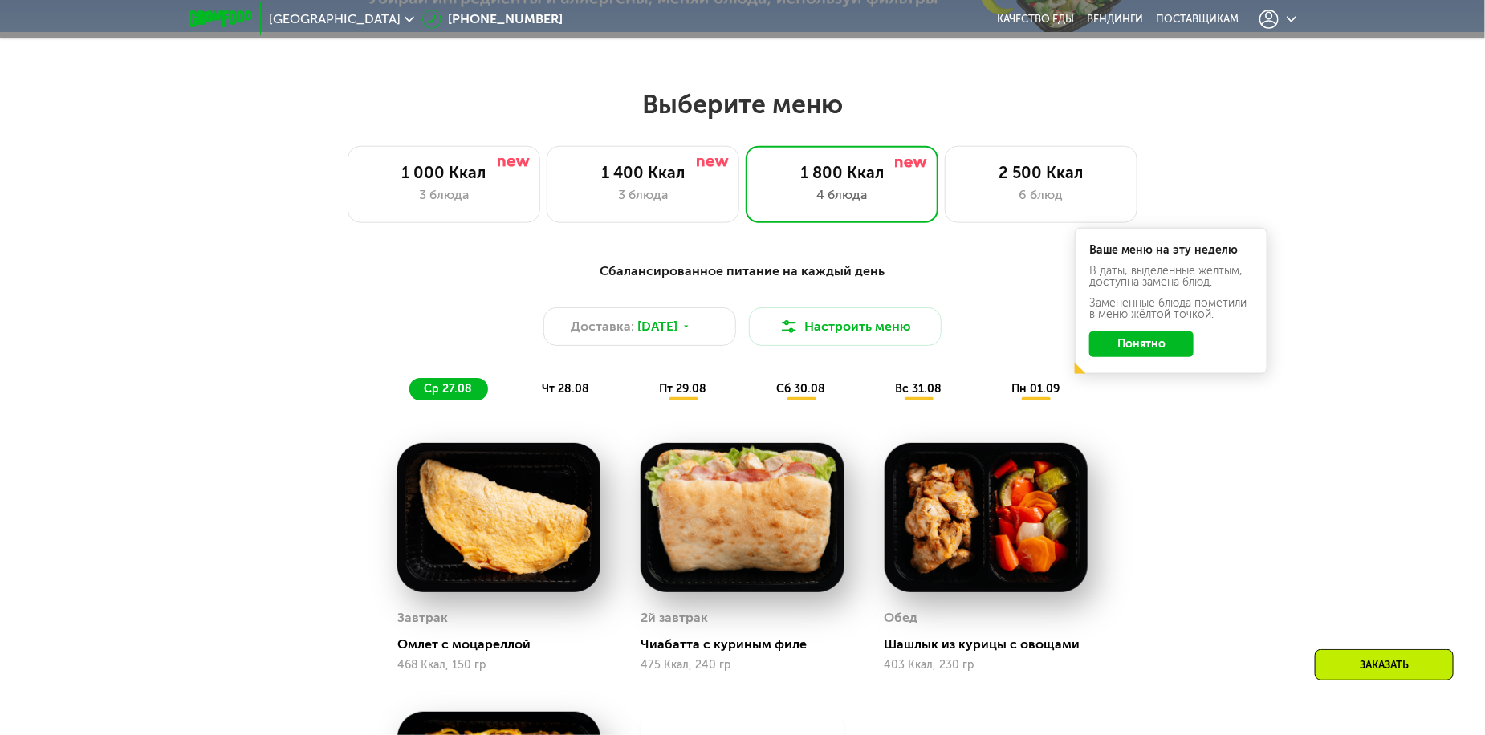
scroll to position [803, 0]
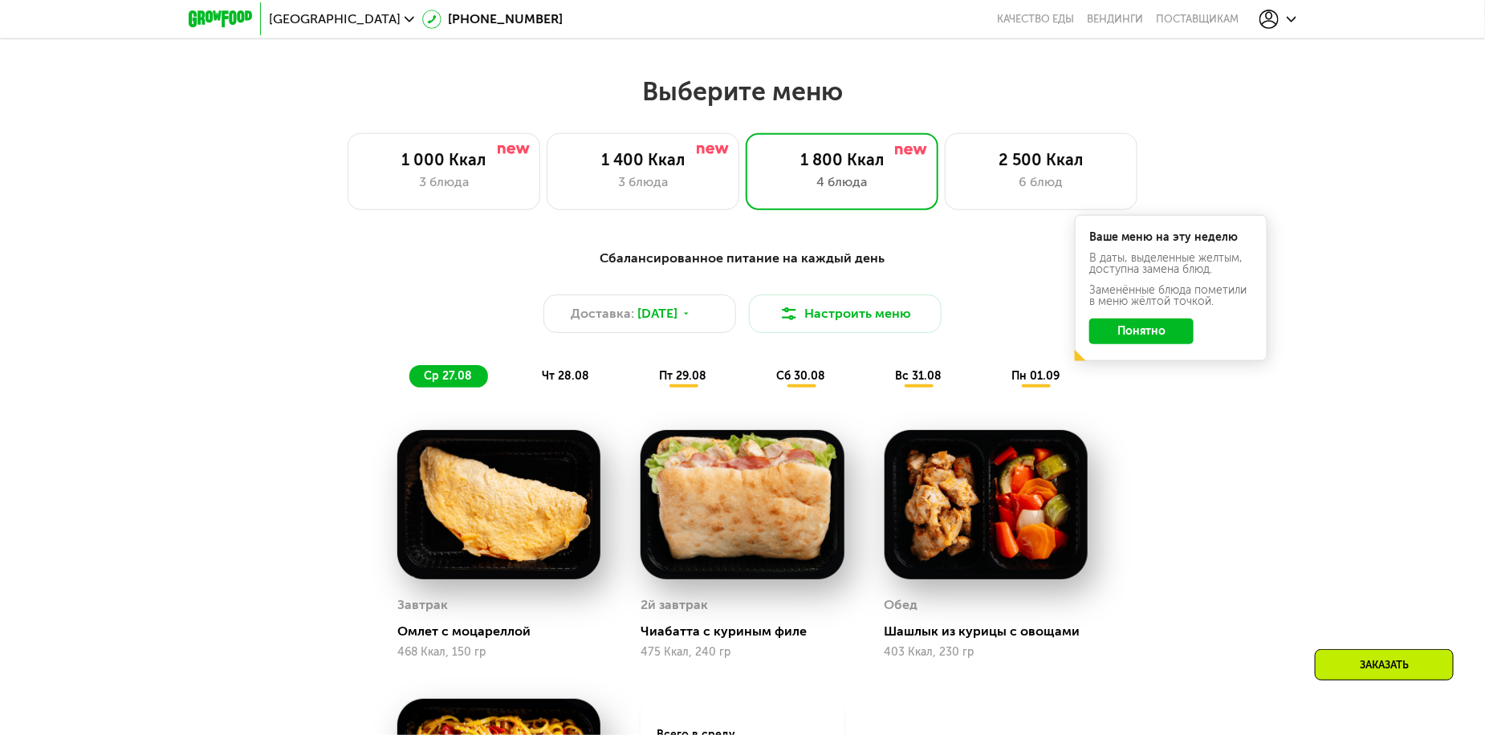
click at [1156, 344] on button "Понятно" at bounding box center [1142, 332] width 104 height 26
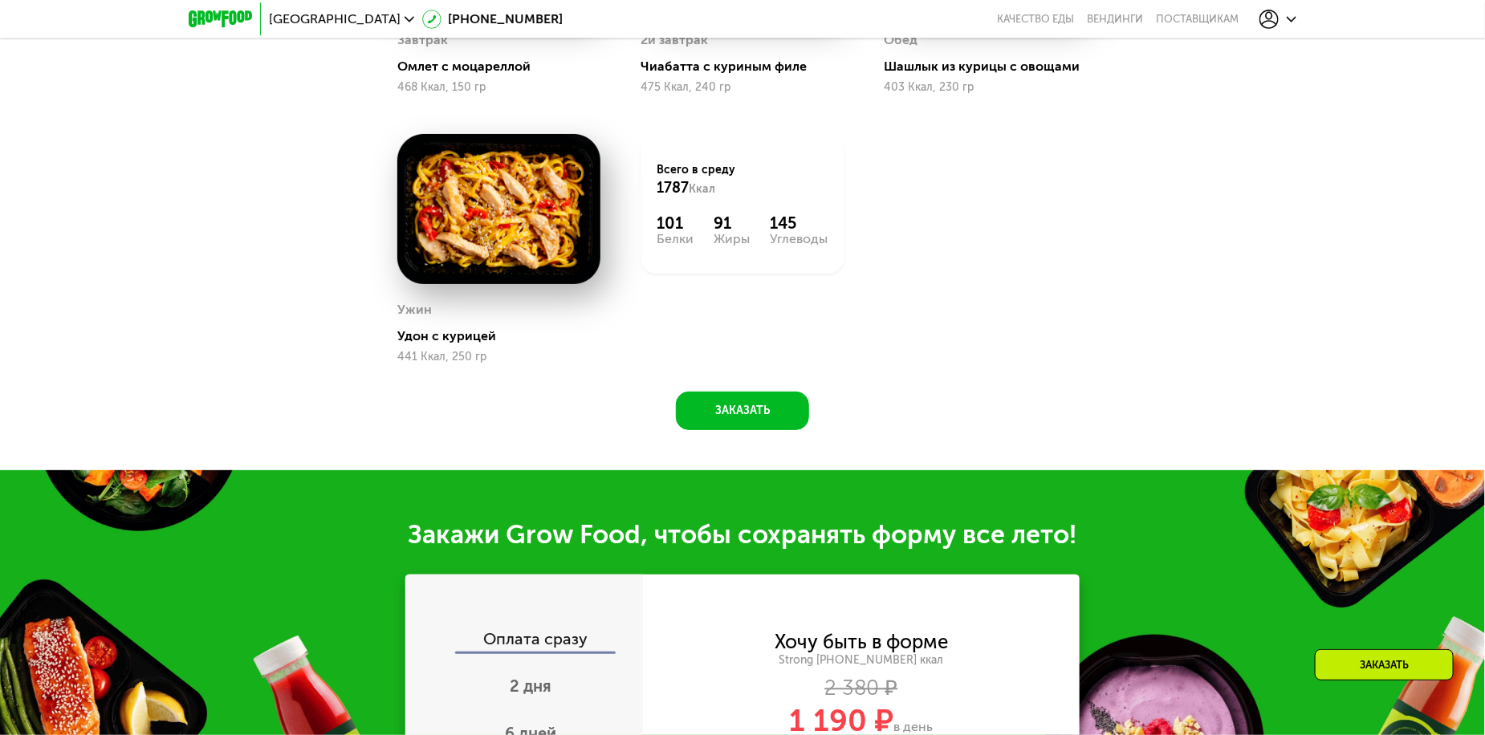
scroll to position [1847, 0]
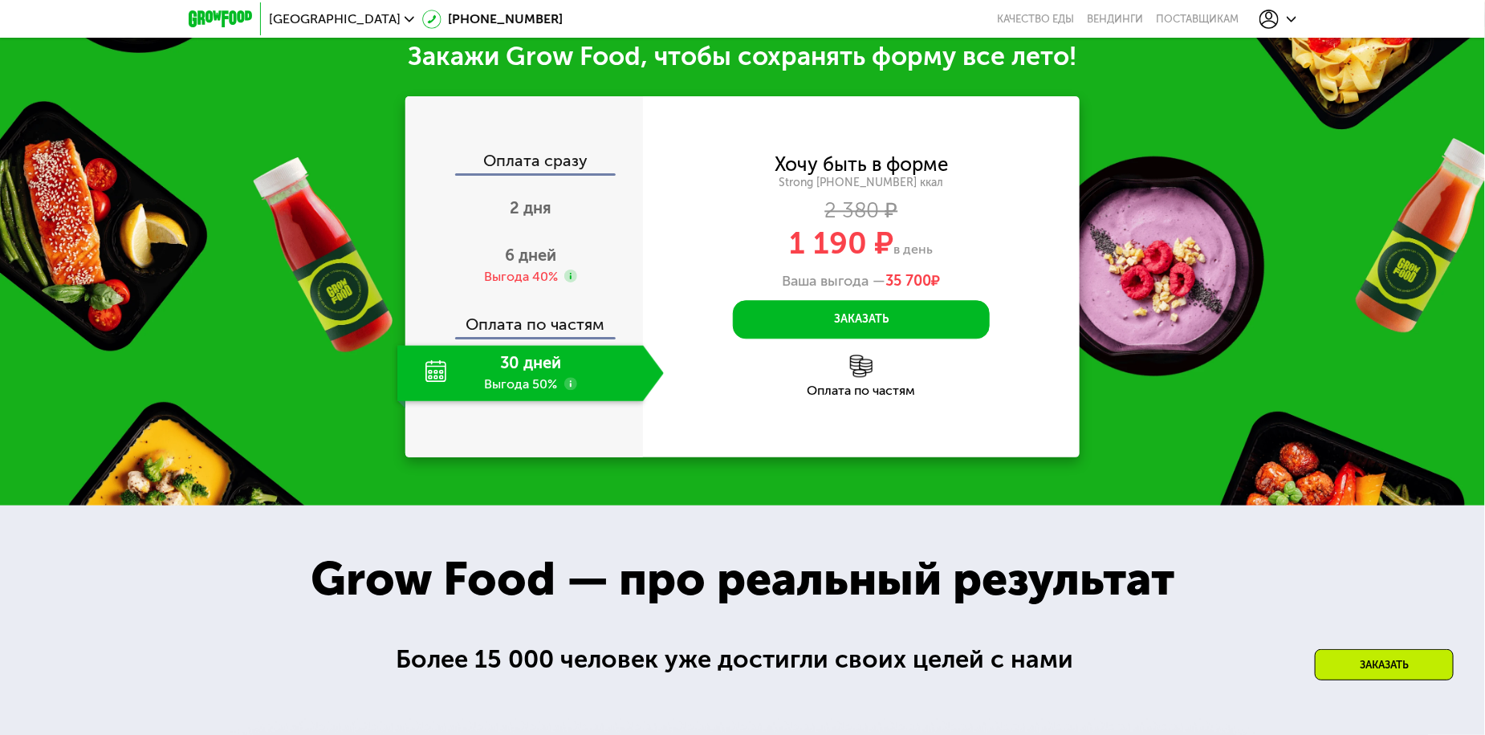
click at [573, 390] on use at bounding box center [570, 383] width 13 height 13
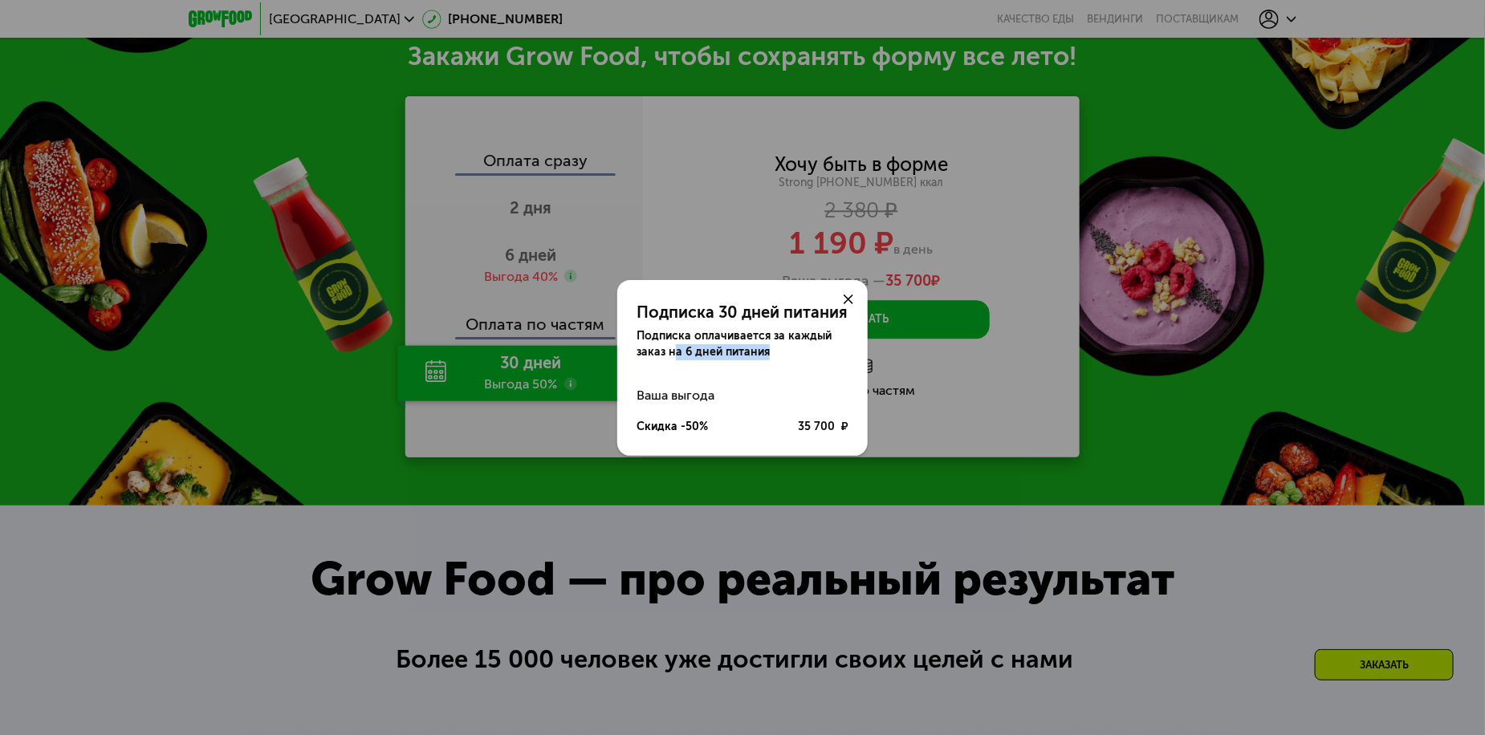
drag, startPoint x: 671, startPoint y: 352, endPoint x: 772, endPoint y: 350, distance: 101.2
click at [772, 350] on div "Подписка оплачивается за каждый заказ на 6 дней питания" at bounding box center [743, 344] width 212 height 32
drag, startPoint x: 772, startPoint y: 350, endPoint x: 743, endPoint y: 360, distance: 30.5
click at [772, 350] on div "Подписка оплачивается за каждый заказ на 6 дней питания" at bounding box center [743, 344] width 212 height 32
drag, startPoint x: 813, startPoint y: 421, endPoint x: 842, endPoint y: 424, distance: 29.9
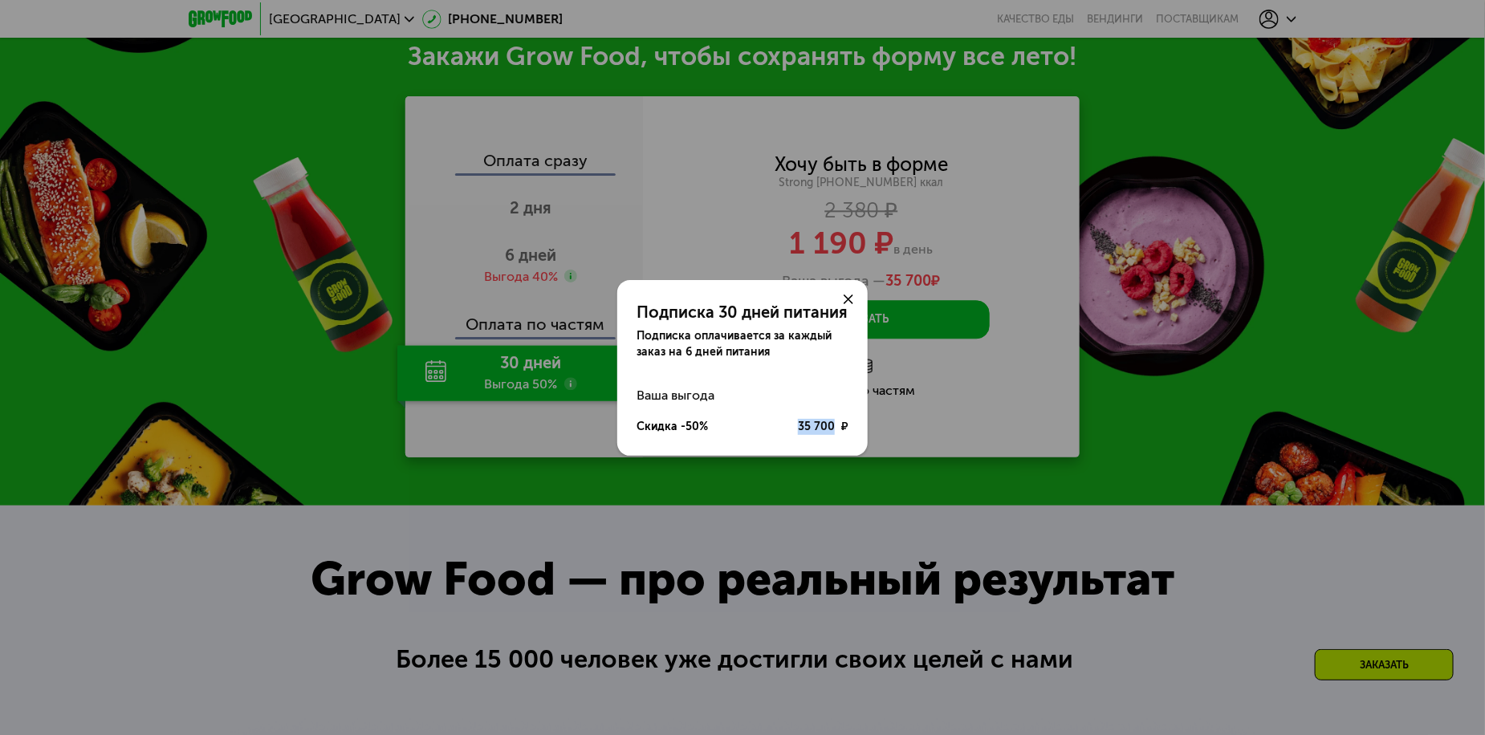
click at [842, 424] on div "Скидка -50% 35 700 ₽" at bounding box center [743, 427] width 212 height 31
click at [829, 421] on div "35 700 ₽" at bounding box center [823, 427] width 51 height 16
click at [848, 303] on icon at bounding box center [849, 300] width 10 height 10
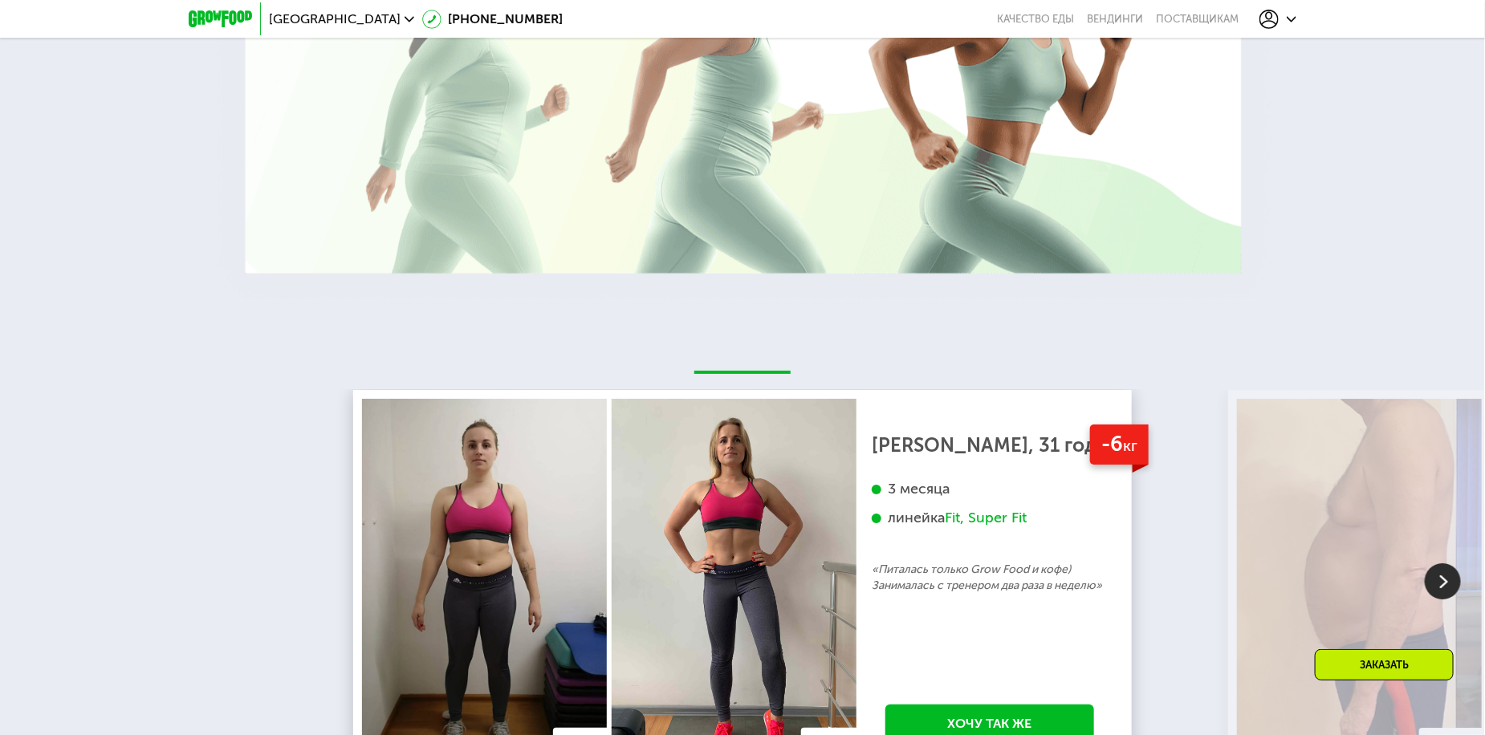
scroll to position [2810, 0]
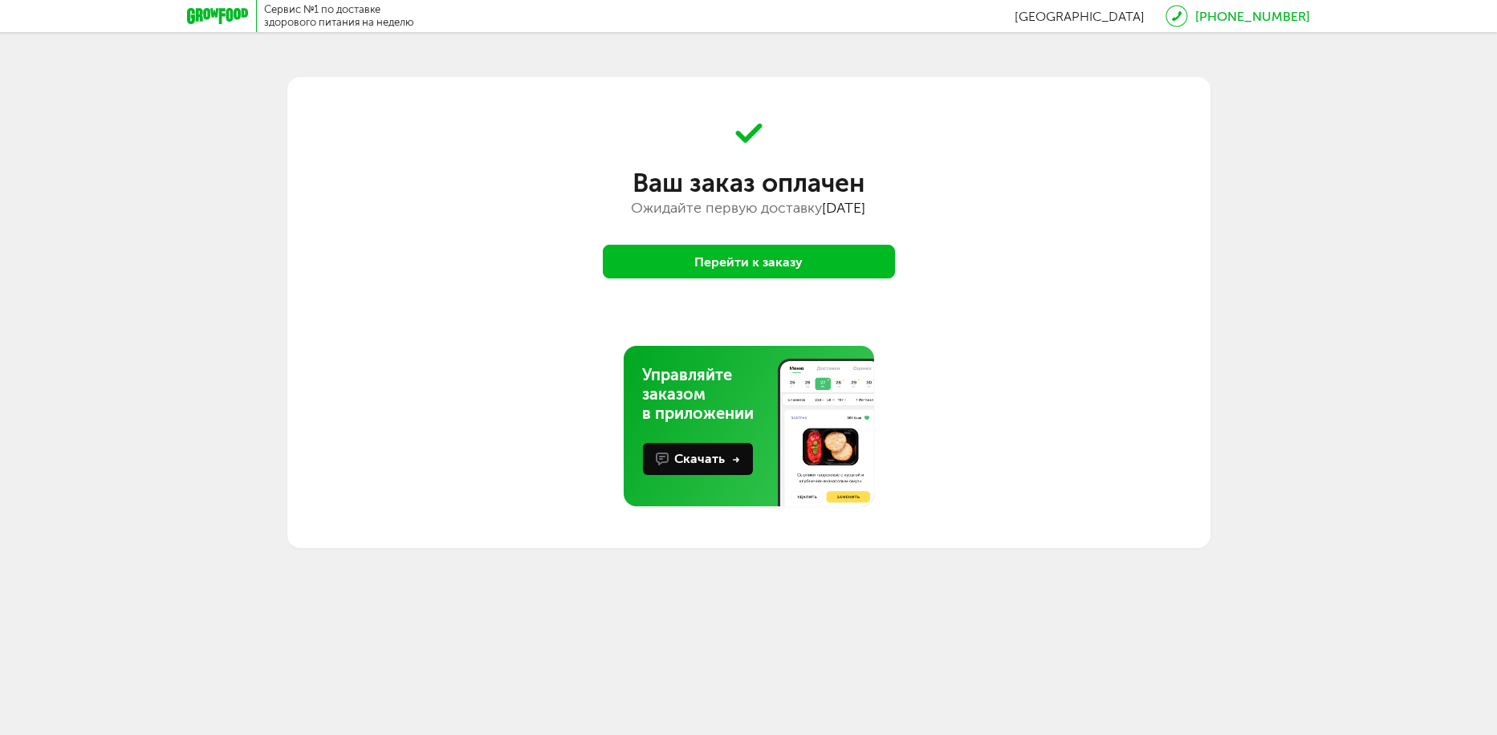
click at [780, 263] on button "Перейти к заказу" at bounding box center [749, 262] width 292 height 34
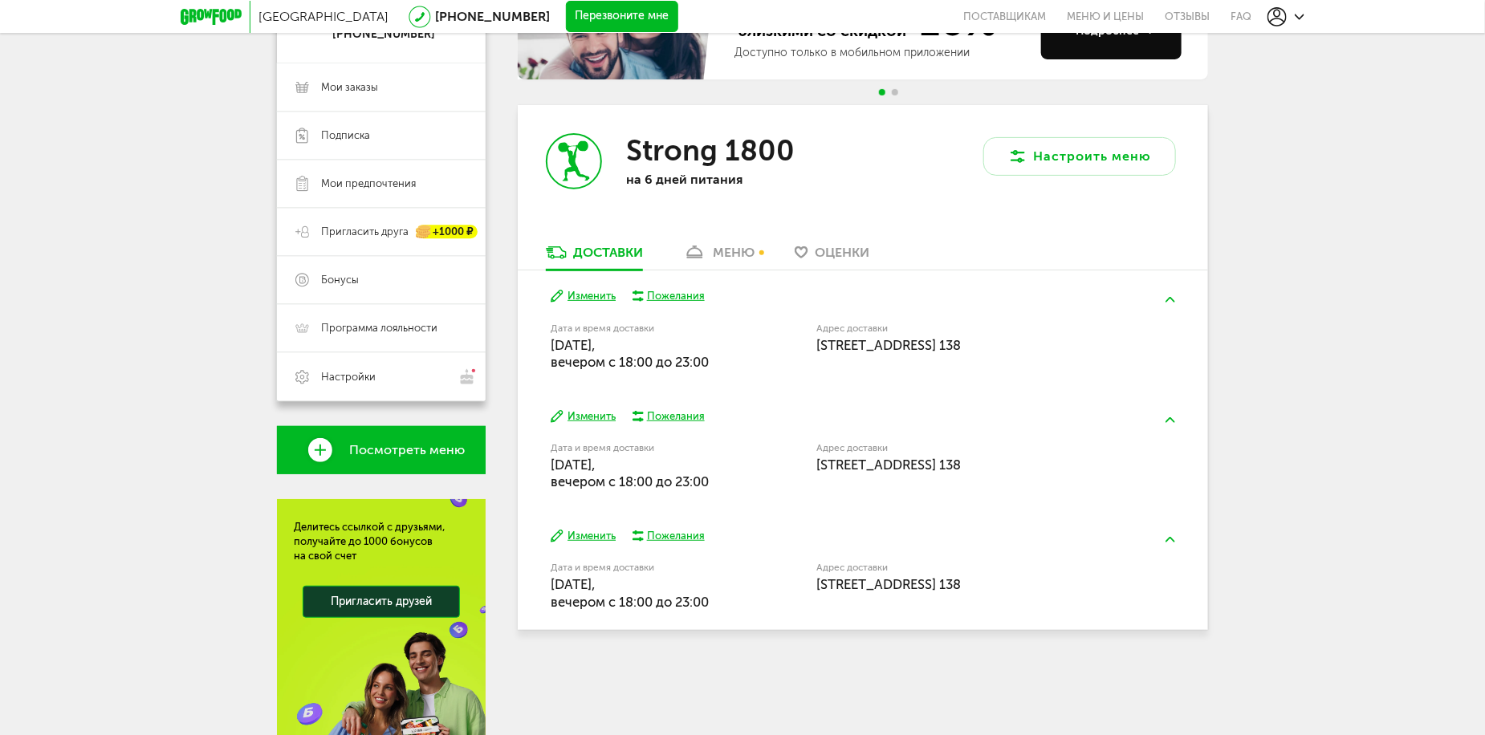
scroll to position [241, 0]
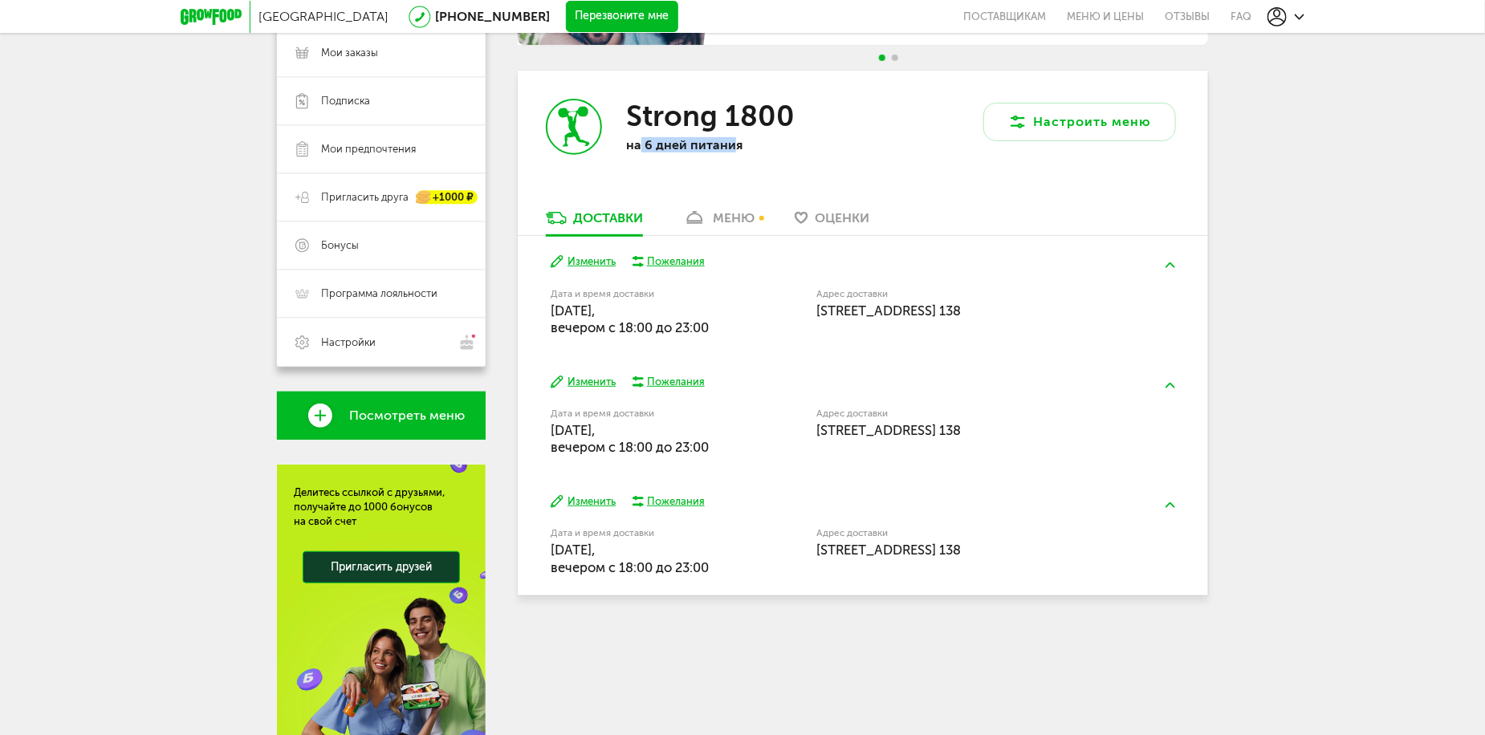
drag, startPoint x: 640, startPoint y: 149, endPoint x: 733, endPoint y: 145, distance: 93.2
click at [733, 145] on p "на 6 дней питания" at bounding box center [730, 144] width 209 height 15
click at [723, 218] on div "меню" at bounding box center [734, 217] width 42 height 15
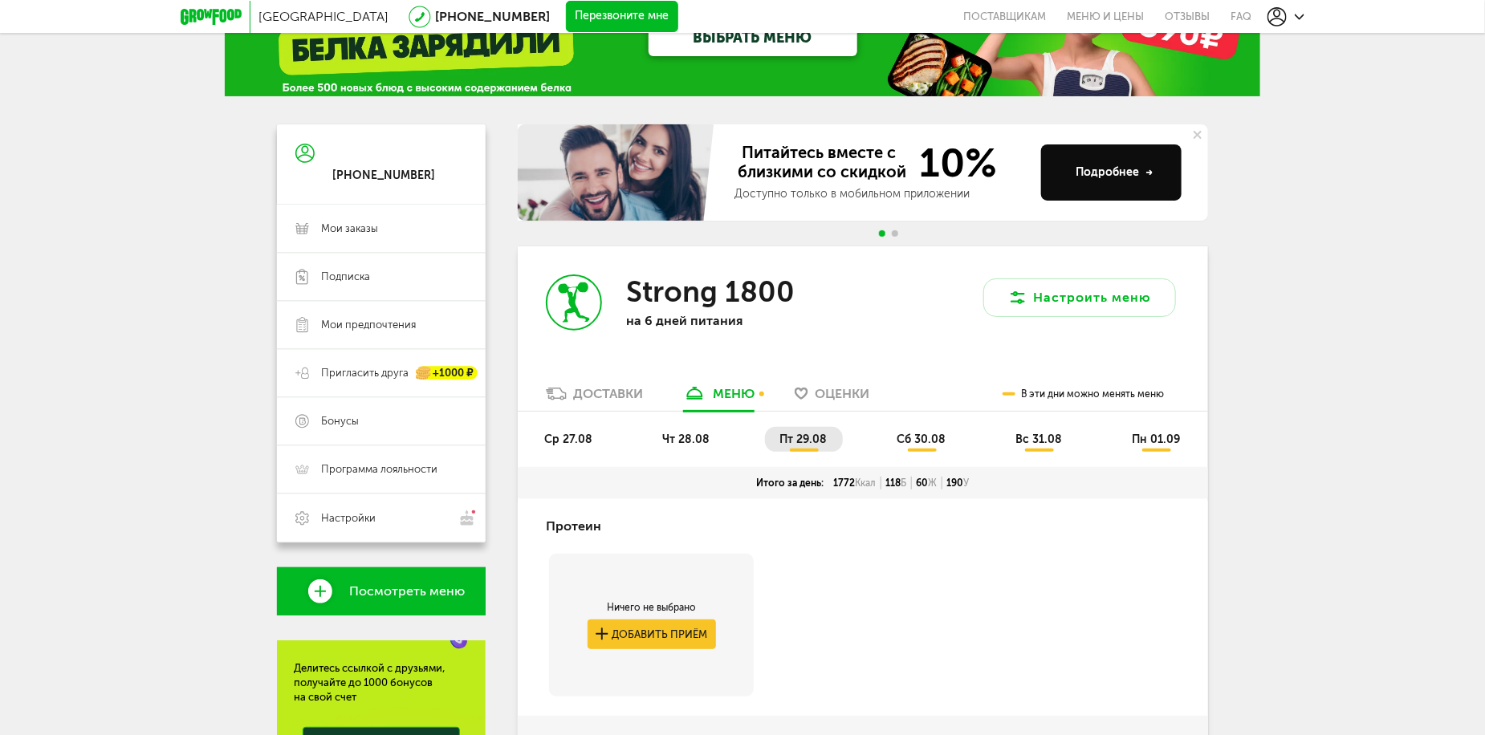
scroll to position [117, 0]
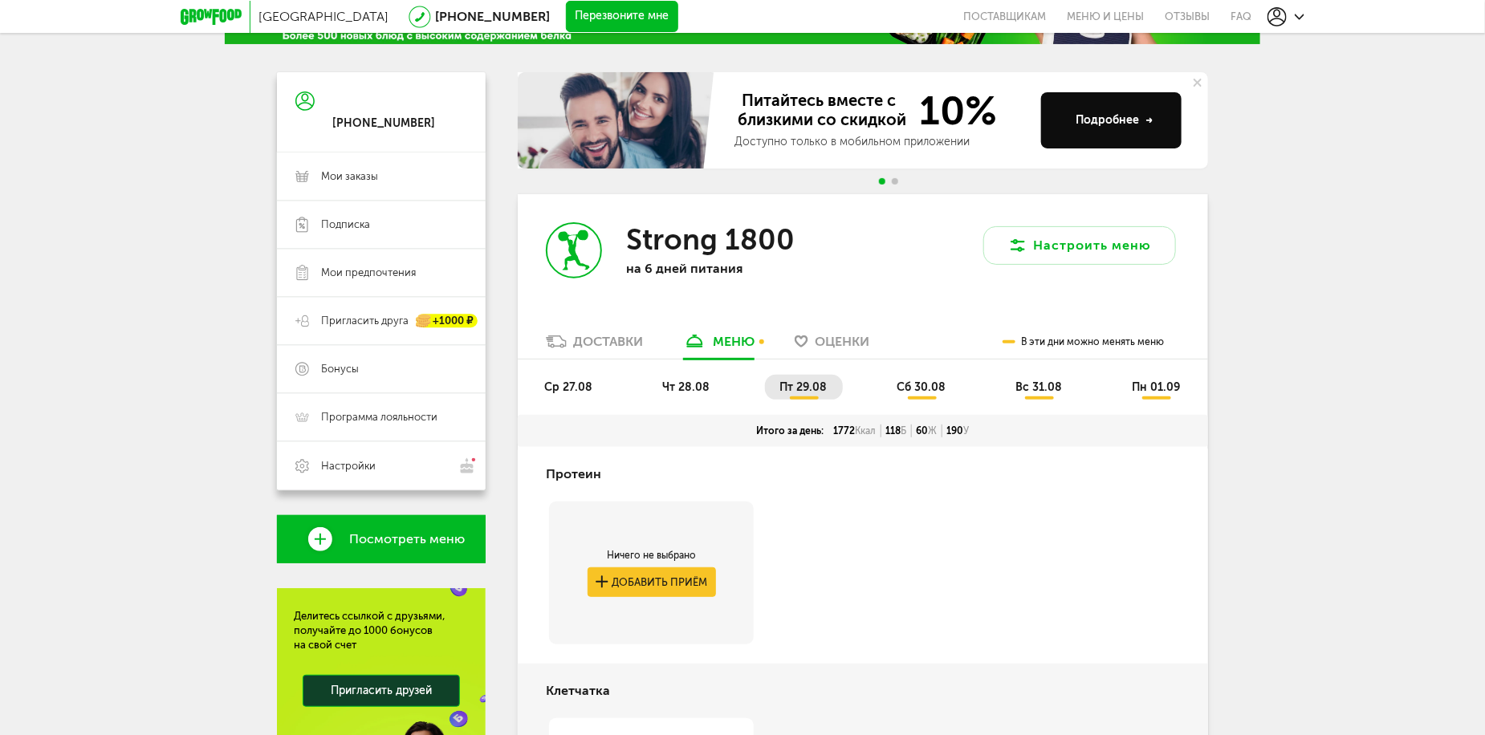
click at [600, 343] on div "Доставки" at bounding box center [608, 341] width 70 height 15
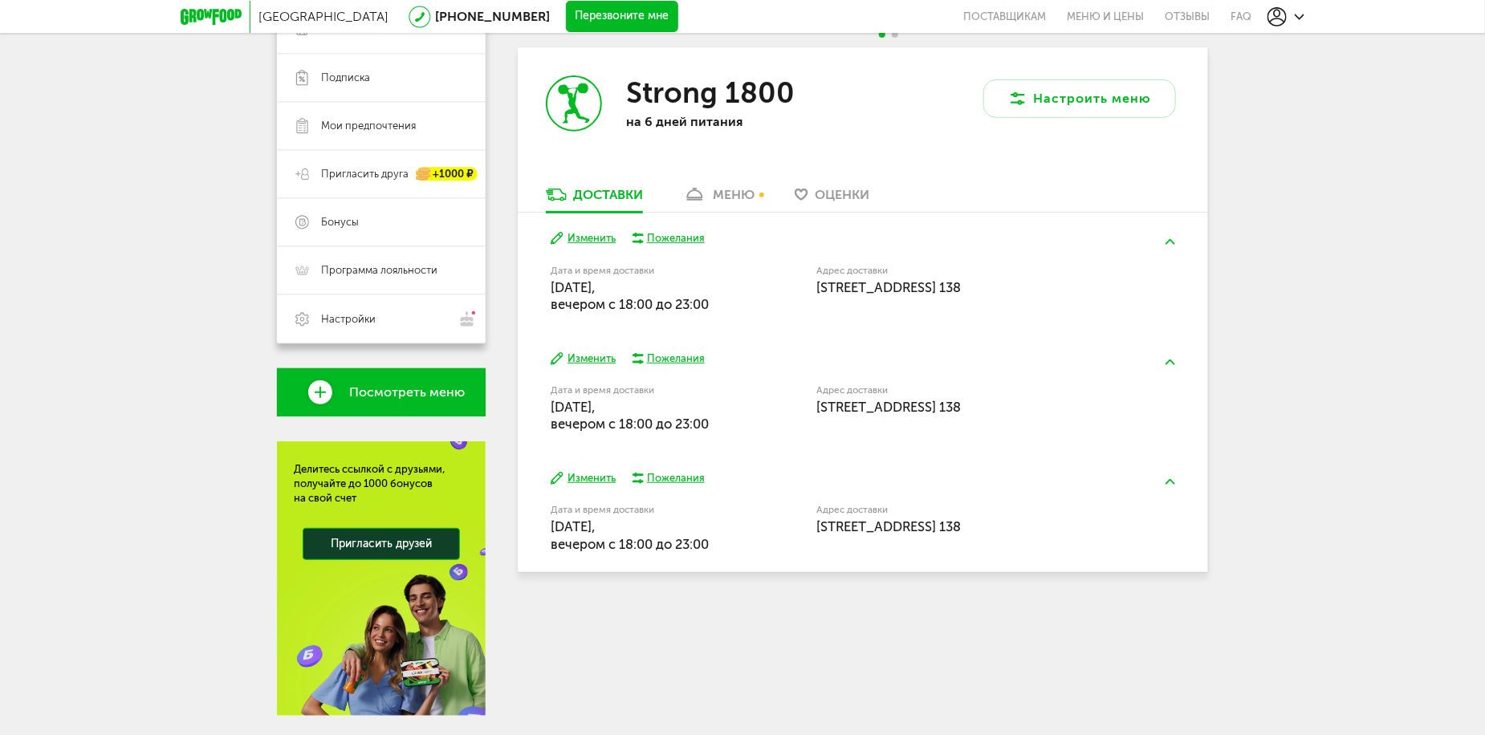
scroll to position [229, 0]
